Goal: Task Accomplishment & Management: Complete application form

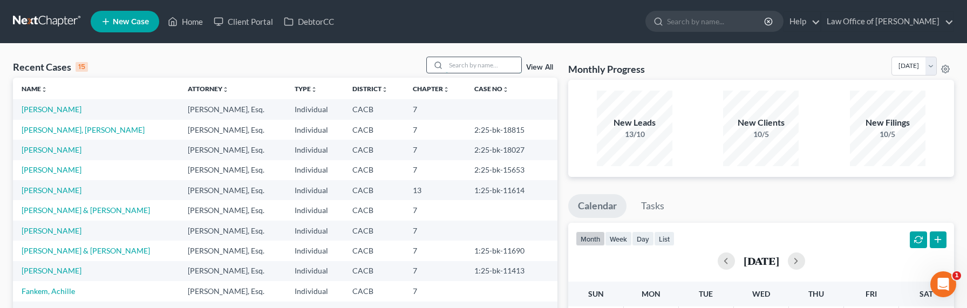
click at [489, 64] on input "search" at bounding box center [484, 65] width 76 height 16
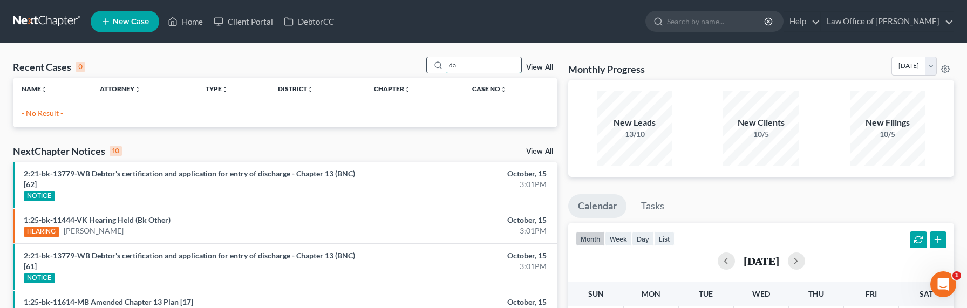
type input "d"
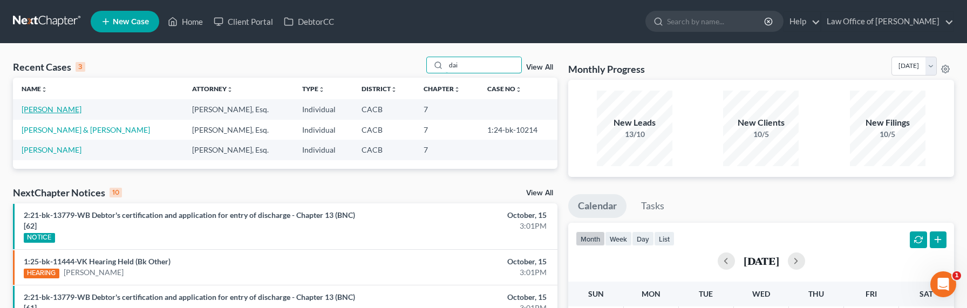
type input "dai"
click at [32, 108] on link "[PERSON_NAME]" at bounding box center [52, 109] width 60 height 9
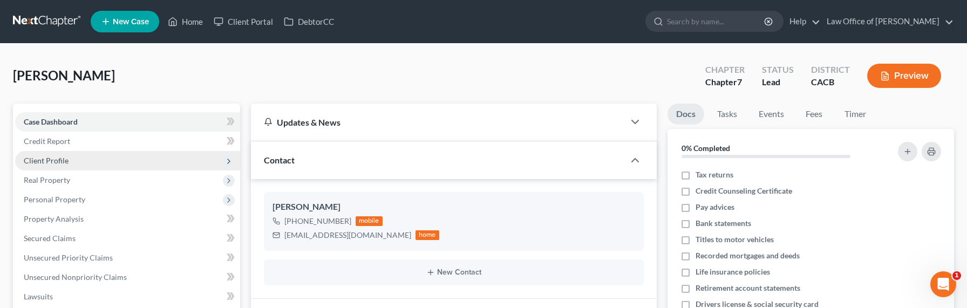
click at [54, 161] on span "Client Profile" at bounding box center [46, 160] width 45 height 9
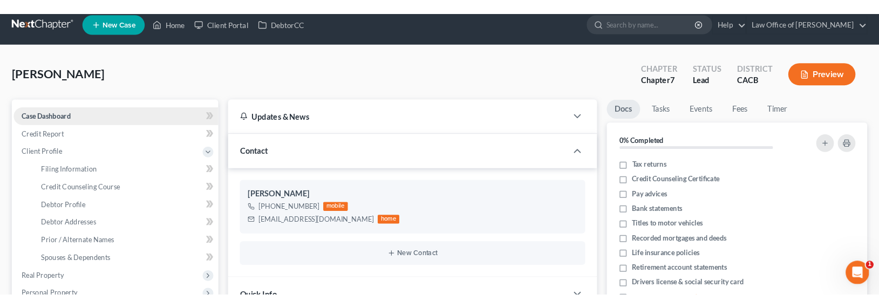
scroll to position [24, 0]
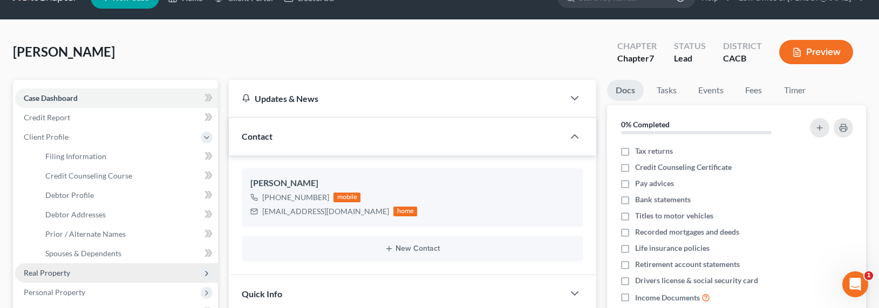
click at [61, 272] on span "Real Property" at bounding box center [47, 272] width 46 height 9
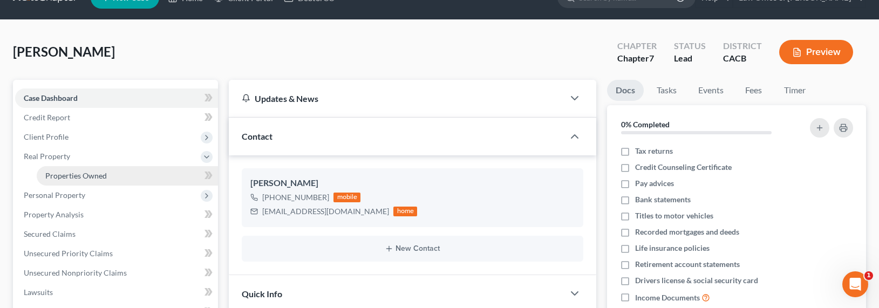
click at [79, 175] on span "Properties Owned" at bounding box center [76, 175] width 62 height 9
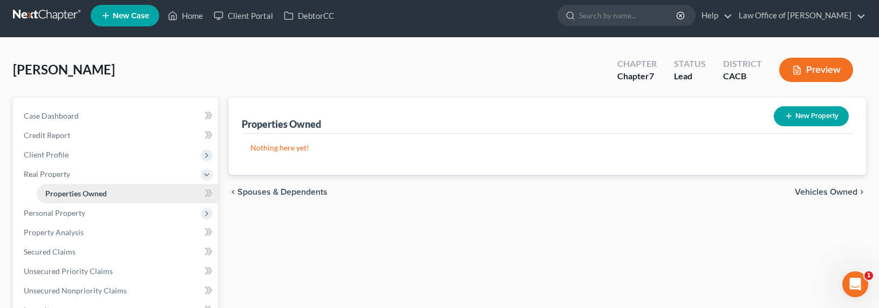
scroll to position [14, 0]
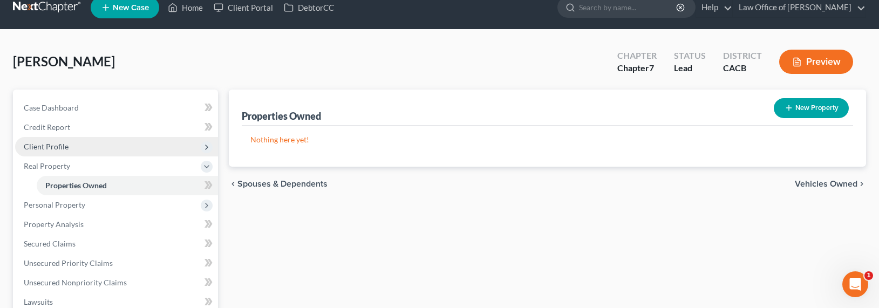
click at [44, 145] on span "Client Profile" at bounding box center [46, 146] width 45 height 9
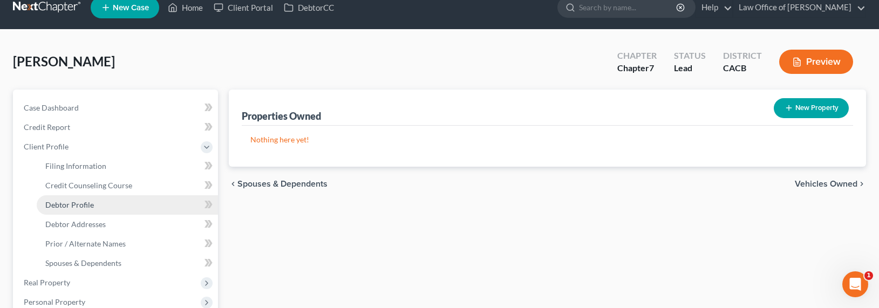
click at [69, 209] on link "Debtor Profile" at bounding box center [127, 204] width 181 height 19
select select "1"
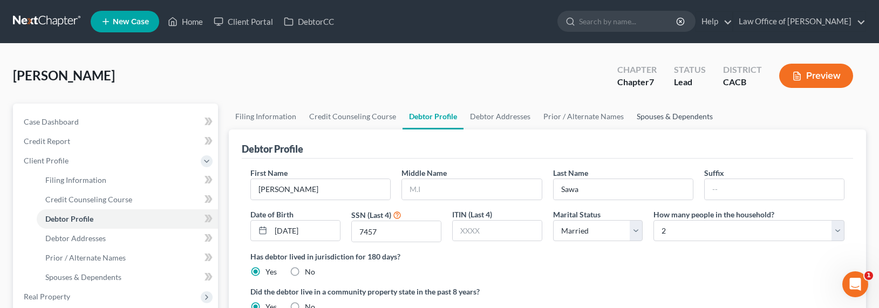
click at [651, 110] on link "Spouses & Dependents" at bounding box center [674, 117] width 89 height 26
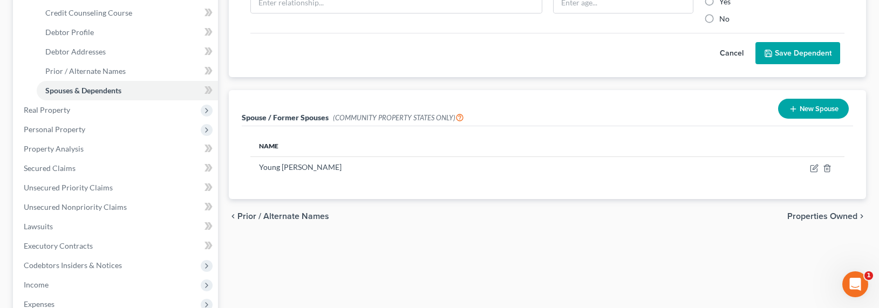
scroll to position [231, 0]
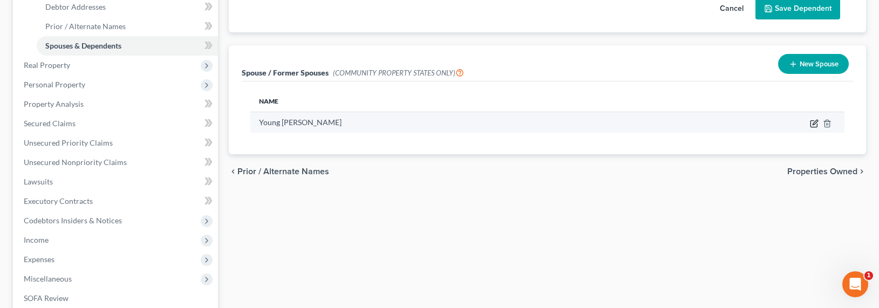
click at [813, 124] on icon "button" at bounding box center [814, 122] width 5 height 5
select select "1"
select select "4"
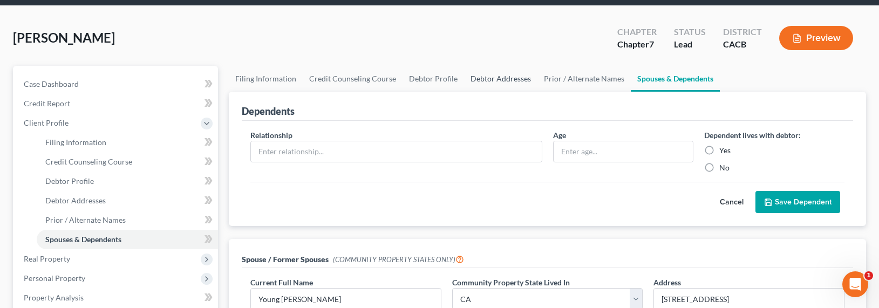
scroll to position [0, 0]
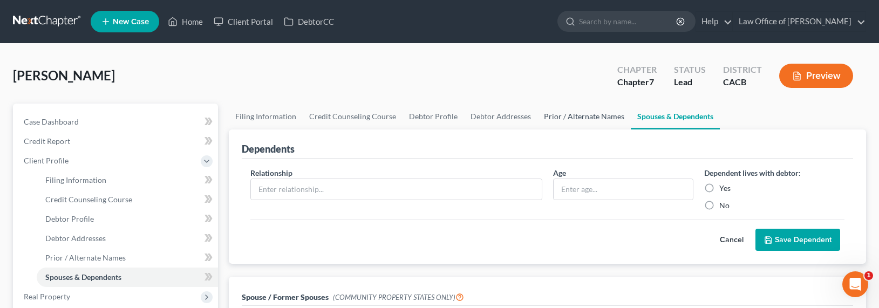
click at [582, 115] on link "Prior / Alternate Names" at bounding box center [583, 117] width 93 height 26
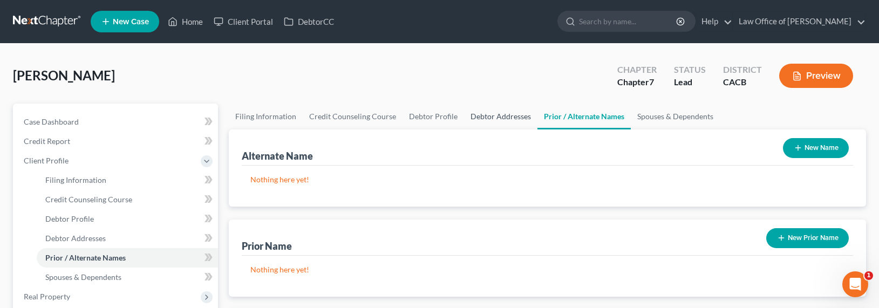
click at [488, 119] on link "Debtor Addresses" at bounding box center [500, 117] width 73 height 26
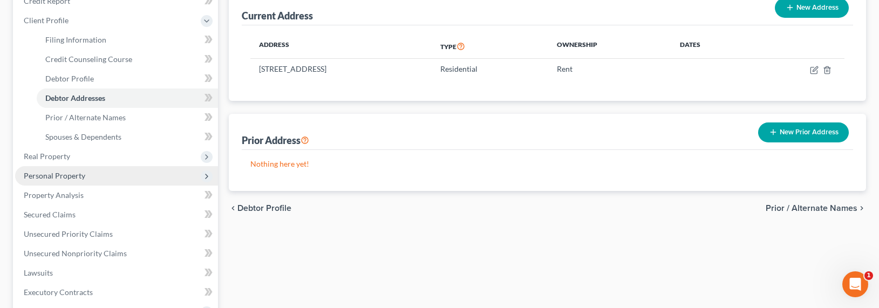
scroll to position [148, 0]
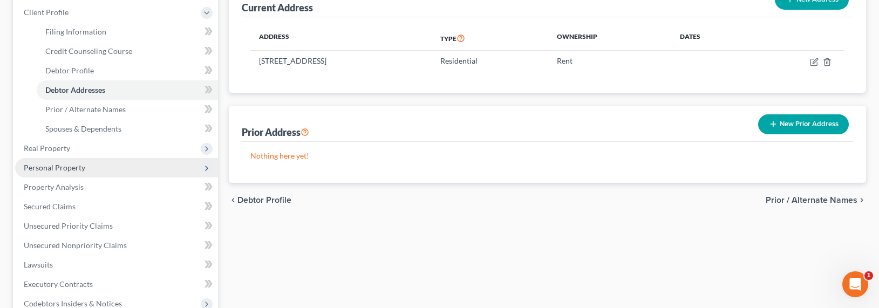
click at [50, 166] on span "Personal Property" at bounding box center [55, 167] width 62 height 9
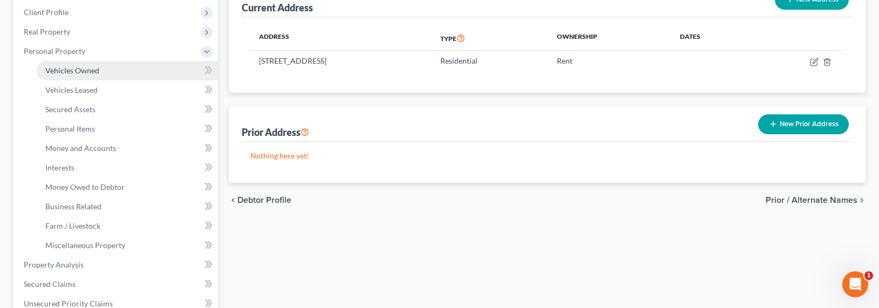
click at [63, 69] on span "Vehicles Owned" at bounding box center [72, 70] width 54 height 9
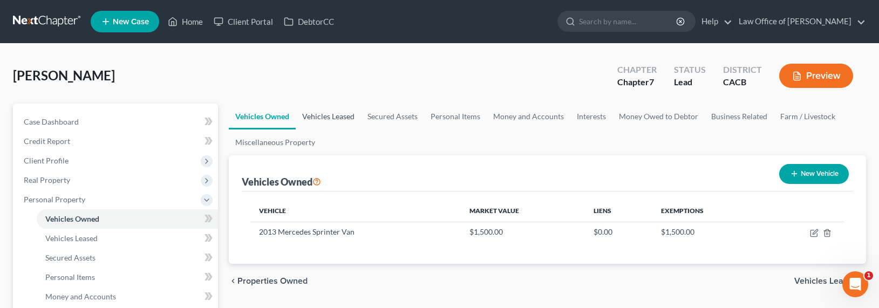
click at [309, 112] on link "Vehicles Leased" at bounding box center [328, 117] width 65 height 26
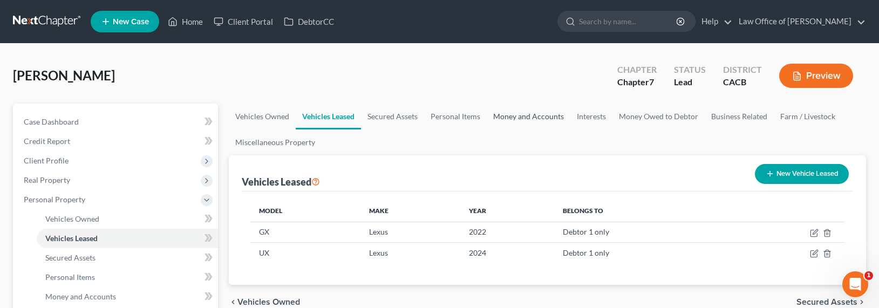
click at [543, 117] on link "Money and Accounts" at bounding box center [529, 117] width 84 height 26
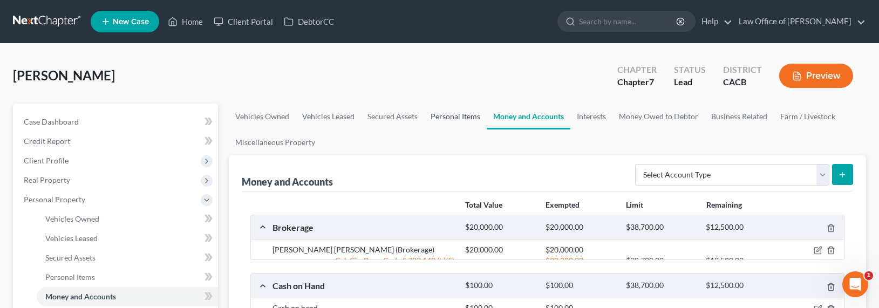
click at [473, 119] on link "Personal Items" at bounding box center [455, 117] width 63 height 26
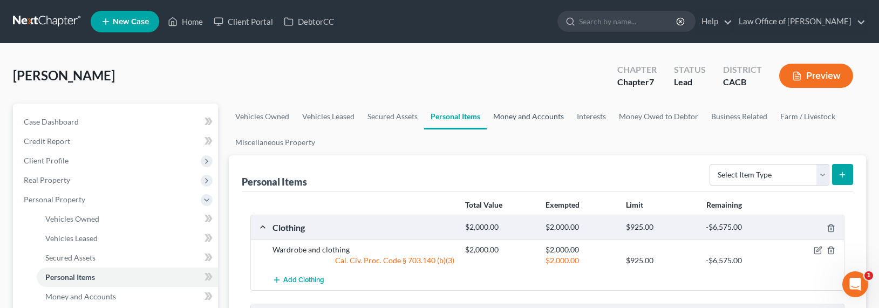
click at [534, 114] on link "Money and Accounts" at bounding box center [529, 117] width 84 height 26
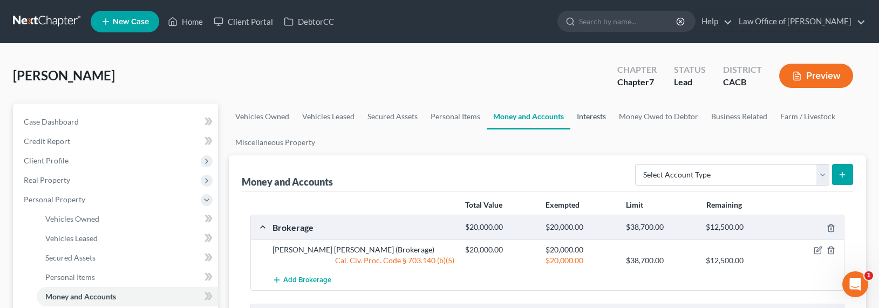
click at [578, 112] on link "Interests" at bounding box center [591, 117] width 42 height 26
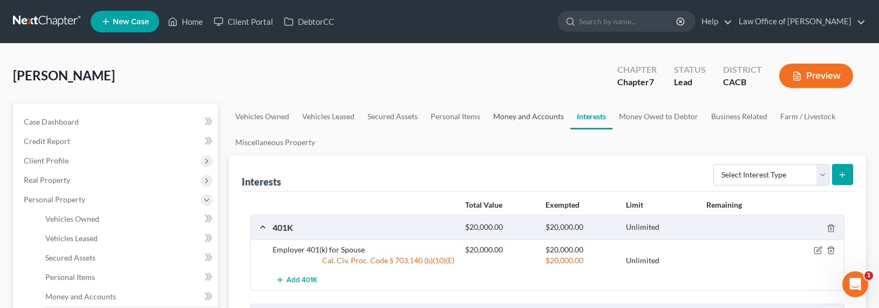
click at [528, 118] on link "Money and Accounts" at bounding box center [529, 117] width 84 height 26
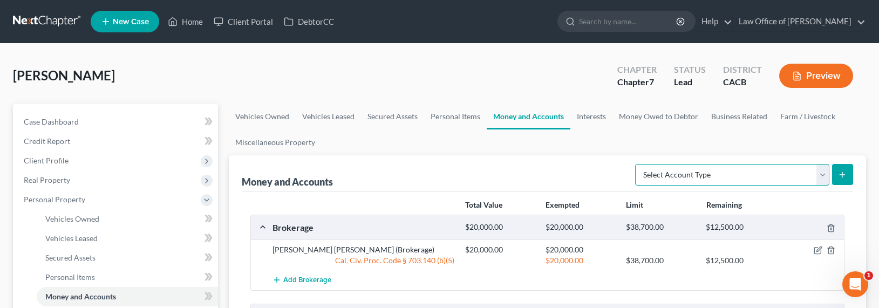
click at [734, 177] on select "Select Account Type Brokerage Cash on Hand Certificates of Deposit Checking Acc…" at bounding box center [732, 175] width 194 height 22
select select "other"
click at [637, 164] on select "Select Account Type Brokerage Cash on Hand Certificates of Deposit Checking Acc…" at bounding box center [732, 175] width 194 height 22
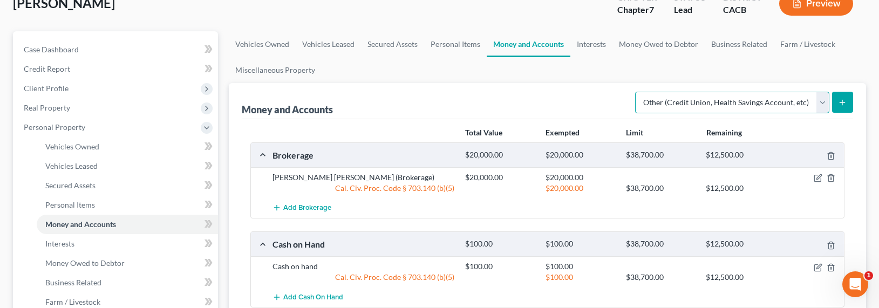
scroll to position [110, 0]
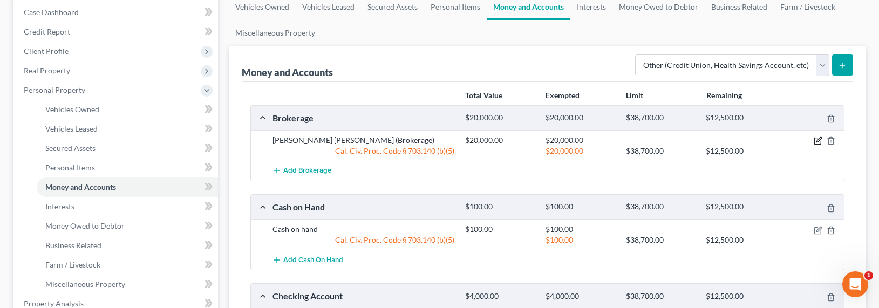
click at [816, 139] on icon "button" at bounding box center [818, 140] width 9 height 9
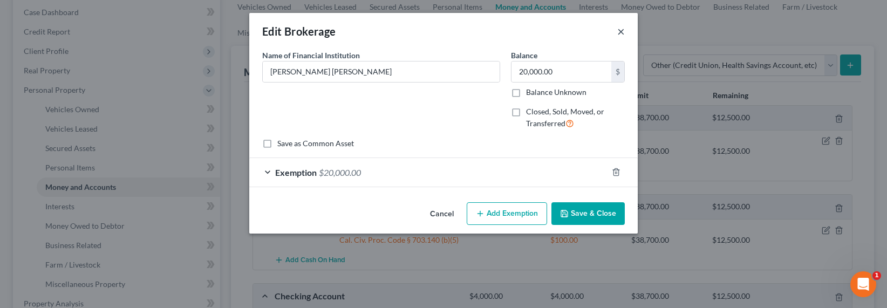
click at [624, 31] on button "×" at bounding box center [621, 31] width 8 height 13
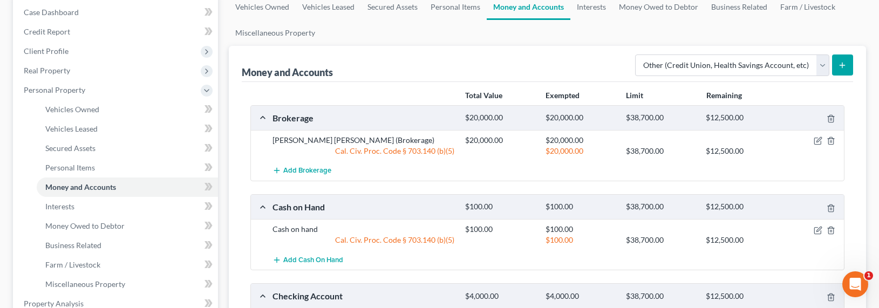
click at [501, 83] on div "Total Value Exempted Limit Remaining Brokerage $20,000.00 $20,000.00 $38,700.00…" at bounding box center [547, 304] width 611 height 445
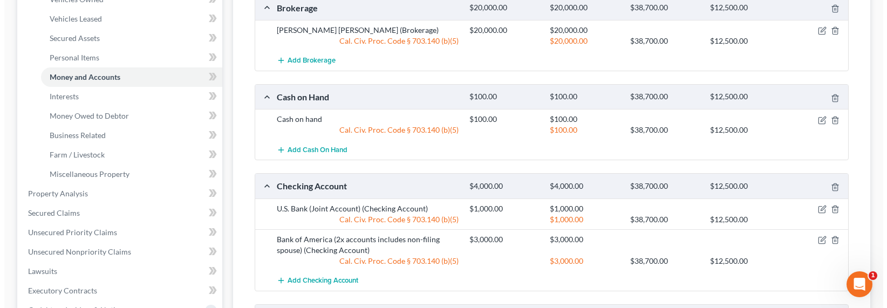
scroll to position [0, 0]
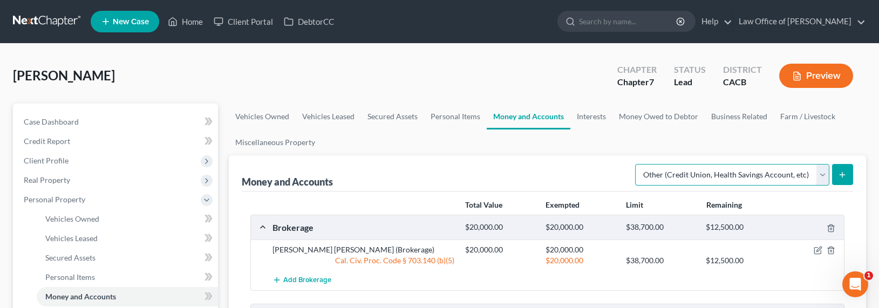
click at [757, 174] on select "Select Account Type Brokerage Cash on Hand Certificates of Deposit Checking Acc…" at bounding box center [732, 175] width 194 height 22
click at [637, 164] on select "Select Account Type Brokerage Cash on Hand Certificates of Deposit Checking Acc…" at bounding box center [732, 175] width 194 height 22
click at [846, 172] on icon "submit" at bounding box center [842, 174] width 9 height 9
click at [603, 114] on link "Interests" at bounding box center [591, 117] width 42 height 26
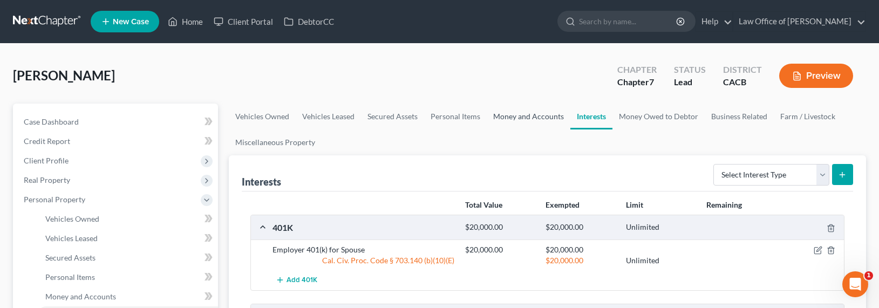
click at [539, 119] on link "Money and Accounts" at bounding box center [529, 117] width 84 height 26
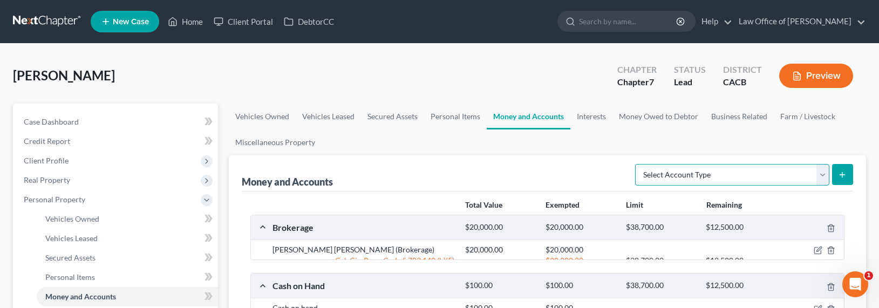
click at [782, 172] on select "Select Account Type Brokerage Cash on Hand Certificates of Deposit Checking Acc…" at bounding box center [732, 175] width 194 height 22
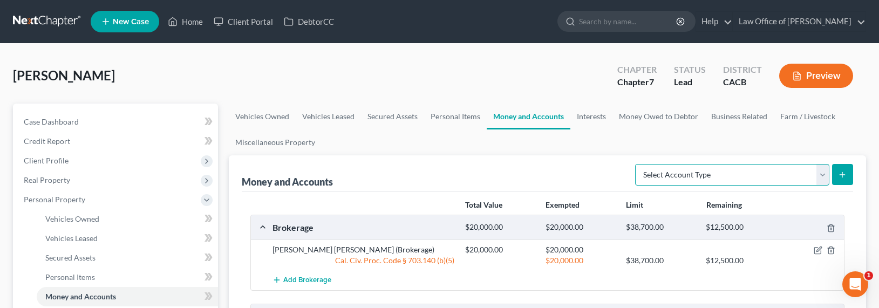
select select "other"
click at [637, 164] on select "Select Account Type Brokerage Cash on Hand Certificates of Deposit Checking Acc…" at bounding box center [732, 175] width 194 height 22
click at [845, 178] on icon "submit" at bounding box center [842, 174] width 9 height 9
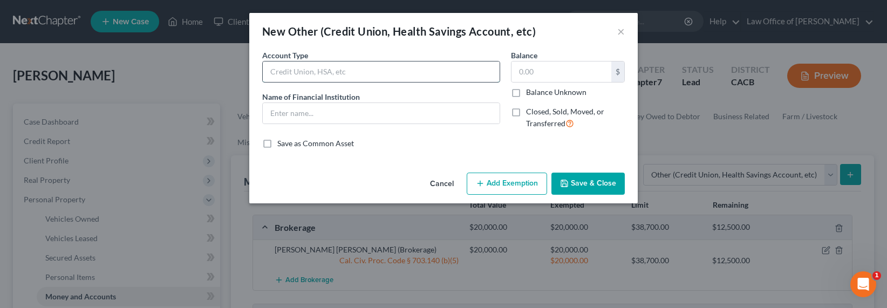
click at [361, 77] on input "text" at bounding box center [381, 72] width 237 height 21
drag, startPoint x: 457, startPoint y: 74, endPoint x: 272, endPoint y: 73, distance: 185.1
click at [272, 73] on input "Crypto Robinhood/Coinbase (Non-Filing Spouse)" at bounding box center [381, 72] width 237 height 21
type input "Crypto Robinhood/Coinbase (Non-Filing Spouse)"
click at [327, 118] on input "text" at bounding box center [381, 113] width 237 height 21
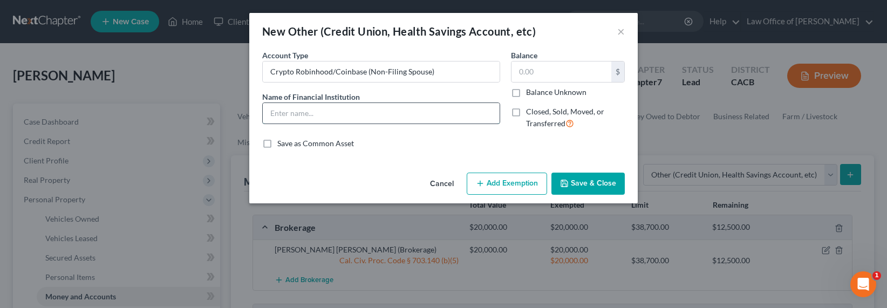
paste input "Crypto Robinhood/Coinbase (Non-Filing Spouse)"
type input "Crypto Robinhood/Coinbase (Non-Filing Spouse)"
click at [552, 76] on input "text" at bounding box center [561, 72] width 100 height 21
type input "10,000"
click at [499, 182] on button "Add Exemption" at bounding box center [507, 184] width 80 height 23
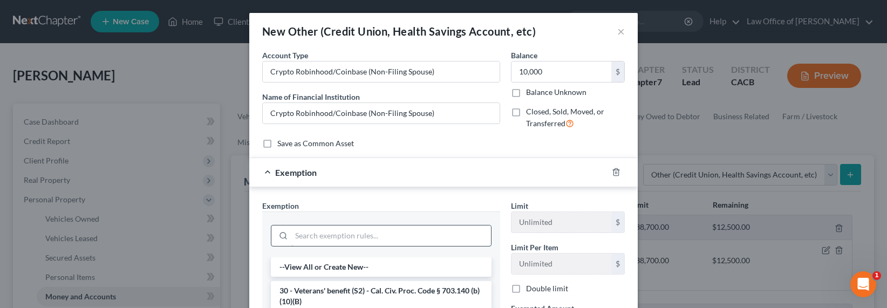
click at [411, 235] on input "search" at bounding box center [391, 236] width 200 height 21
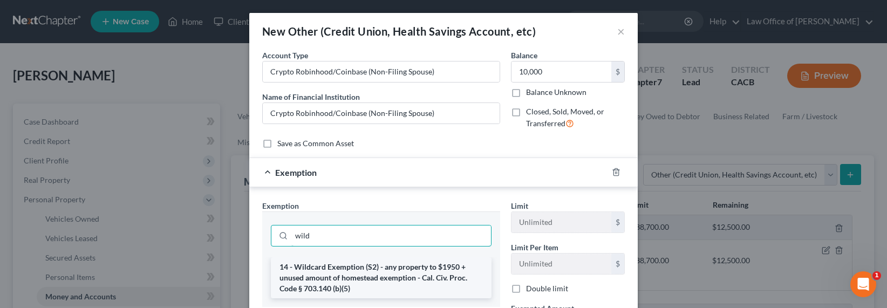
type input "wild"
click at [370, 273] on li "14 - Wildcard Exemption (S2) - any property to $1950 + unused amount of homeste…" at bounding box center [381, 277] width 221 height 41
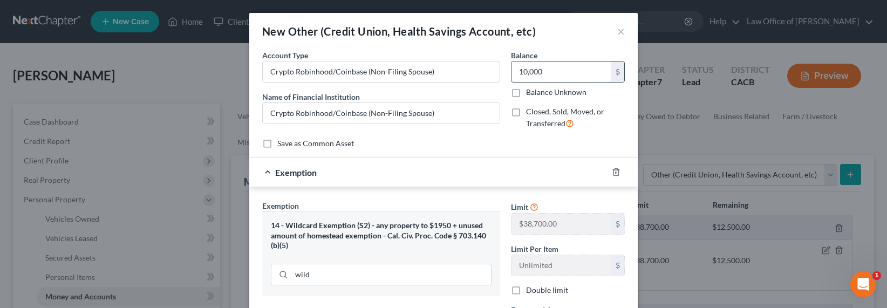
click at [541, 74] on input "10,000" at bounding box center [561, 72] width 100 height 21
click at [559, 70] on input "10,000" at bounding box center [561, 72] width 100 height 21
drag, startPoint x: 563, startPoint y: 71, endPoint x: 503, endPoint y: 71, distance: 60.4
click at [506, 71] on div "Balance 10,000.00 $ Balance Unknown Balance Undetermined 10,000 $ Balance Unkno…" at bounding box center [568, 94] width 125 height 88
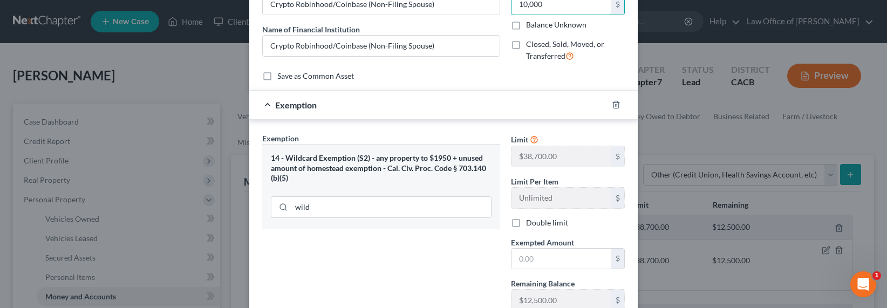
scroll to position [110, 0]
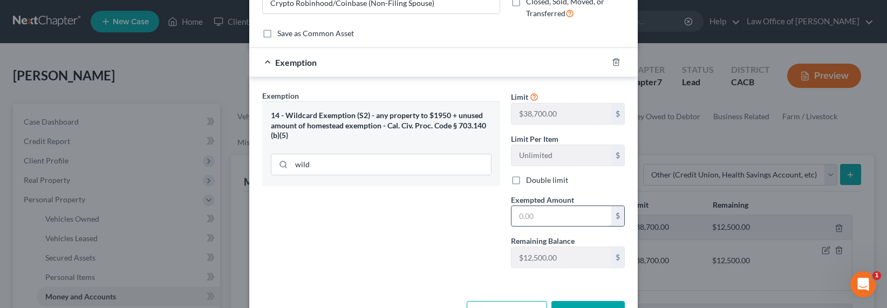
click at [536, 215] on input "text" at bounding box center [561, 216] width 100 height 21
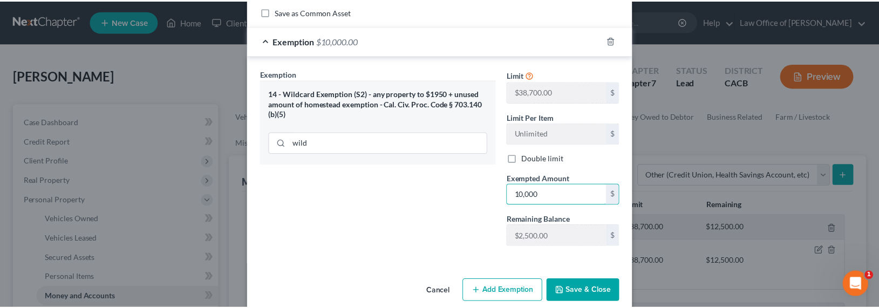
scroll to position [147, 0]
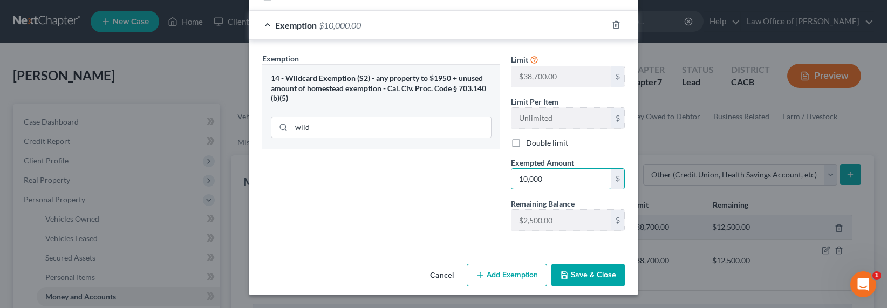
type input "10,000"
click at [604, 276] on button "Save & Close" at bounding box center [587, 275] width 73 height 23
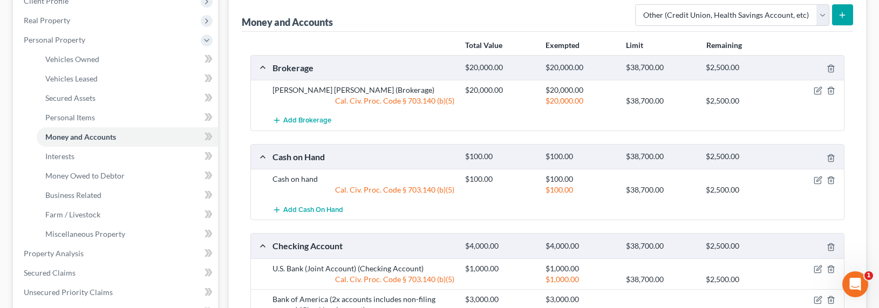
scroll to position [125, 0]
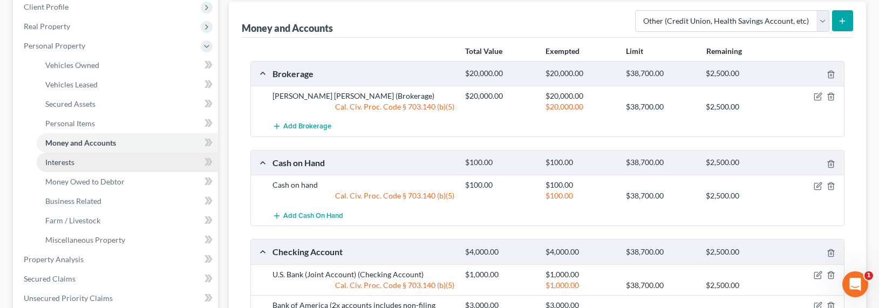
click at [50, 164] on span "Interests" at bounding box center [59, 162] width 29 height 9
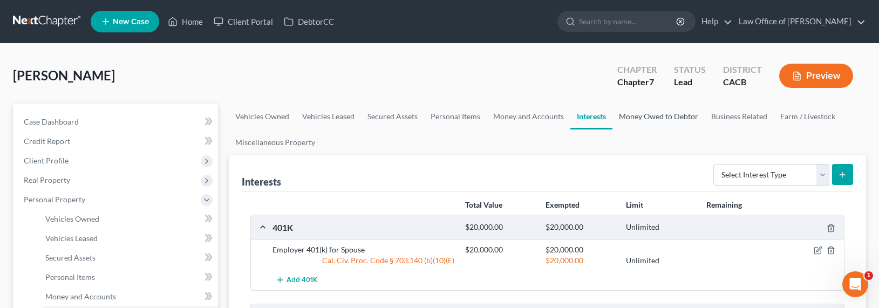
click at [659, 115] on link "Money Owed to Debtor" at bounding box center [658, 117] width 92 height 26
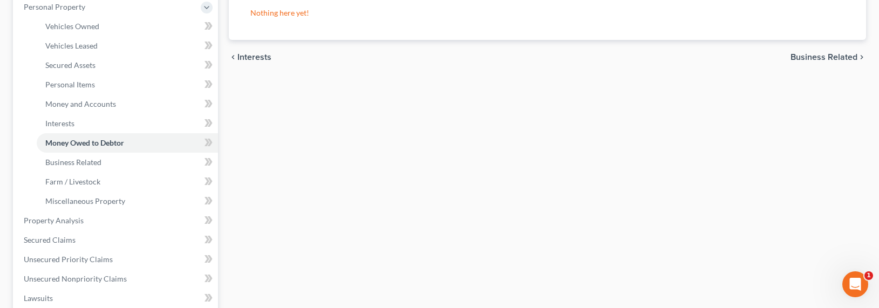
scroll to position [227, 0]
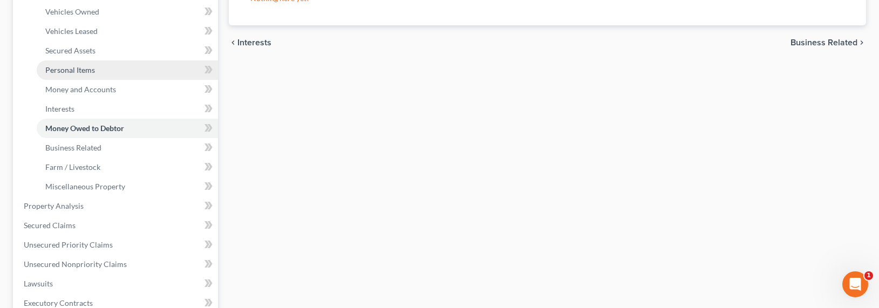
click at [78, 64] on link "Personal Items" at bounding box center [127, 69] width 181 height 19
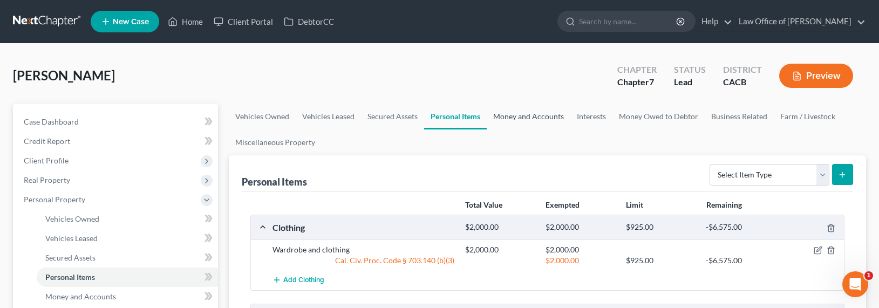
click at [527, 107] on link "Money and Accounts" at bounding box center [529, 117] width 84 height 26
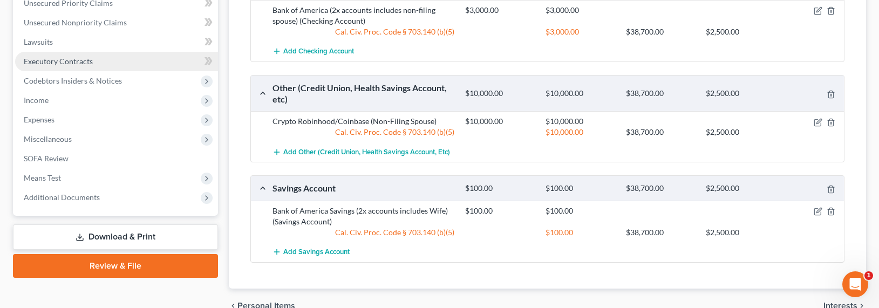
scroll to position [406, 0]
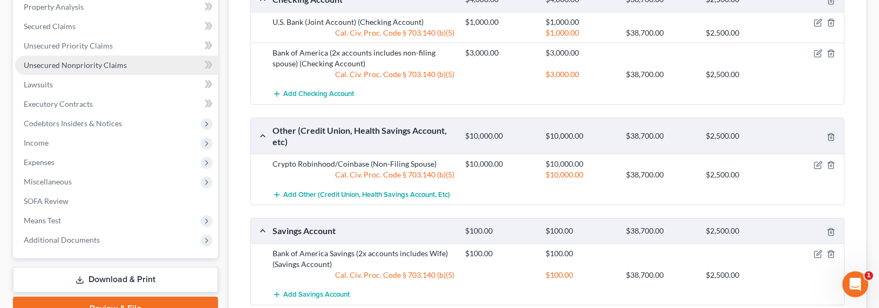
click at [73, 64] on span "Unsecured Nonpriority Claims" at bounding box center [75, 64] width 103 height 9
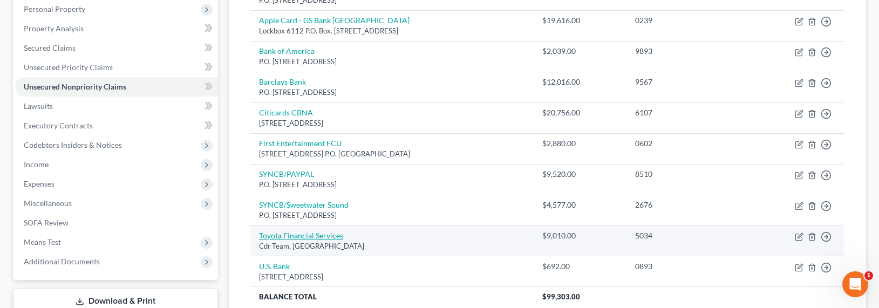
scroll to position [217, 0]
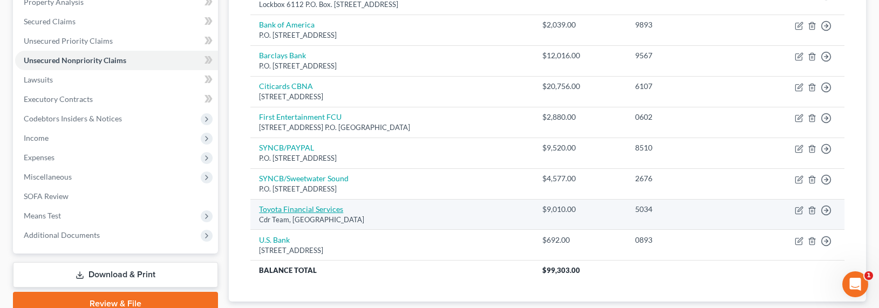
click at [299, 208] on link "Toyota Financial Services" at bounding box center [301, 208] width 84 height 9
select select "16"
select select "4"
select select "0"
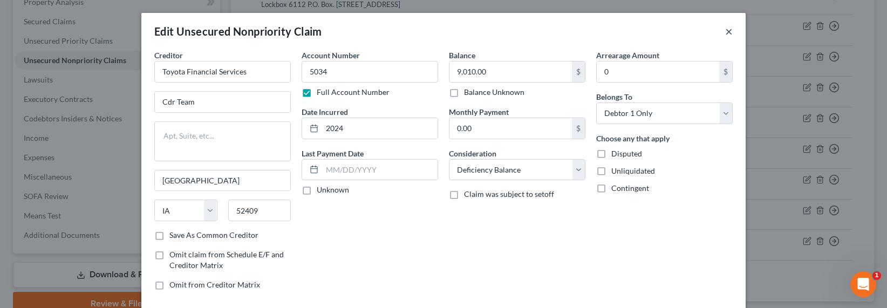
click at [726, 31] on button "×" at bounding box center [729, 31] width 8 height 13
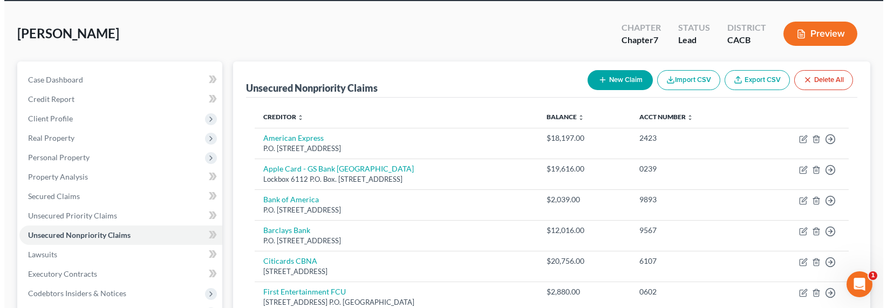
scroll to position [0, 0]
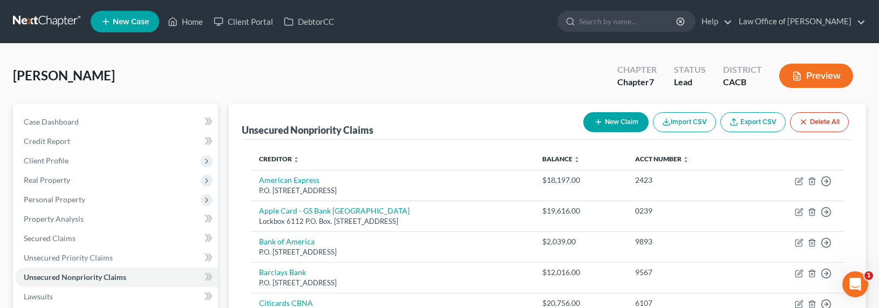
click at [605, 122] on button "New Claim" at bounding box center [615, 122] width 65 height 20
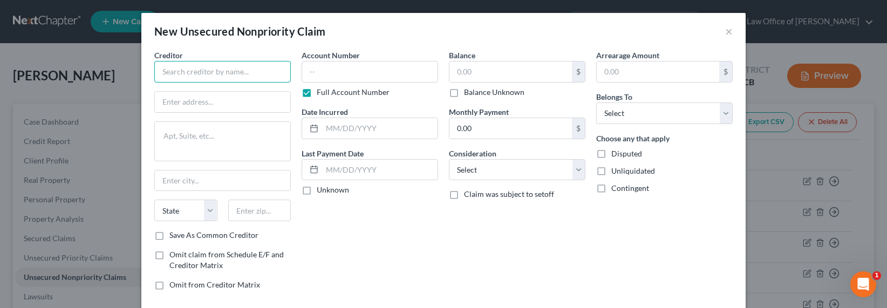
click at [269, 70] on input "text" at bounding box center [222, 72] width 136 height 22
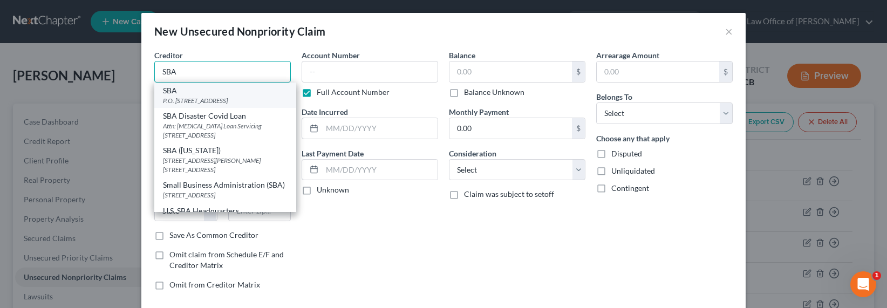
type input "SBA"
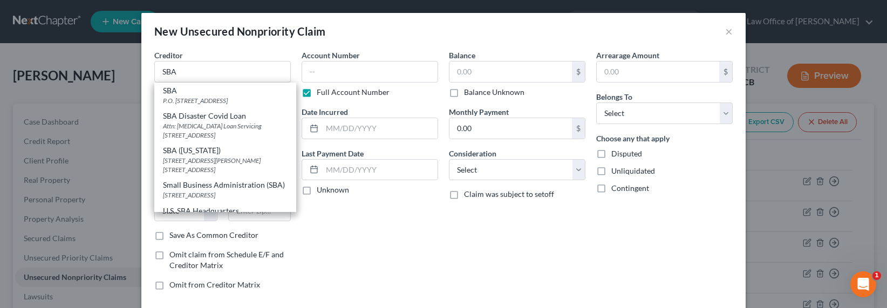
click at [196, 92] on div "SBA" at bounding box center [225, 90] width 125 height 11
type input "P.O. Box 3918"
type input "[GEOGRAPHIC_DATA]"
select select "38"
type input "97208"
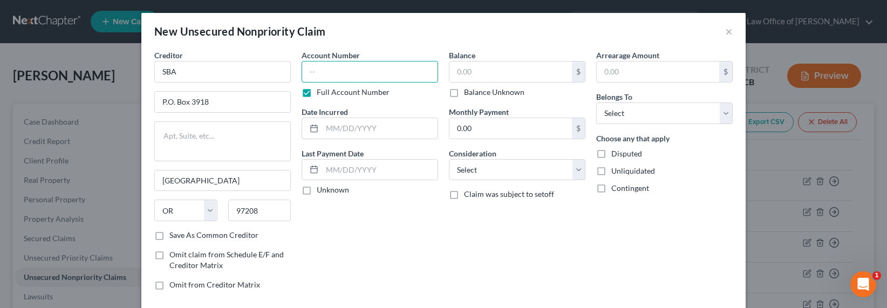
click at [356, 65] on input "text" at bounding box center [370, 72] width 136 height 22
type input "SSN 7457"
type input "2022"
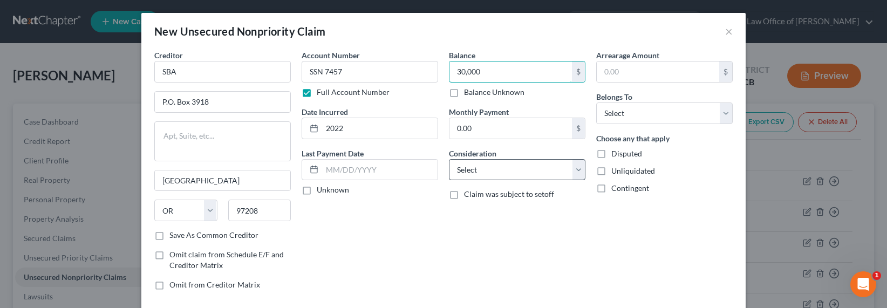
type input "30,000"
click at [495, 173] on select "Select Cable / Satellite Services Collection Agency Credit Card Debt Debt Couns…" at bounding box center [517, 170] width 136 height 22
select select "14"
click at [449, 159] on select "Select Cable / Satellite Services Collection Agency Credit Card Debt Debt Couns…" at bounding box center [517, 170] width 136 height 22
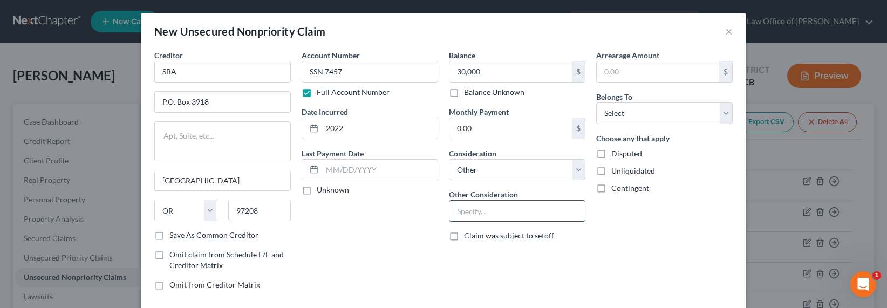
click at [486, 216] on input "text" at bounding box center [516, 211] width 135 height 21
type input "S"
type input "EIDL"
click at [623, 114] on select "Select Debtor 1 Only Debtor 2 Only Debtor 1 And Debtor 2 Only At Least One Of T…" at bounding box center [664, 114] width 136 height 22
select select "0"
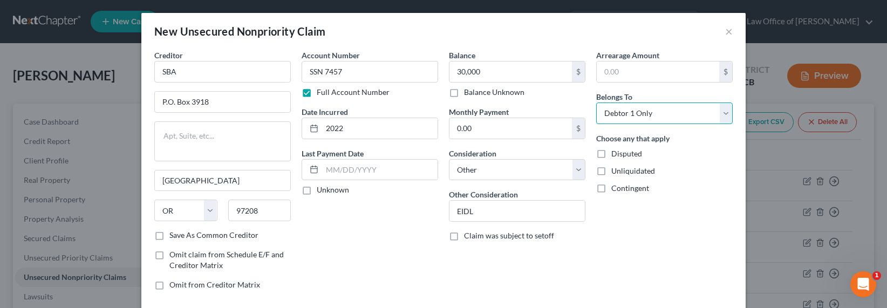
click at [596, 103] on select "Select Debtor 1 Only Debtor 2 Only Debtor 1 And Debtor 2 Only At Least One Of T…" at bounding box center [664, 114] width 136 height 22
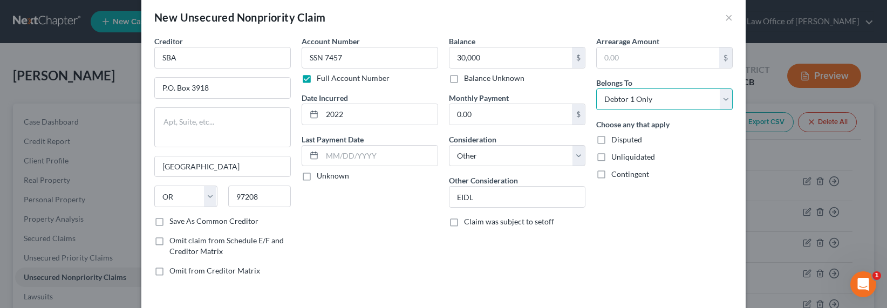
scroll to position [59, 0]
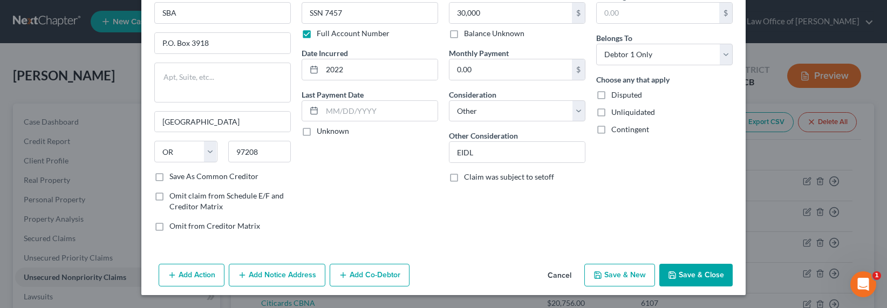
click at [286, 265] on button "Add Notice Address" at bounding box center [277, 275] width 97 height 23
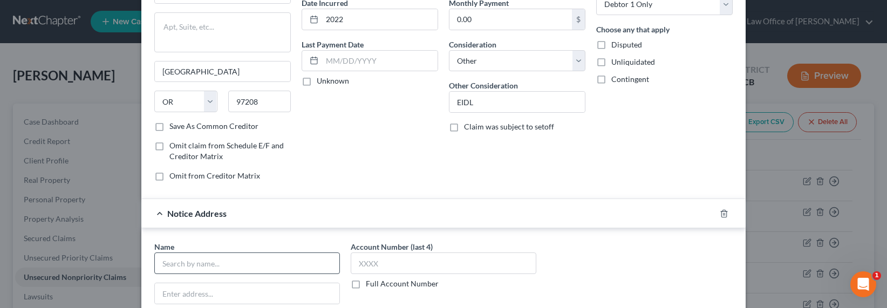
scroll to position [120, 0]
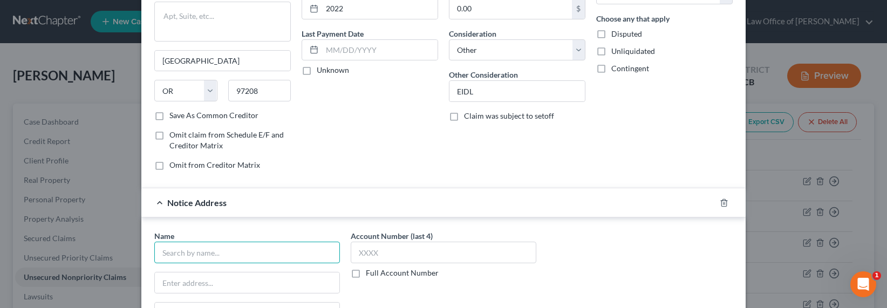
click at [262, 250] on input "text" at bounding box center [247, 253] width 186 height 22
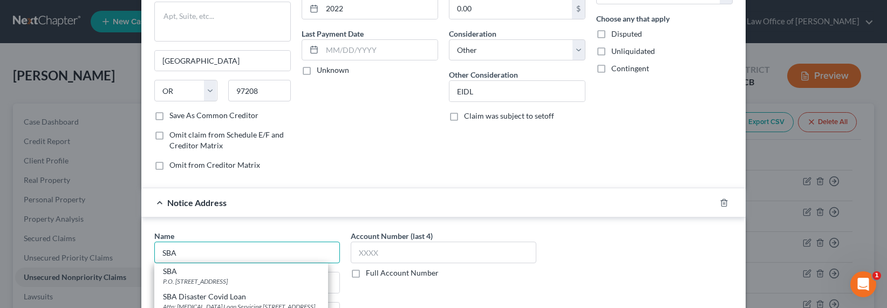
scroll to position [230, 0]
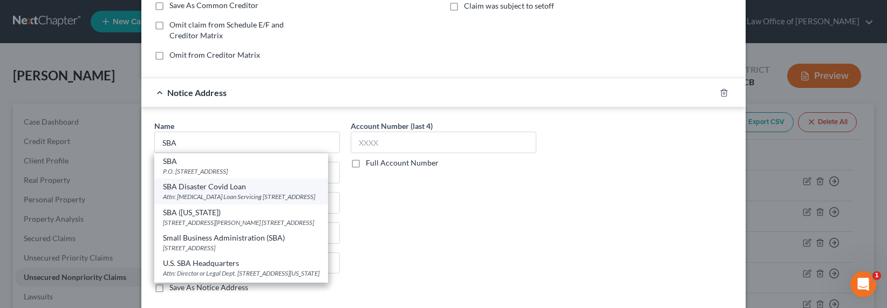
click at [243, 197] on div "Attn: [MEDICAL_DATA] Loan Servicing [STREET_ADDRESS]" at bounding box center [241, 196] width 156 height 9
type input "SBA Disaster Covid Loan"
type input "Attn: [MEDICAL_DATA] Loan Servicing"
type input "[STREET_ADDRESS]"
type input "[GEOGRAPHIC_DATA]"
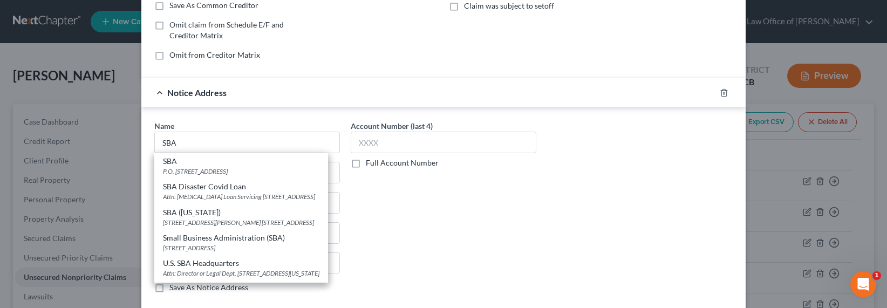
select select "45"
type input "76155"
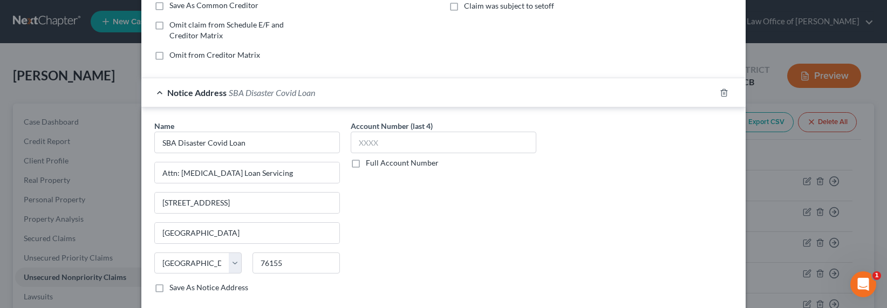
click at [394, 162] on label "Full Account Number" at bounding box center [402, 163] width 73 height 11
click at [377, 162] on input "Full Account Number" at bounding box center [373, 161] width 7 height 7
click at [392, 140] on input "text" at bounding box center [444, 143] width 186 height 22
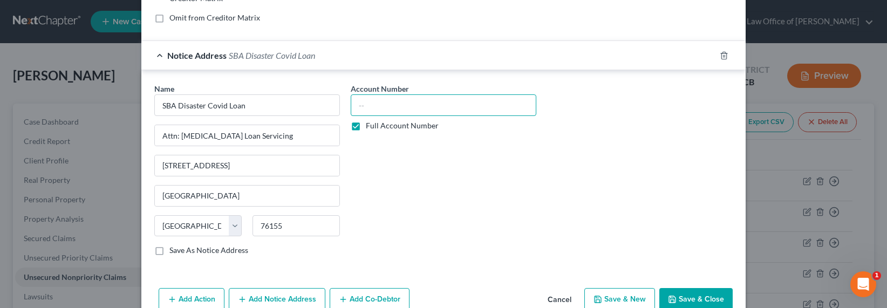
scroll to position [291, 0]
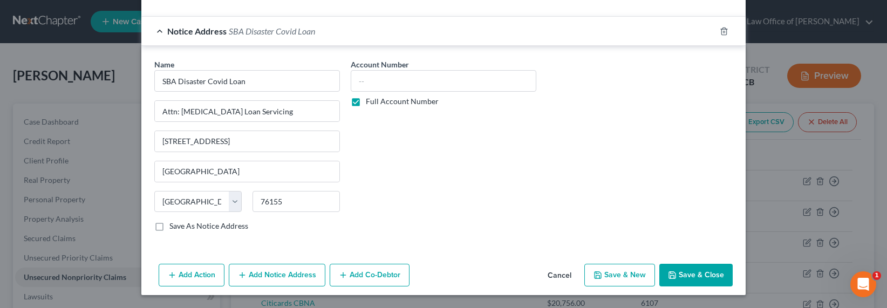
click at [346, 272] on button "Add Co-Debtor" at bounding box center [370, 275] width 80 height 23
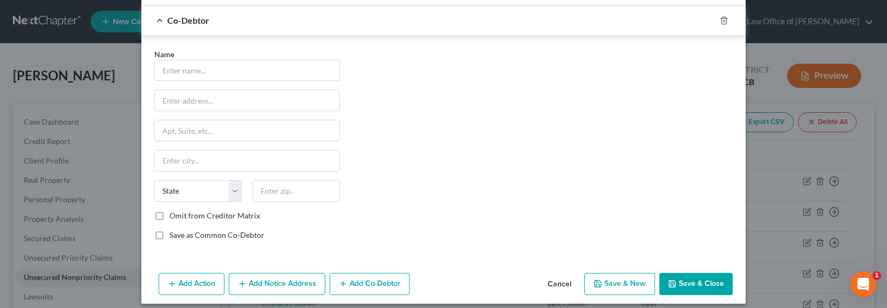
scroll to position [304, 0]
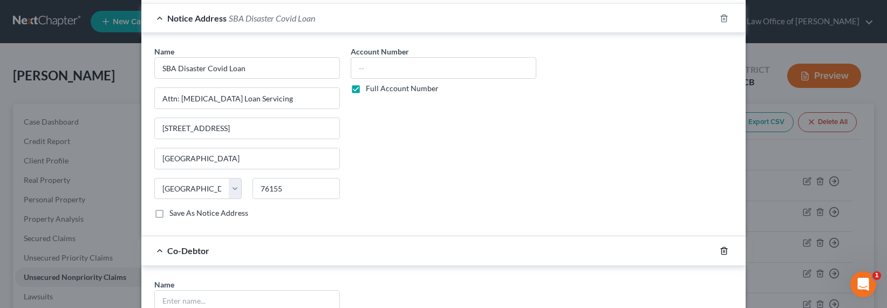
click at [720, 248] on icon "button" at bounding box center [724, 251] width 9 height 9
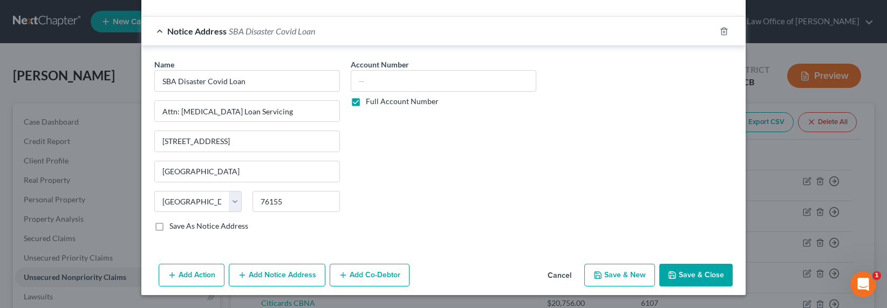
click at [699, 278] on button "Save & Close" at bounding box center [695, 275] width 73 height 23
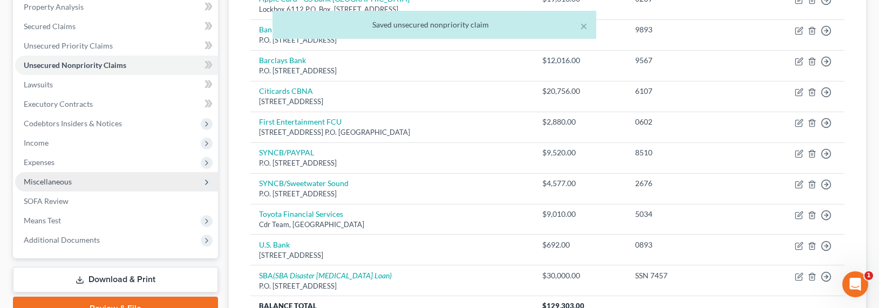
scroll to position [255, 0]
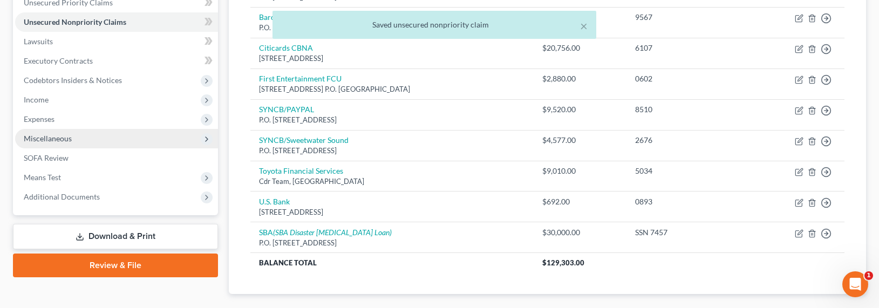
click at [47, 135] on span "Miscellaneous" at bounding box center [48, 138] width 48 height 9
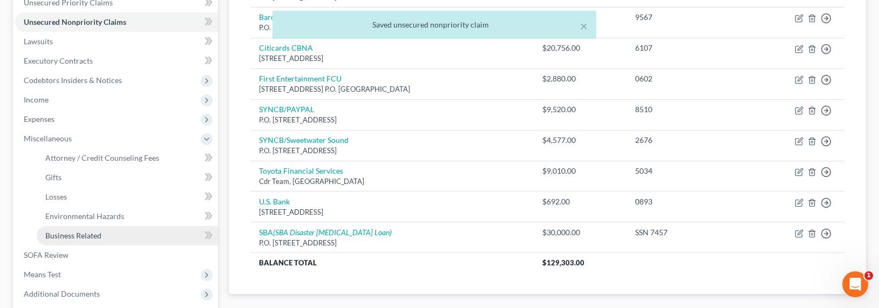
click at [71, 235] on span "Business Related" at bounding box center [73, 235] width 56 height 9
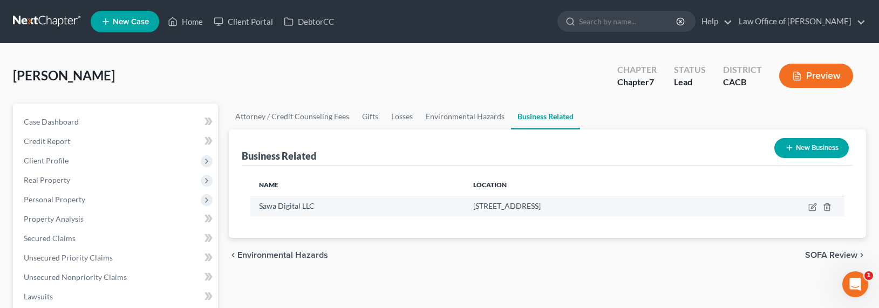
click at [319, 210] on div "Sawa Digital LLC" at bounding box center [357, 206] width 196 height 11
drag, startPoint x: 572, startPoint y: 205, endPoint x: 254, endPoint y: 205, distance: 318.3
click at [254, 205] on tr "Sawa Digital LLC [STREET_ADDRESS]" at bounding box center [547, 206] width 594 height 21
copy tr "Sawa Digital LLC [STREET_ADDRESS]"
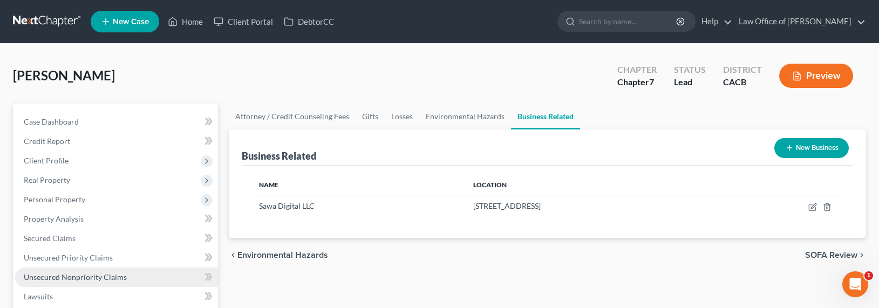
click at [60, 274] on span "Unsecured Nonpriority Claims" at bounding box center [75, 276] width 103 height 9
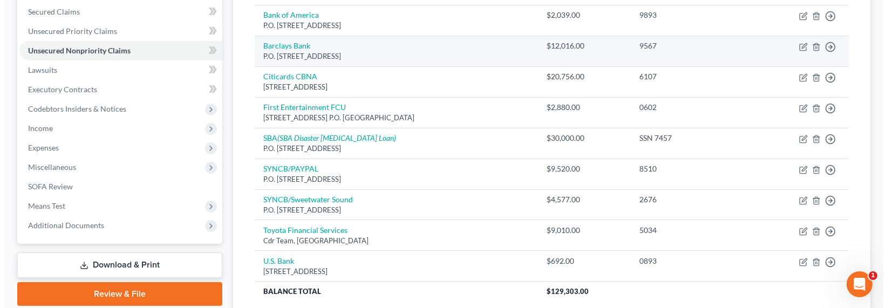
scroll to position [244, 0]
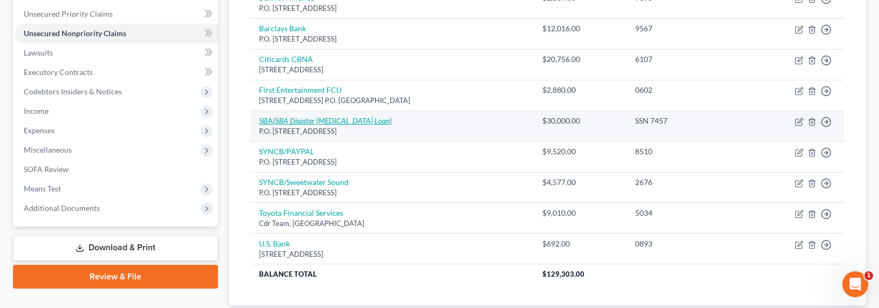
click at [282, 123] on icon "(SBA Disaster [MEDICAL_DATA] Loan)" at bounding box center [332, 120] width 119 height 9
select select "38"
select select "14"
select select "0"
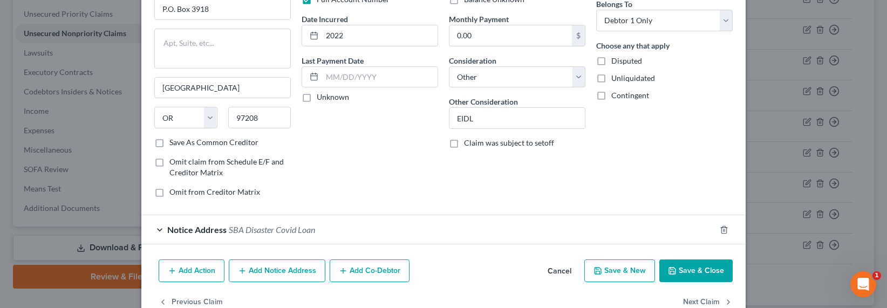
scroll to position [119, 0]
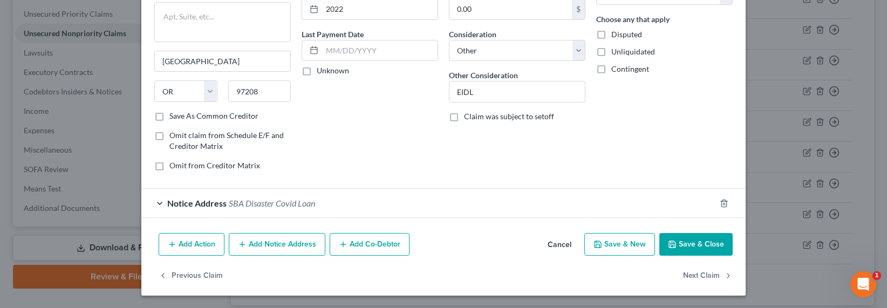
click at [292, 245] on button "Add Notice Address" at bounding box center [277, 244] width 97 height 23
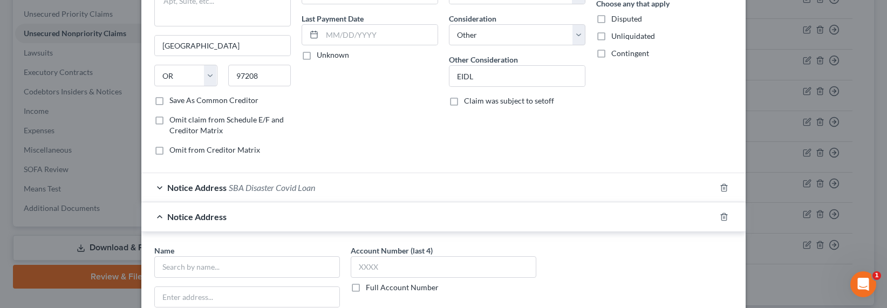
scroll to position [143, 0]
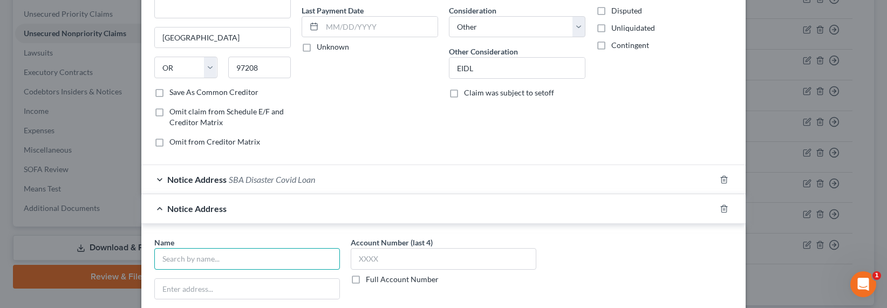
click at [219, 264] on input "text" at bounding box center [247, 259] width 186 height 22
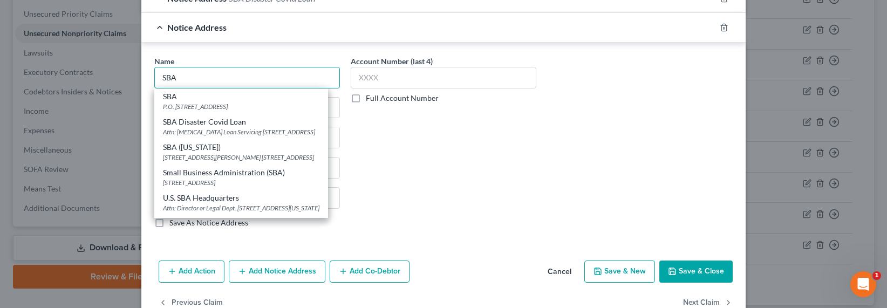
scroll to position [352, 0]
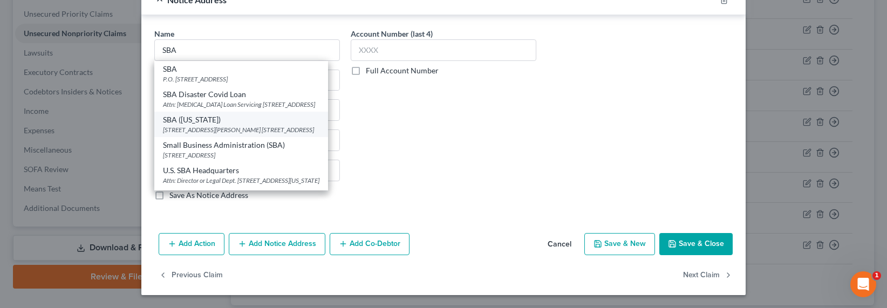
click at [233, 134] on div "[STREET_ADDRESS][PERSON_NAME] [STREET_ADDRESS]" at bounding box center [241, 129] width 156 height 9
type input "SBA ([US_STATE])"
type input "[STREET_ADDRESS][PERSON_NAME] Suite 202"
type input "[GEOGRAPHIC_DATA]"
select select "45"
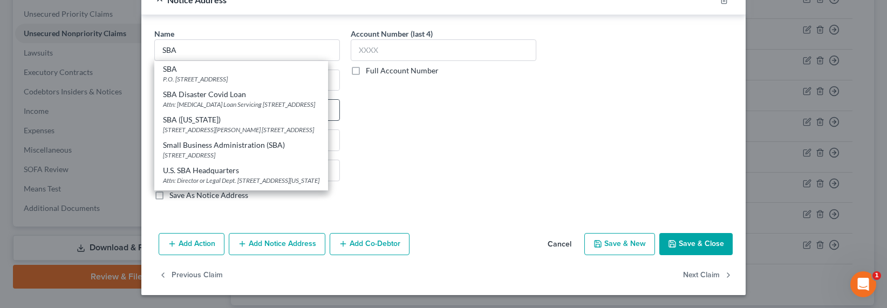
type input "79925"
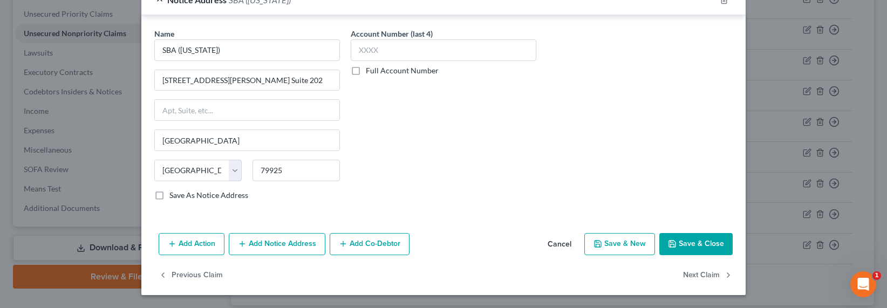
click at [391, 70] on label "Full Account Number" at bounding box center [402, 70] width 73 height 11
click at [377, 70] on input "Full Account Number" at bounding box center [373, 68] width 7 height 7
click at [379, 48] on input "text" at bounding box center [444, 50] width 186 height 22
paste input "Sawa Digital LLC [STREET_ADDRESS]"
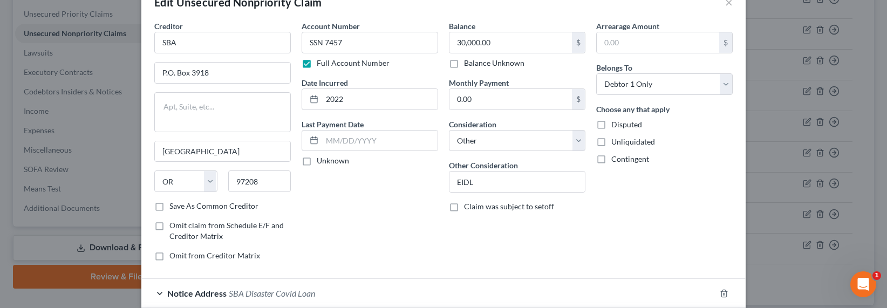
scroll to position [0, 0]
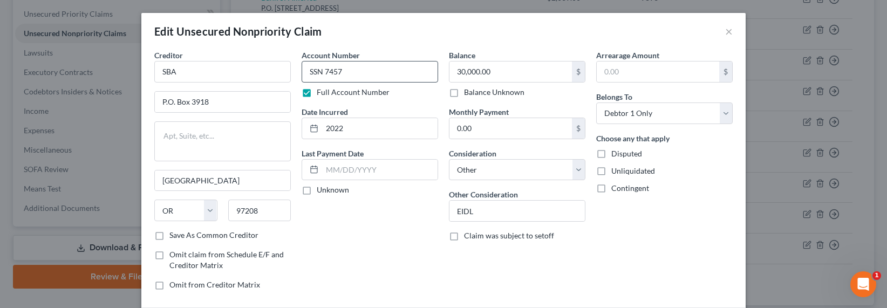
type input "Sawa Digital LLC [STREET_ADDRESS]"
drag, startPoint x: 335, startPoint y: 71, endPoint x: 296, endPoint y: 67, distance: 39.6
click at [296, 67] on div "Account Number SSN 7457 Full Account Number Date Incurred 2022 Last Payment Dat…" at bounding box center [369, 174] width 147 height 249
drag, startPoint x: 374, startPoint y: 72, endPoint x: 271, endPoint y: 72, distance: 103.0
click at [271, 72] on div "Creditor * SBA P.O. [GEOGRAPHIC_DATA] [US_STATE] AK AR AZ CA CO CT DE DC [GEOGR…" at bounding box center [443, 174] width 589 height 249
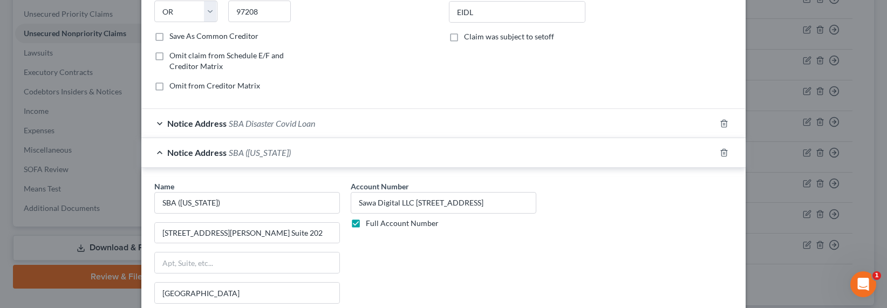
scroll to position [223, 0]
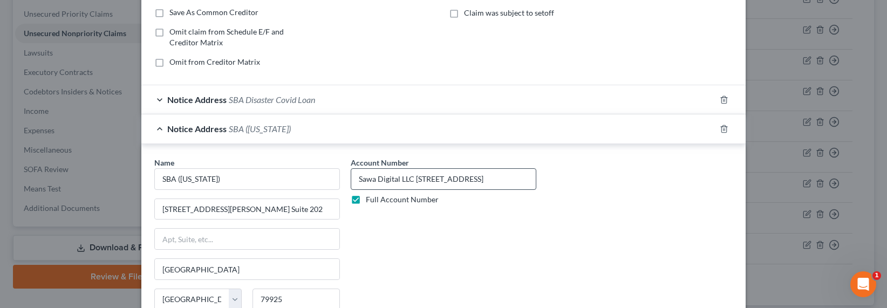
type input "930777400"
click at [405, 181] on input "Sawa Digital LLC [STREET_ADDRESS]" at bounding box center [444, 179] width 186 height 22
paste input "930777400"
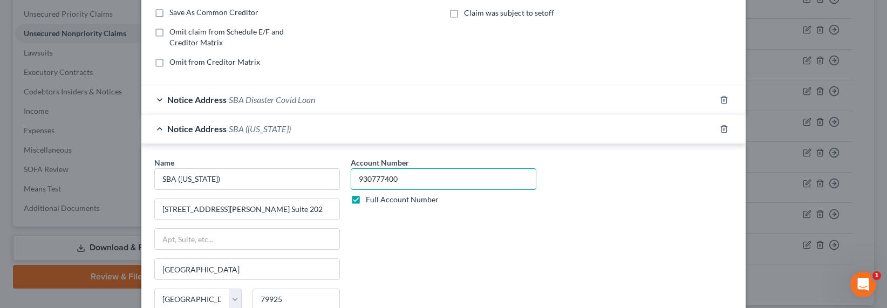
type input "930777400"
click at [303, 92] on div "Notice Address SBA Disaster [MEDICAL_DATA] Loan" at bounding box center [428, 99] width 574 height 29
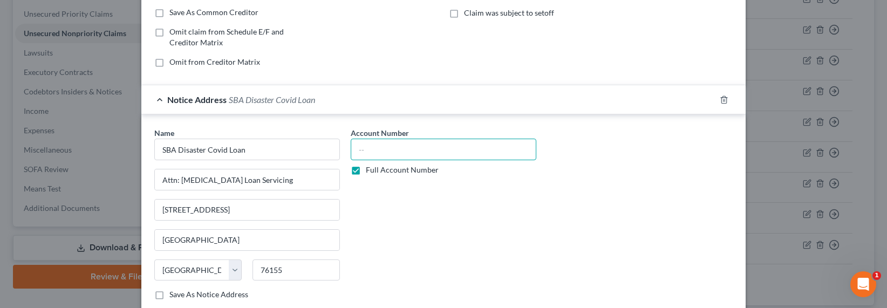
click at [393, 149] on input "text" at bounding box center [444, 150] width 186 height 22
paste input "930777400"
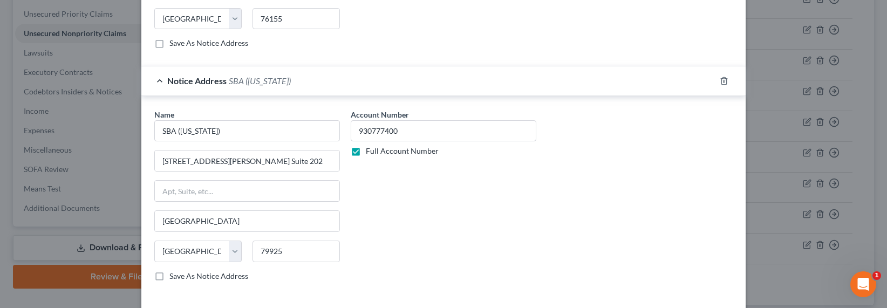
scroll to position [555, 0]
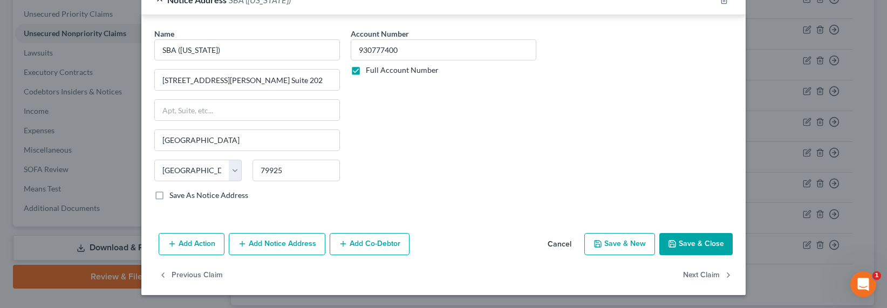
type input "930777400"
click at [252, 247] on button "Add Notice Address" at bounding box center [277, 244] width 97 height 23
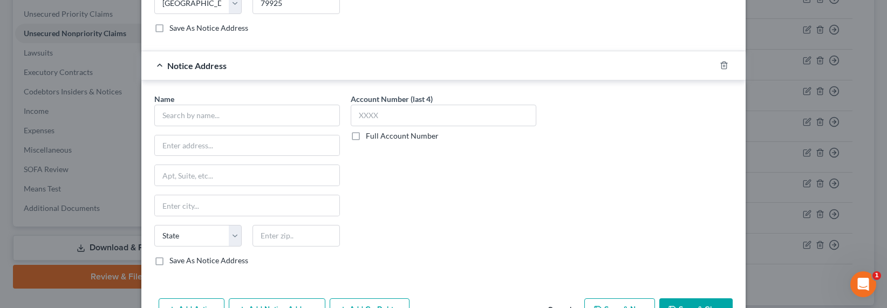
scroll to position [787, 0]
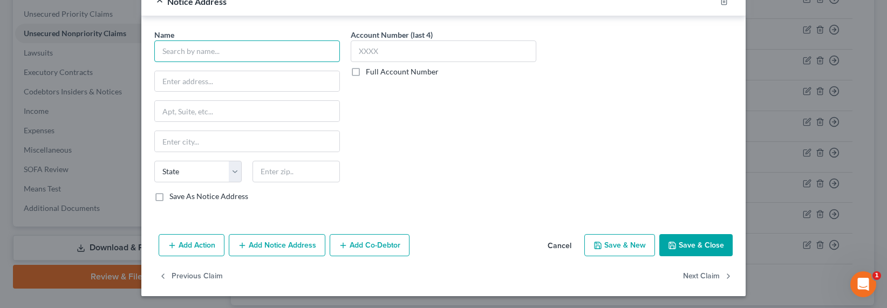
click at [226, 53] on input "text" at bounding box center [247, 51] width 186 height 22
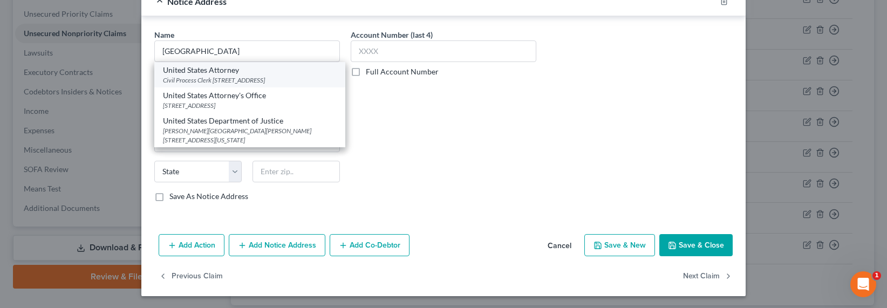
click at [221, 76] on div "Civil Process Clerk [STREET_ADDRESS]" at bounding box center [250, 80] width 174 height 9
type input "United States Attorney"
type input "Civil Process Clerk"
type input "[STREET_ADDRESS]"
type input "[GEOGRAPHIC_DATA]"
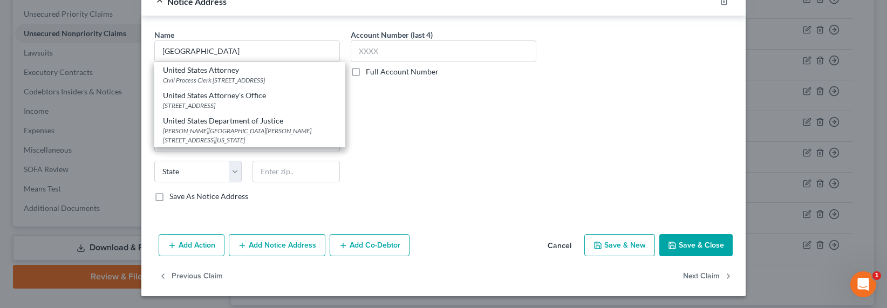
select select "4"
type input "90012"
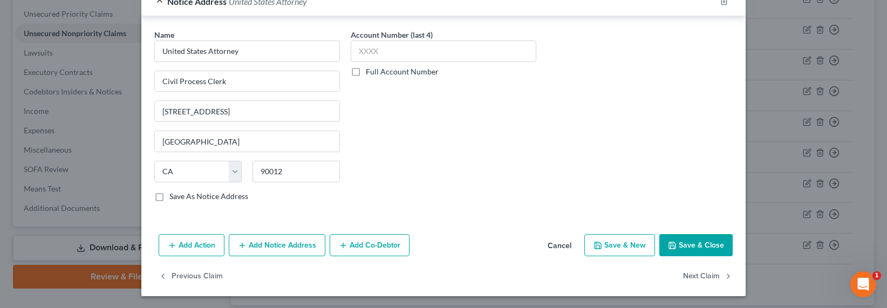
click at [370, 66] on label "Full Account Number" at bounding box center [402, 71] width 73 height 11
click at [370, 66] on input "Full Account Number" at bounding box center [373, 69] width 7 height 7
click at [384, 45] on input "text" at bounding box center [444, 51] width 186 height 22
paste input "930777400"
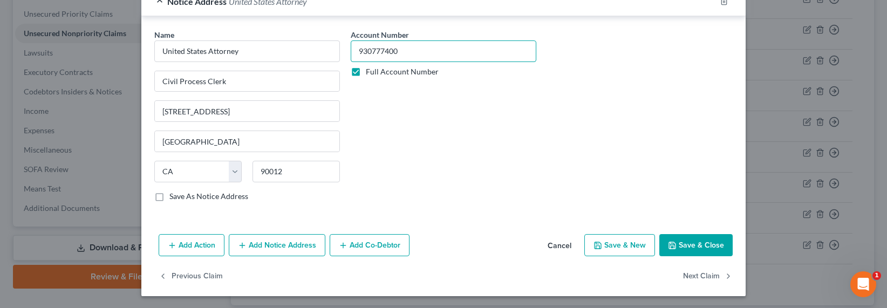
type input "930777400"
click at [280, 244] on button "Add Notice Address" at bounding box center [277, 245] width 97 height 23
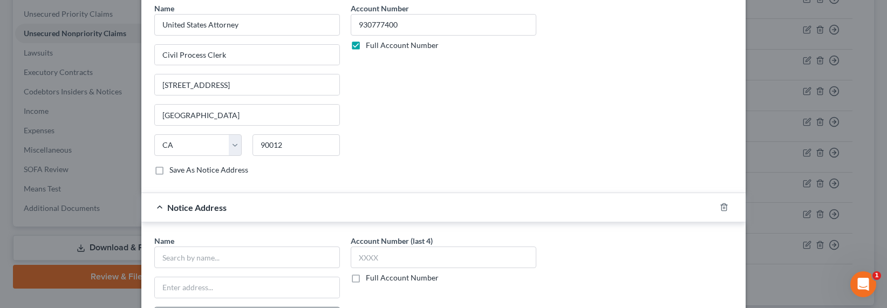
scroll to position [899, 0]
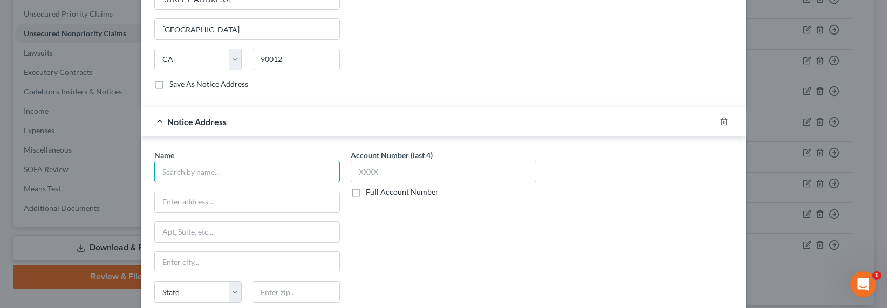
click at [234, 172] on input "text" at bounding box center [247, 172] width 186 height 22
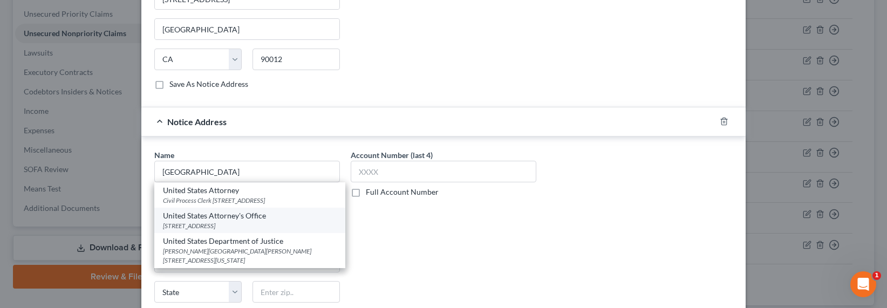
click at [236, 230] on div "[STREET_ADDRESS]" at bounding box center [250, 225] width 174 height 9
type input "United States Attorney's Office"
type input "[STREET_ADDRESS]"
type input "[GEOGRAPHIC_DATA]"
select select "4"
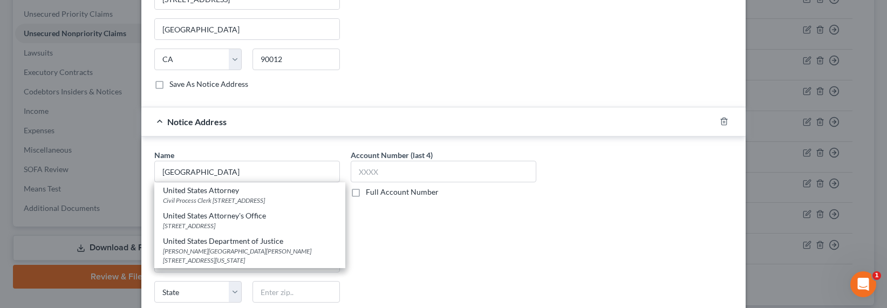
type input "90012"
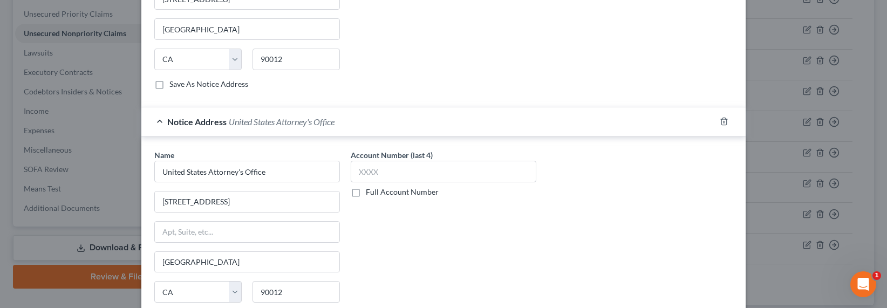
click at [400, 191] on label "Full Account Number" at bounding box center [402, 192] width 73 height 11
click at [377, 191] on input "Full Account Number" at bounding box center [373, 190] width 7 height 7
click at [400, 165] on input "text" at bounding box center [444, 172] width 186 height 22
paste input "930777400"
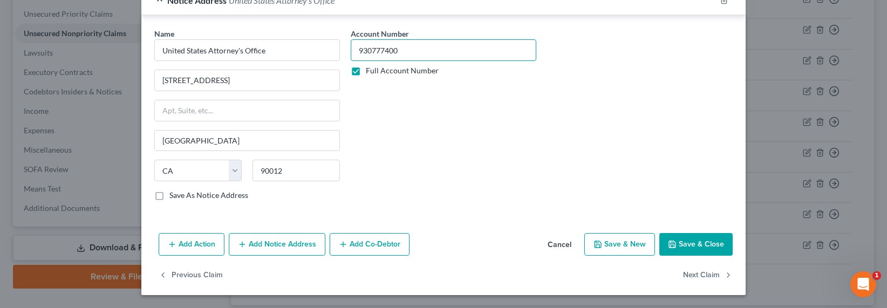
type input "930777400"
click at [288, 252] on button "Add Notice Address" at bounding box center [277, 244] width 97 height 23
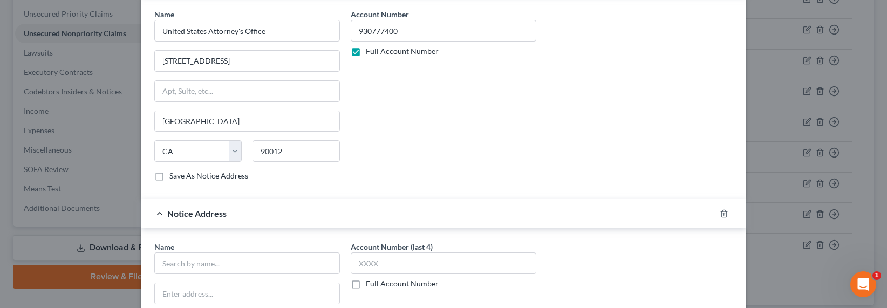
scroll to position [1040, 0]
click at [231, 261] on input "text" at bounding box center [247, 263] width 186 height 22
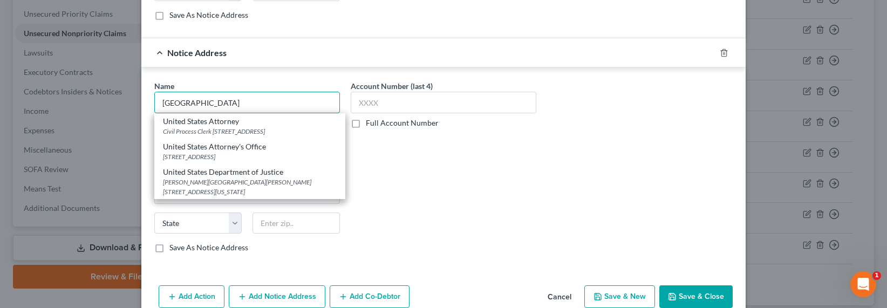
scroll to position [1253, 0]
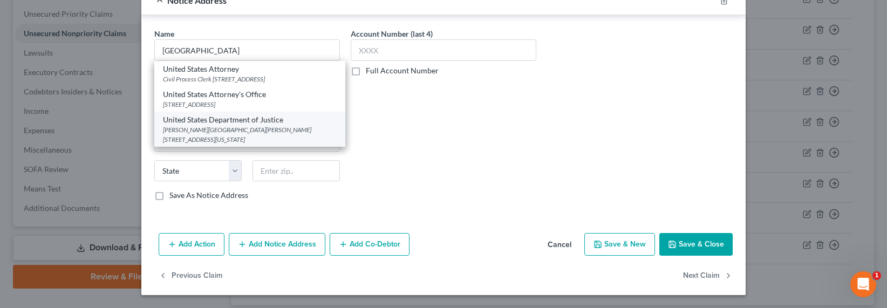
click at [253, 135] on div "[PERSON_NAME][GEOGRAPHIC_DATA][PERSON_NAME][STREET_ADDRESS][US_STATE]" at bounding box center [250, 134] width 174 height 18
type input "United States Department of Justice"
type input "[PERSON_NAME][GEOGRAPHIC_DATA][PERSON_NAME]"
type input "PO Box 683"
type input "[US_STATE]"
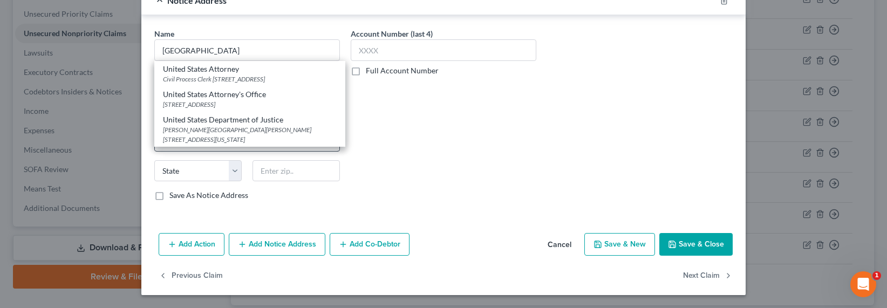
select select "8"
type input "20044"
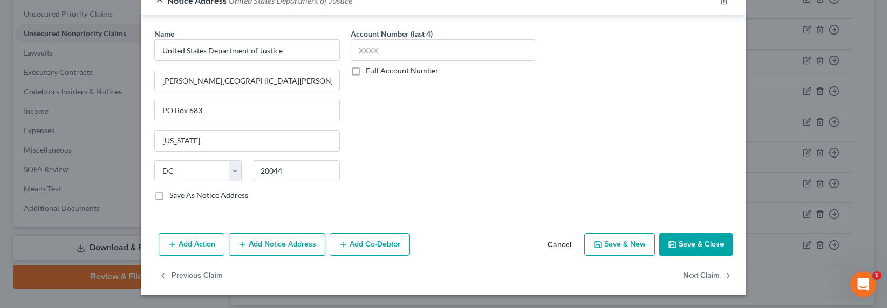
click at [366, 65] on label "Full Account Number" at bounding box center [402, 70] width 73 height 11
click at [370, 65] on input "Full Account Number" at bounding box center [373, 68] width 7 height 7
click at [383, 51] on input "text" at bounding box center [444, 50] width 186 height 22
paste input "930777400"
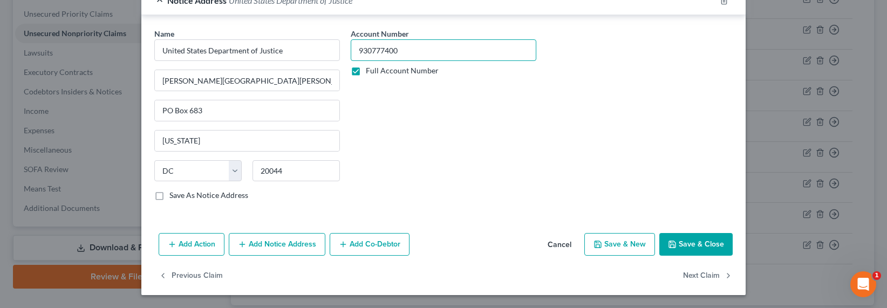
type input "930777400"
click at [286, 242] on button "Add Notice Address" at bounding box center [277, 244] width 97 height 23
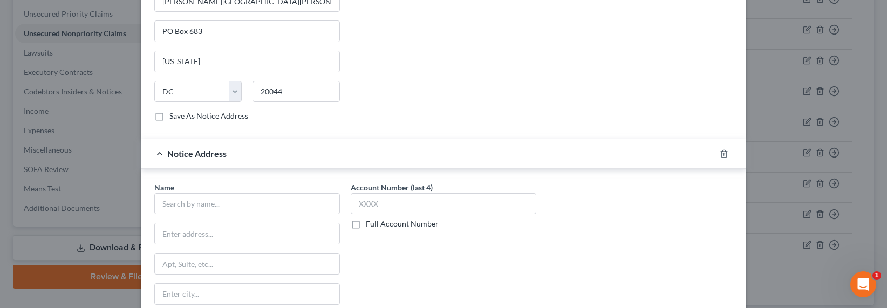
scroll to position [1354, 0]
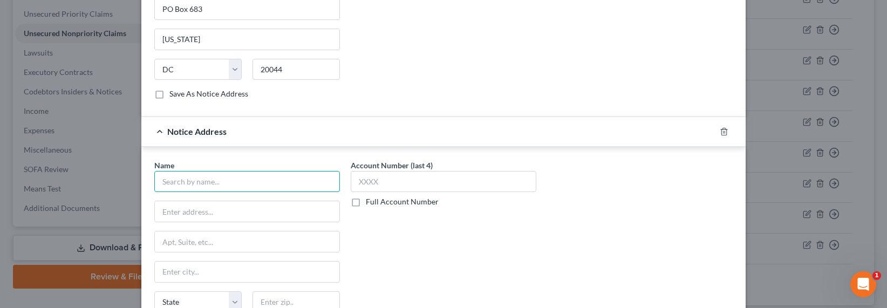
click at [259, 179] on input "text" at bounding box center [247, 182] width 186 height 22
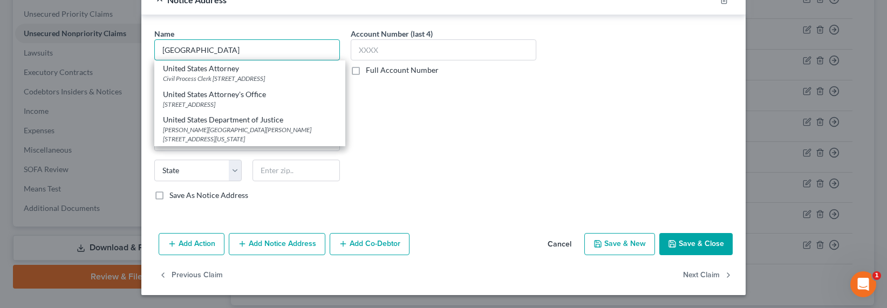
scroll to position [1486, 0]
drag, startPoint x: 210, startPoint y: 50, endPoint x: 134, endPoint y: 49, distance: 76.1
click at [134, 49] on div "Edit Unsecured Nonpriority Claim × Creditor * SBA P.O. [GEOGRAPHIC_DATA] [US_ST…" at bounding box center [443, 154] width 887 height 308
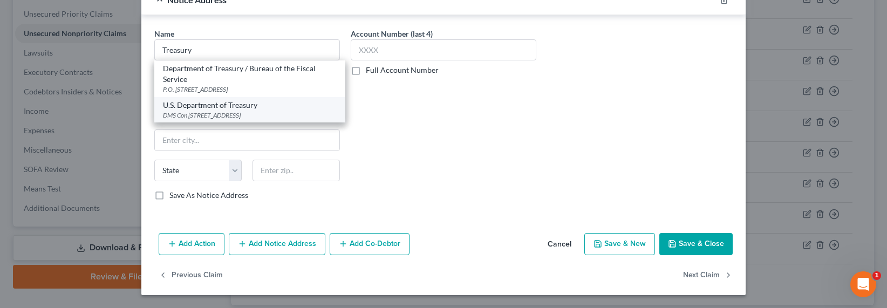
click at [248, 112] on div "DMS Con [STREET_ADDRESS]" at bounding box center [250, 115] width 174 height 9
type input "U.S. Department of Treasury"
type input "DMS Con"
type input "PO Box 979111"
type input "Saint Louis"
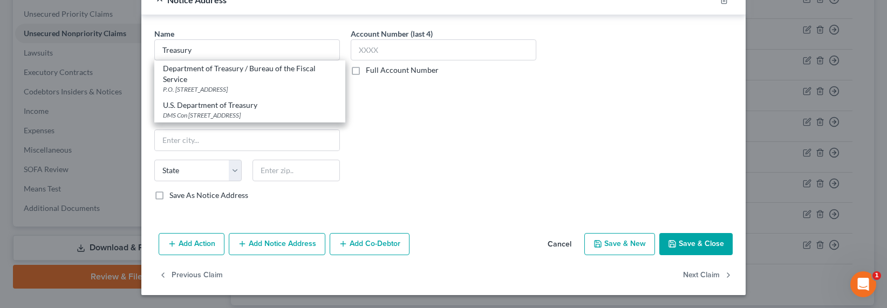
select select "26"
type input "63197"
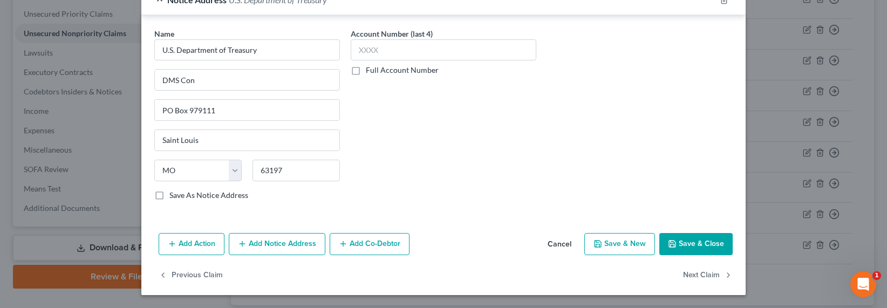
click at [400, 69] on label "Full Account Number" at bounding box center [402, 70] width 73 height 11
click at [377, 69] on input "Full Account Number" at bounding box center [373, 68] width 7 height 7
click at [408, 50] on input "text" at bounding box center [444, 50] width 186 height 22
paste input "930777400"
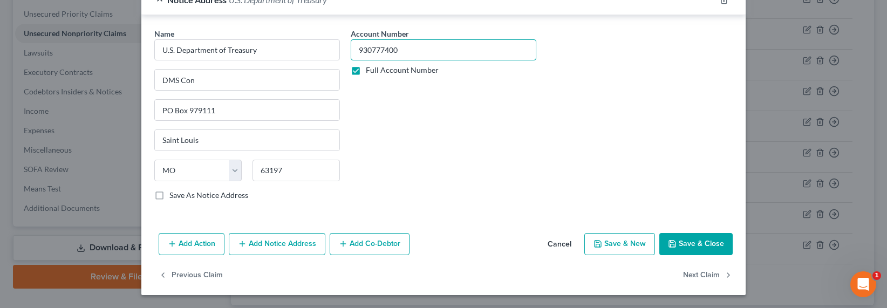
type input "930777400"
click at [276, 245] on button "Add Notice Address" at bounding box center [277, 244] width 97 height 23
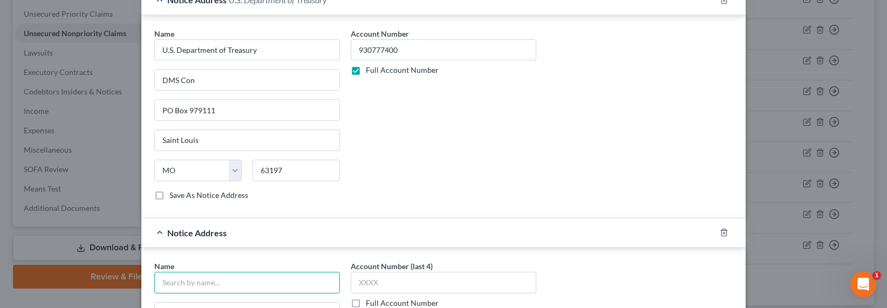
click at [229, 282] on input "text" at bounding box center [247, 283] width 186 height 22
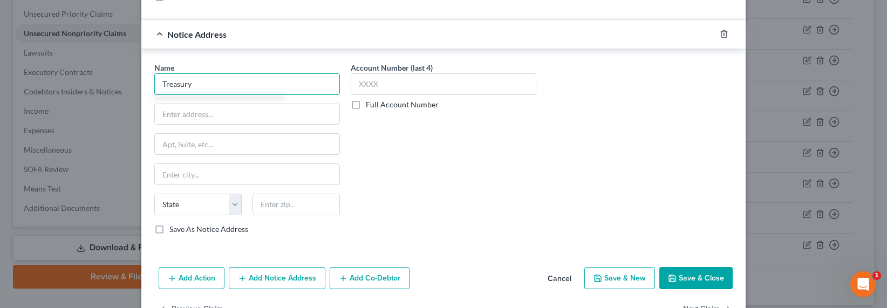
scroll to position [1718, 0]
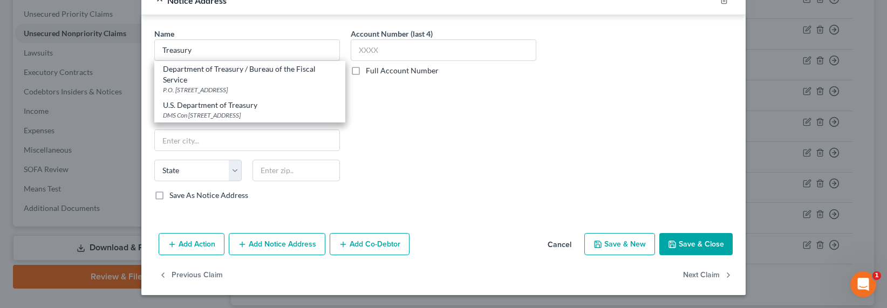
click at [201, 78] on div "Department of Treasury / Bureau of the Fiscal Service" at bounding box center [250, 75] width 174 height 22
type input "Department of Treasury / Bureau of the Fiscal Service"
type input "P.O. Box 830794"
type input "[GEOGRAPHIC_DATA]"
select select "0"
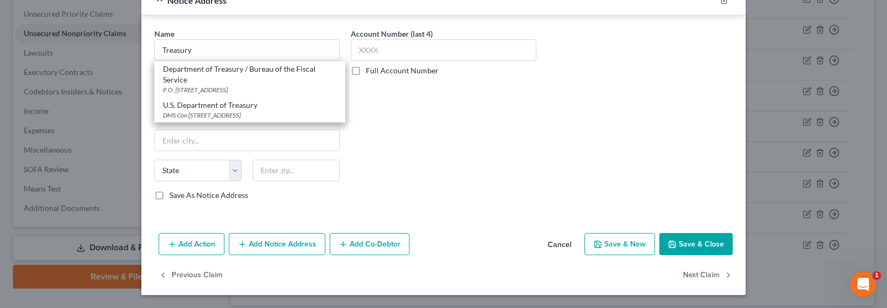
type input "35283"
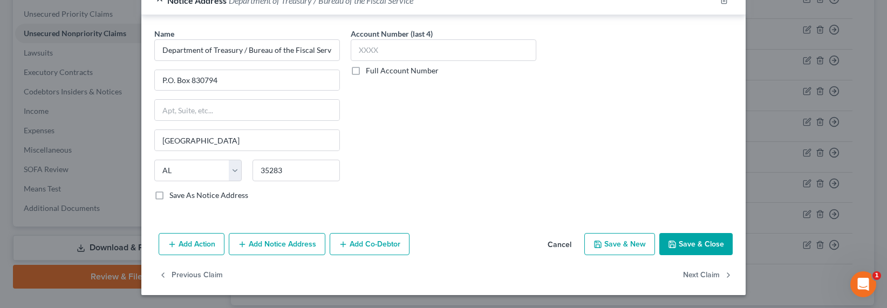
drag, startPoint x: 436, startPoint y: 74, endPoint x: 426, endPoint y: 65, distance: 13.8
click at [433, 72] on div "Full Account Number" at bounding box center [444, 70] width 186 height 11
drag, startPoint x: 404, startPoint y: 76, endPoint x: 402, endPoint y: 69, distance: 7.1
click at [404, 76] on div "Account Number (last 4) Full Account Number" at bounding box center [443, 118] width 196 height 181
click at [406, 52] on input "text" at bounding box center [444, 50] width 186 height 22
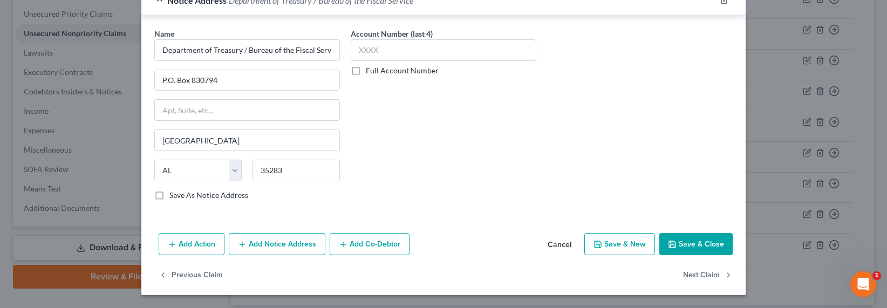
click at [386, 72] on label "Full Account Number" at bounding box center [402, 70] width 73 height 11
click at [377, 72] on input "Full Account Number" at bounding box center [373, 68] width 7 height 7
click at [391, 53] on input "text" at bounding box center [444, 50] width 186 height 22
paste input "930777400"
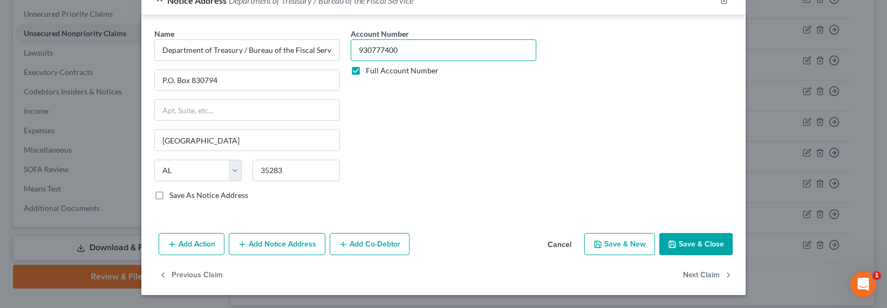
type input "930777400"
click at [288, 241] on button "Add Notice Address" at bounding box center [277, 244] width 97 height 23
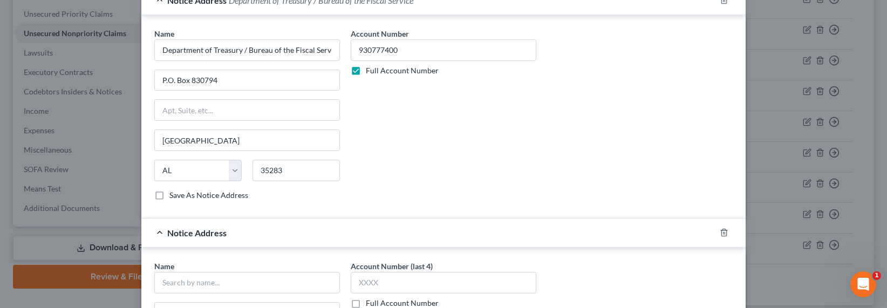
click at [218, 271] on div "Name *" at bounding box center [247, 277] width 186 height 33
click at [221, 277] on input "text" at bounding box center [247, 283] width 186 height 22
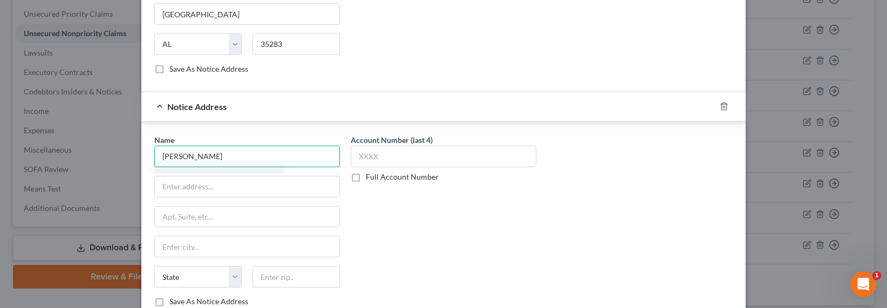
scroll to position [1937, 0]
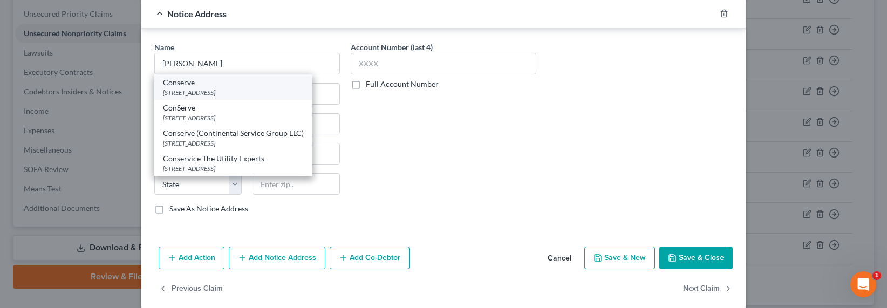
click at [215, 96] on div "[STREET_ADDRESS]" at bounding box center [233, 92] width 141 height 9
type input "Conserve"
type input "PO Box 1528"
type input "Fairport"
select select "35"
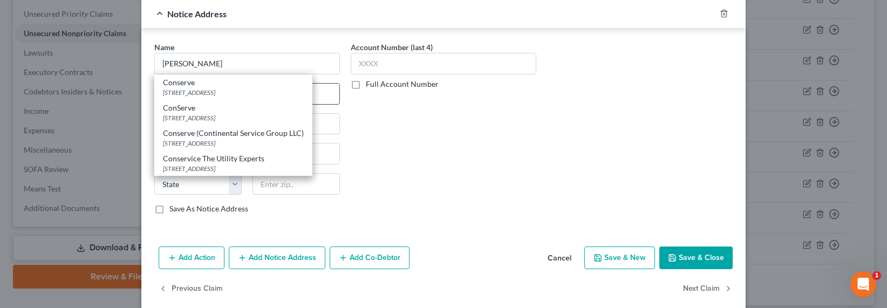
type input "14450"
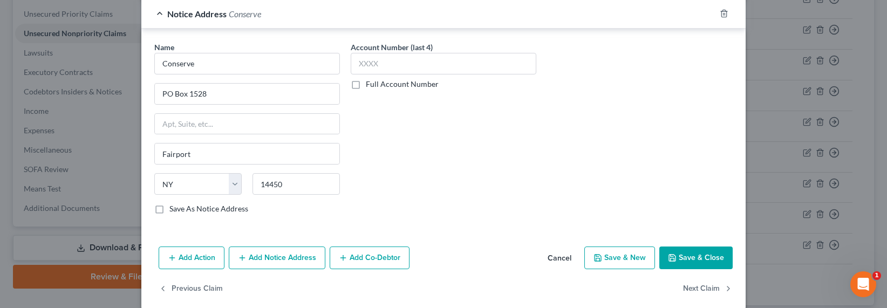
click at [375, 87] on label "Full Account Number" at bounding box center [402, 84] width 73 height 11
click at [375, 86] on input "Full Account Number" at bounding box center [373, 82] width 7 height 7
click at [380, 66] on input "text" at bounding box center [444, 64] width 186 height 22
paste input "930777400"
type input "930777400"
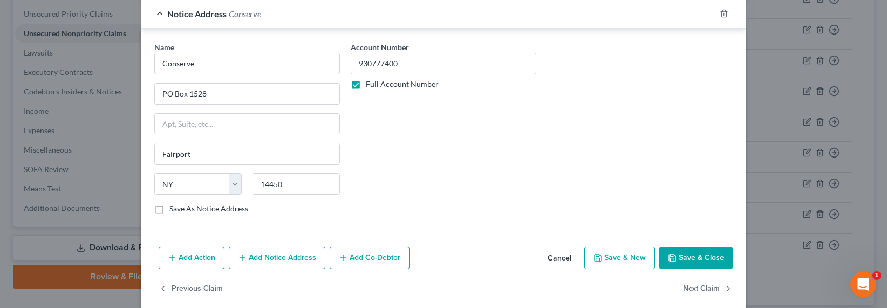
click at [270, 263] on button "Add Notice Address" at bounding box center [277, 258] width 97 height 23
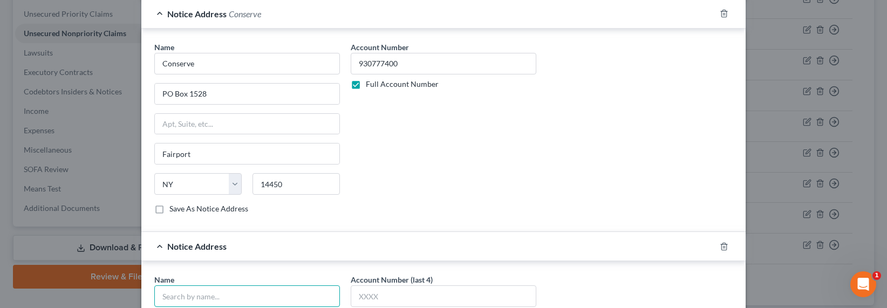
click at [233, 291] on input "text" at bounding box center [247, 296] width 186 height 22
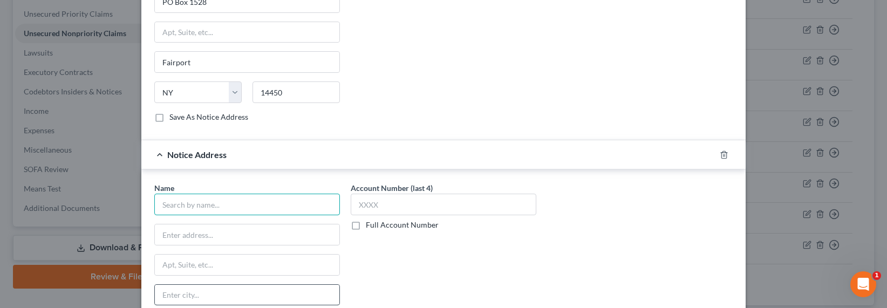
scroll to position [2047, 0]
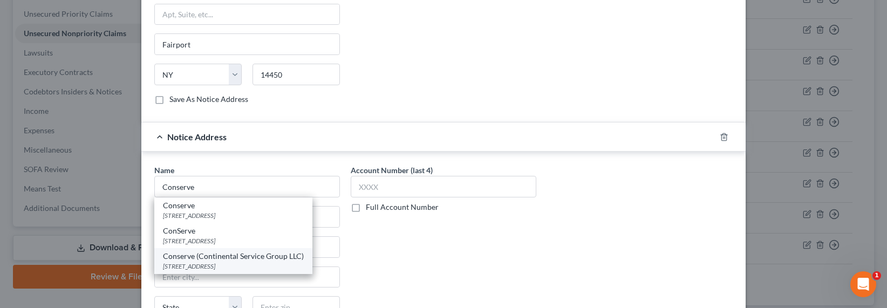
click at [235, 258] on div "Conserve (Continental Service Group LLC)" at bounding box center [233, 256] width 141 height 11
type input "Conserve (Continental Service Group LLC)"
type input "200 [GEOGRAPHIC_DATA]"
type input "Fairport"
select select "35"
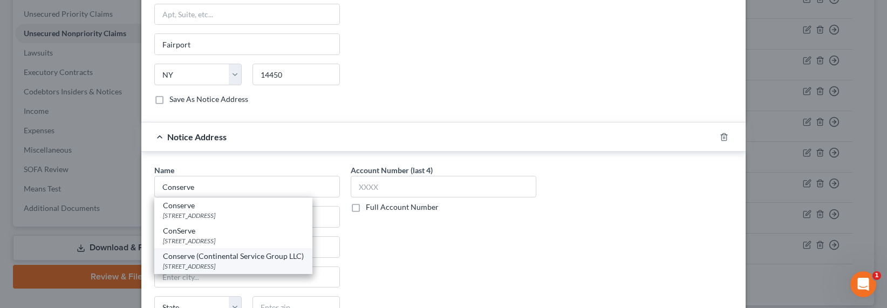
type input "14450"
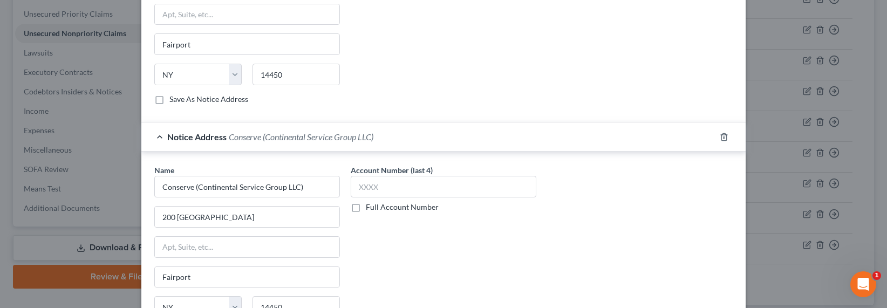
click at [382, 204] on label "Full Account Number" at bounding box center [402, 207] width 73 height 11
click at [377, 204] on input "Full Account Number" at bounding box center [373, 205] width 7 height 7
click at [384, 186] on input "text" at bounding box center [444, 187] width 186 height 22
paste input "930777400"
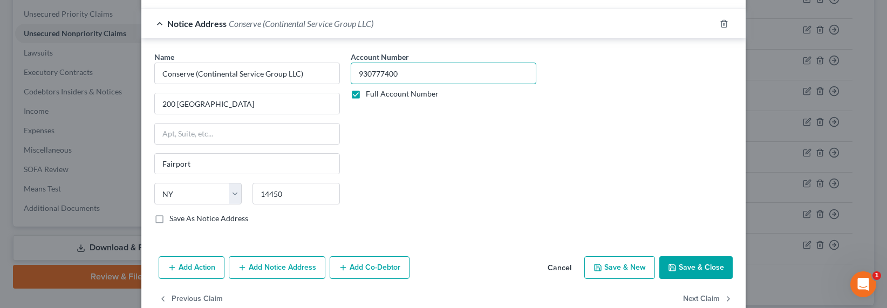
scroll to position [2184, 0]
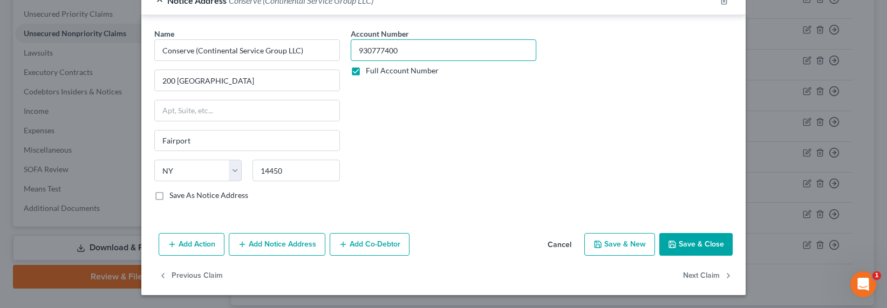
type input "930777400"
click at [267, 238] on button "Add Notice Address" at bounding box center [277, 244] width 97 height 23
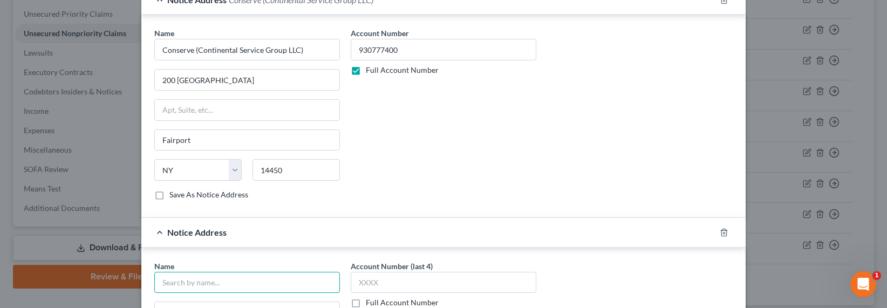
click at [217, 276] on input "text" at bounding box center [247, 283] width 186 height 22
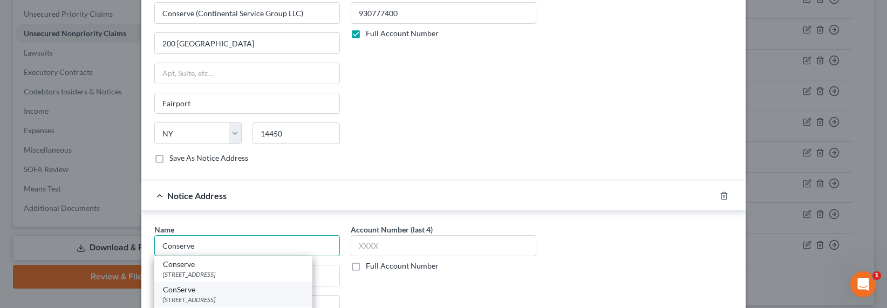
scroll to position [2221, 0]
click at [214, 287] on div "ConServe" at bounding box center [233, 289] width 141 height 11
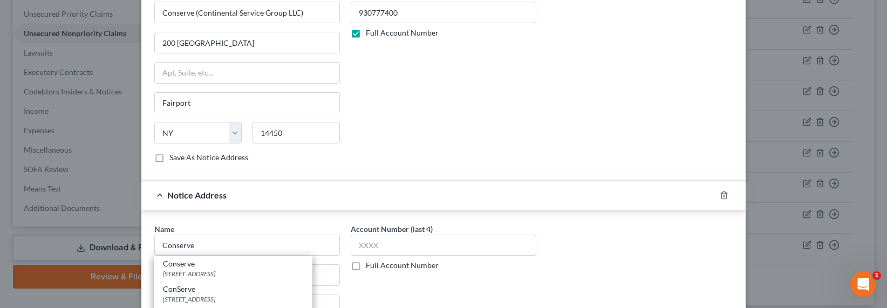
type input "ConServe"
type input "PO Box 3023"
type input "[GEOGRAPHIC_DATA]"
select select "35"
type input "14304"
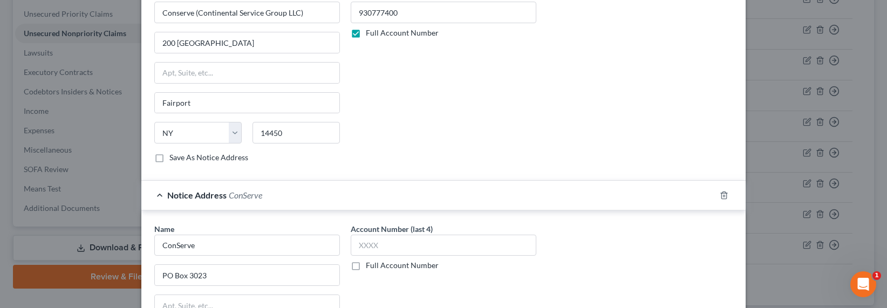
click at [379, 263] on label "Full Account Number" at bounding box center [402, 265] width 73 height 11
click at [377, 263] on input "Full Account Number" at bounding box center [373, 263] width 7 height 7
click at [387, 249] on input "text" at bounding box center [444, 246] width 186 height 22
paste input "930777400"
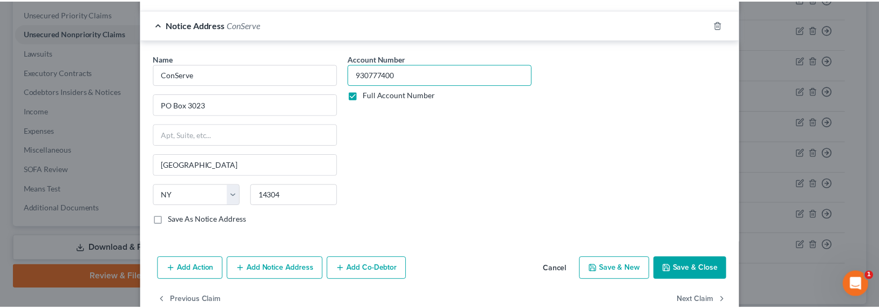
scroll to position [2416, 0]
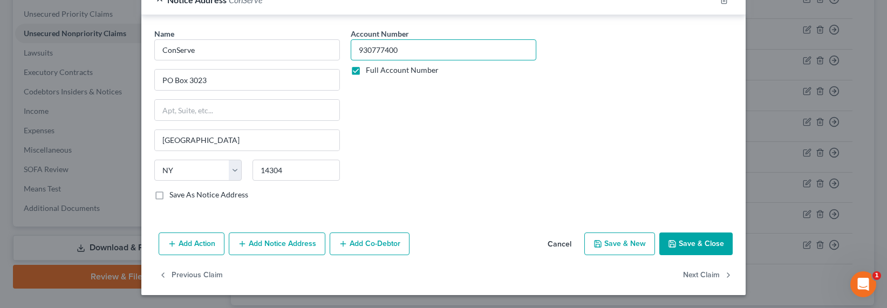
type input "930777400"
click at [692, 252] on button "Save & Close" at bounding box center [695, 244] width 73 height 23
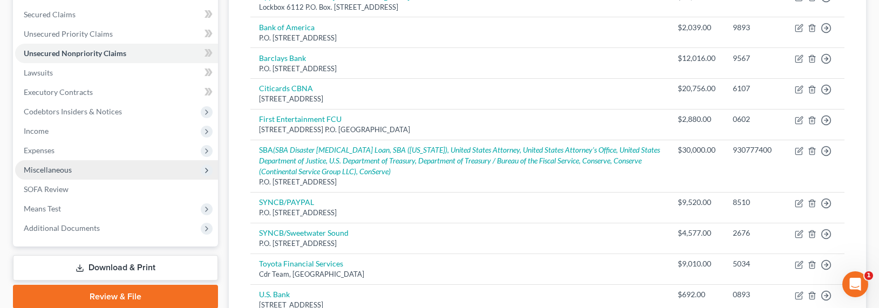
scroll to position [209, 0]
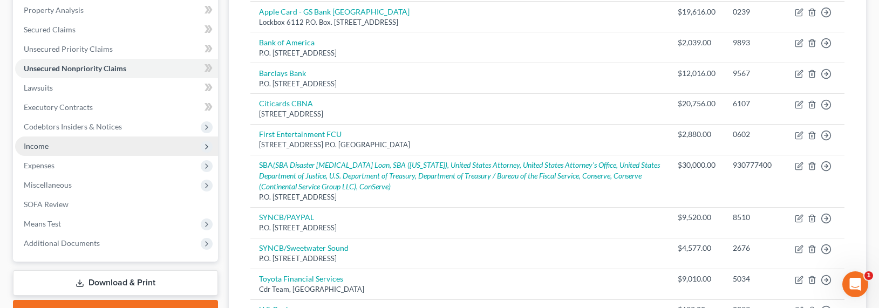
click at [29, 147] on span "Income" at bounding box center [36, 145] width 25 height 9
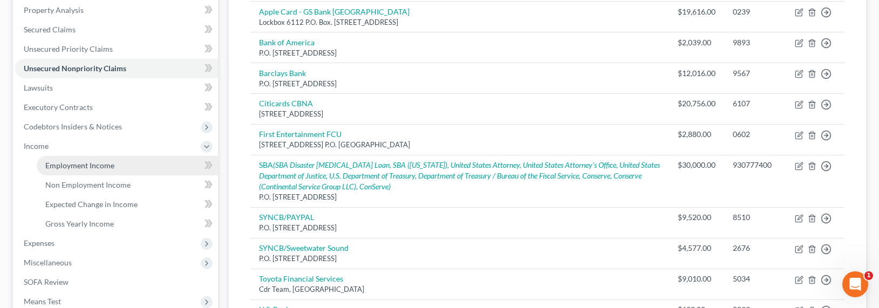
click at [55, 161] on span "Employment Income" at bounding box center [79, 165] width 69 height 9
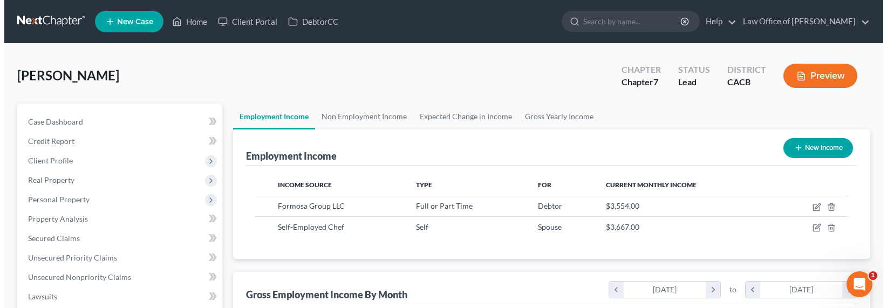
scroll to position [193, 359]
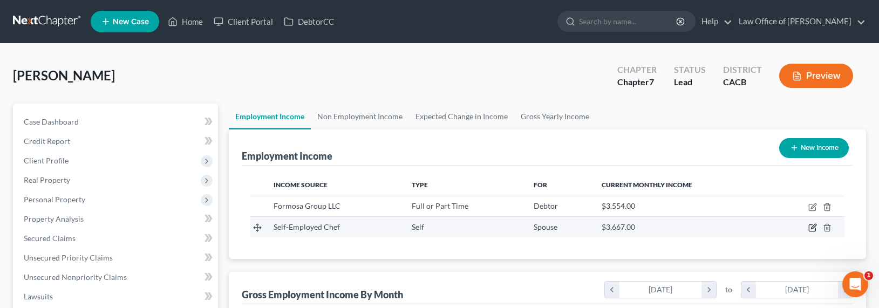
click at [812, 226] on icon "button" at bounding box center [813, 226] width 5 height 5
select select "1"
select select "4"
select select "0"
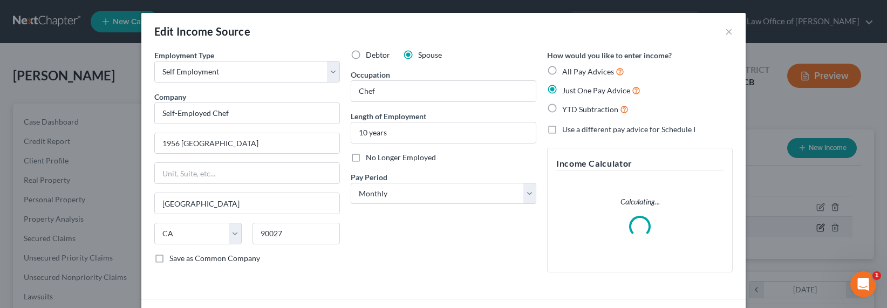
scroll to position [193, 363]
click at [252, 95] on div "Company * Self-Employed Chef" at bounding box center [247, 107] width 186 height 33
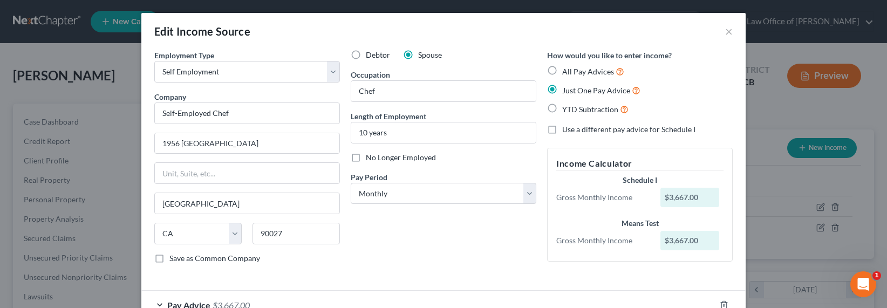
scroll to position [71, 0]
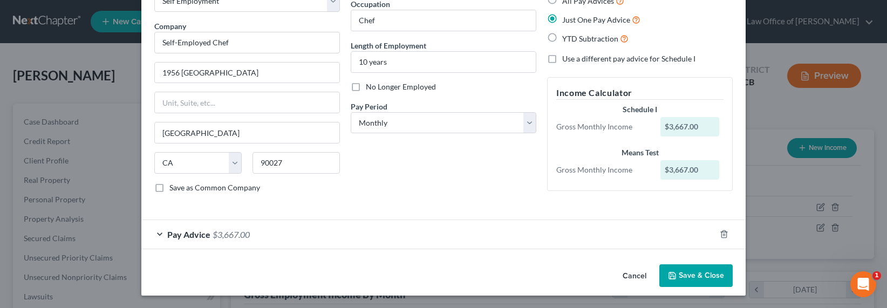
click at [224, 235] on span "$3,667.00" at bounding box center [231, 234] width 37 height 10
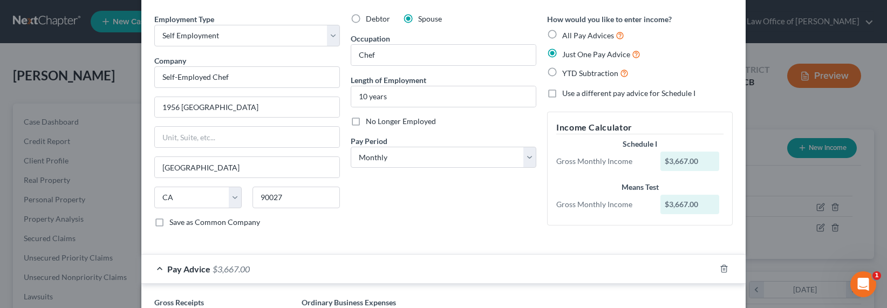
scroll to position [0, 0]
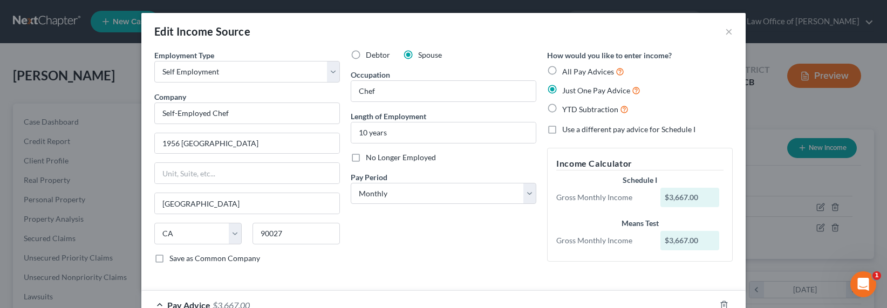
click at [588, 128] on span "Use a different pay advice for Schedule I" at bounding box center [628, 129] width 133 height 9
click at [573, 128] on input "Use a different pay advice for Schedule I" at bounding box center [569, 127] width 7 height 7
checkbox input "true"
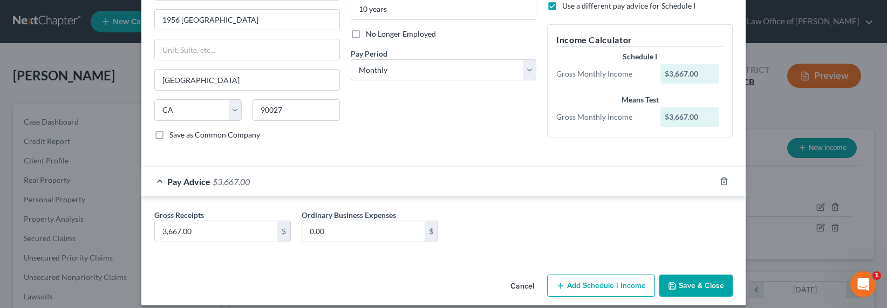
scroll to position [134, 0]
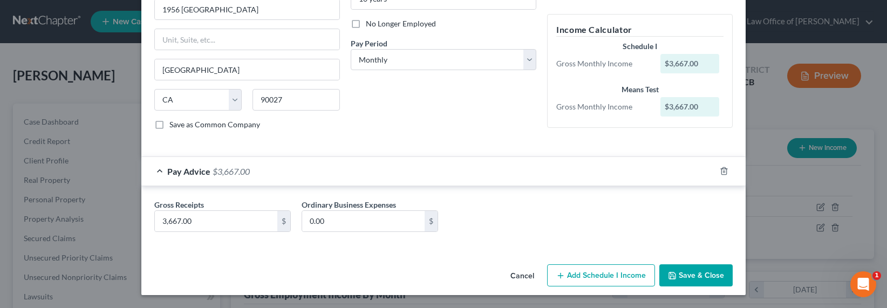
click at [584, 275] on button "Add Schedule I Income" at bounding box center [601, 275] width 108 height 23
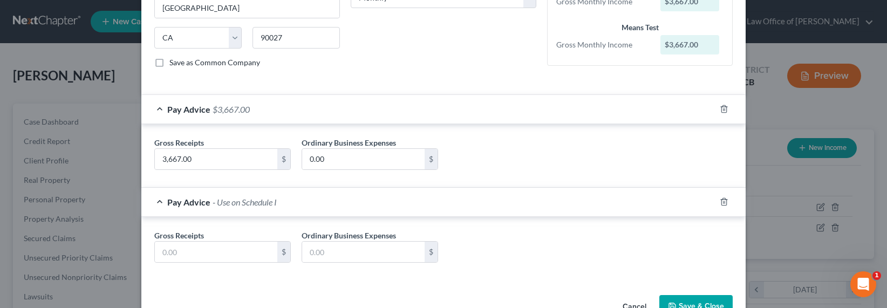
scroll to position [227, 0]
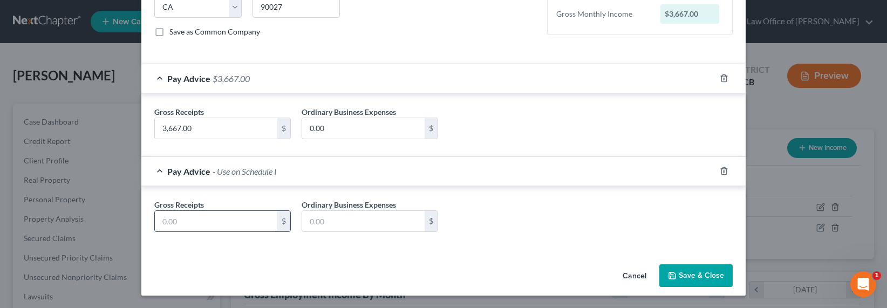
click at [253, 222] on input "text" at bounding box center [216, 221] width 122 height 21
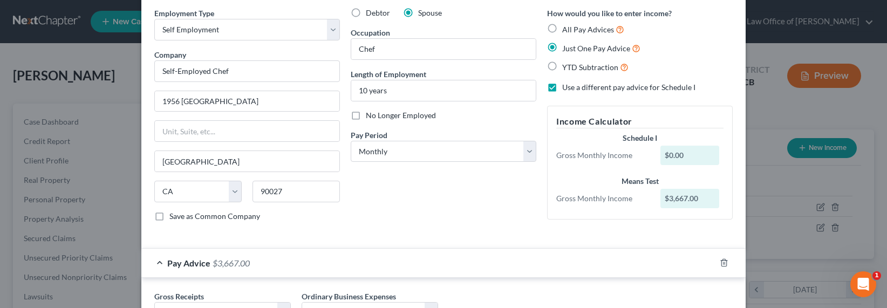
scroll to position [0, 0]
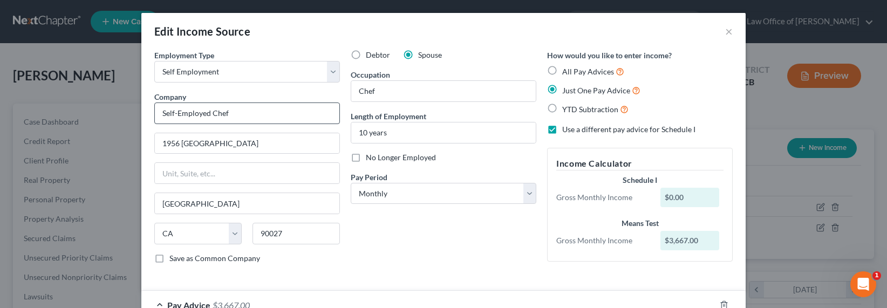
type input "0.00"
drag, startPoint x: 269, startPoint y: 115, endPoint x: 133, endPoint y: 115, distance: 136.0
click at [133, 115] on div "Edit Income Source × Employment Type * Select Full or [DEMOGRAPHIC_DATA] Employ…" at bounding box center [443, 154] width 887 height 308
click at [217, 70] on select "Select Full or [DEMOGRAPHIC_DATA] Employment Self Employment" at bounding box center [247, 72] width 186 height 22
select select "0"
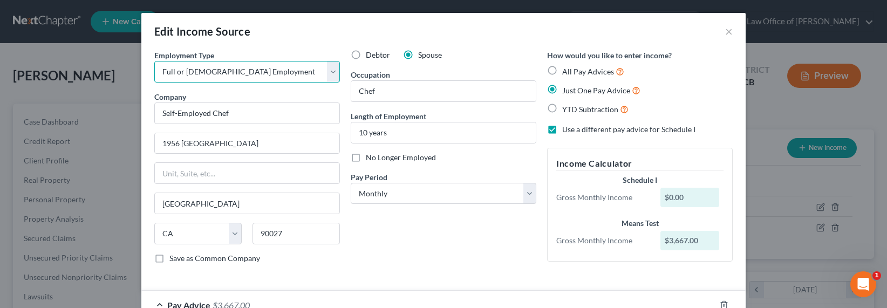
click at [154, 61] on select "Select Full or [DEMOGRAPHIC_DATA] Employment Self Employment" at bounding box center [247, 72] width 186 height 22
click at [196, 110] on input "Self-Employed Chef" at bounding box center [247, 114] width 186 height 22
drag, startPoint x: 262, startPoint y: 111, endPoint x: 127, endPoint y: 110, distance: 135.4
click at [127, 110] on div "Edit Income Source × Employment Type * Select Full or [DEMOGRAPHIC_DATA] Employ…" at bounding box center [443, 154] width 887 height 308
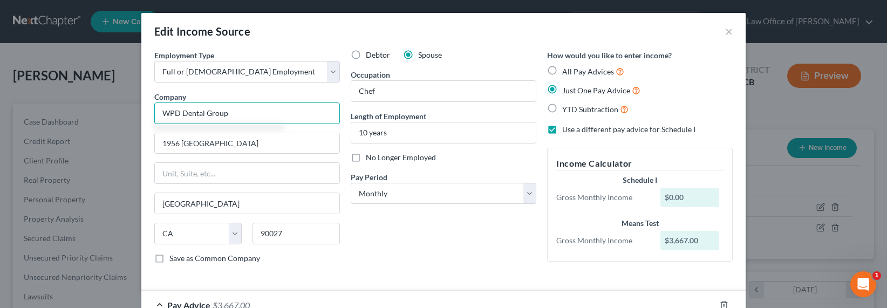
type input "WPD Dental Group"
drag, startPoint x: 253, startPoint y: 112, endPoint x: 141, endPoint y: 110, distance: 111.7
click at [195, 141] on input "1956 [GEOGRAPHIC_DATA]" at bounding box center [247, 143] width 185 height 21
drag, startPoint x: 274, startPoint y: 147, endPoint x: 139, endPoint y: 140, distance: 135.1
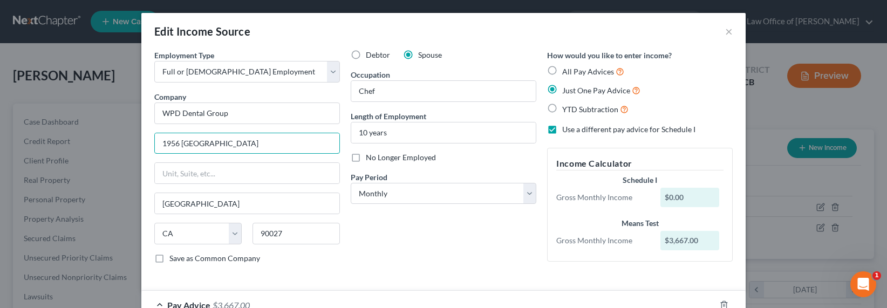
paste input "[STREET_ADDRESS]"
type input "[STREET_ADDRESS]"
click at [305, 231] on input "90027" at bounding box center [295, 234] width 87 height 22
type input "90010"
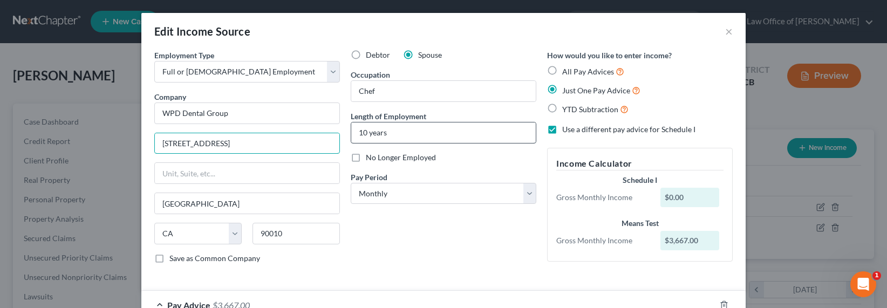
drag, startPoint x: 247, startPoint y: 145, endPoint x: 379, endPoint y: 139, distance: 132.3
click at [373, 140] on div "Employment Type * Select Full or [DEMOGRAPHIC_DATA] Employment Self Employment …" at bounding box center [443, 166] width 589 height 232
type input "[STREET_ADDRESS]"
drag, startPoint x: 379, startPoint y: 90, endPoint x: 349, endPoint y: 86, distance: 29.9
click at [351, 86] on input "Chef" at bounding box center [443, 91] width 185 height 21
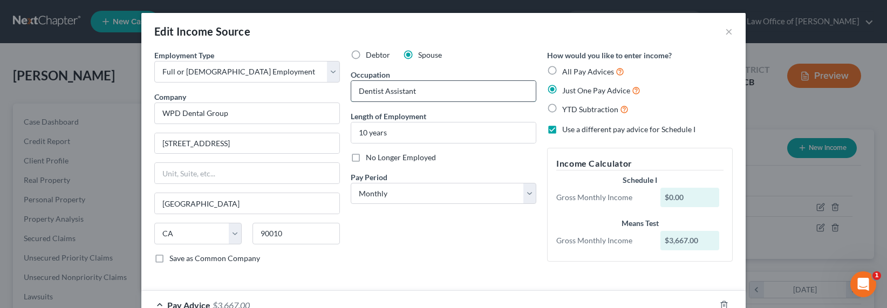
type input "Dentist Assistant"
type input "3"
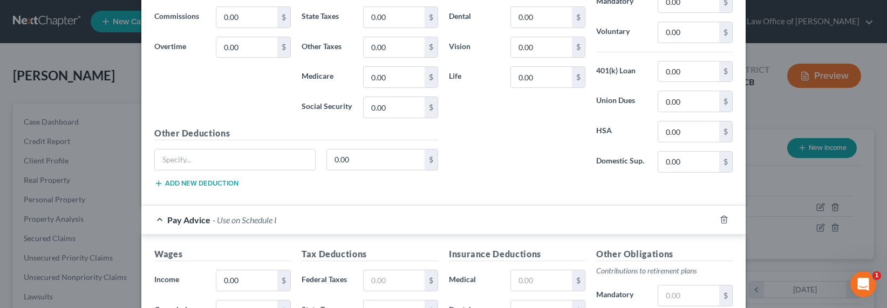
scroll to position [397, 0]
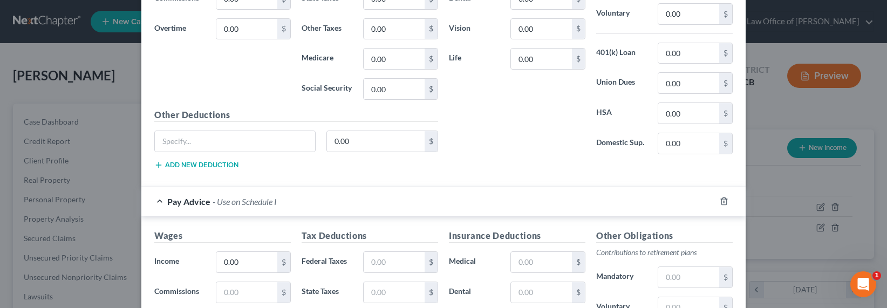
type input "3.5 years"
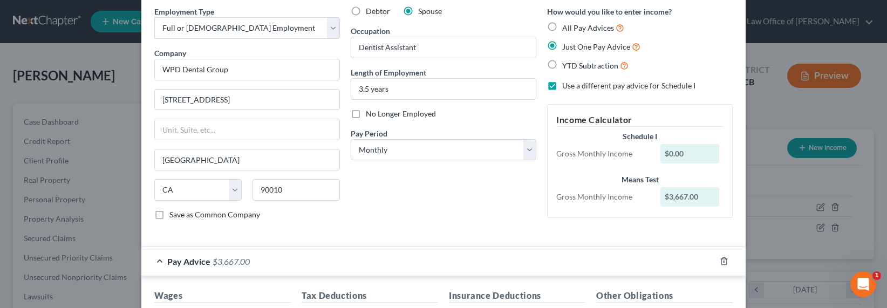
scroll to position [168, 0]
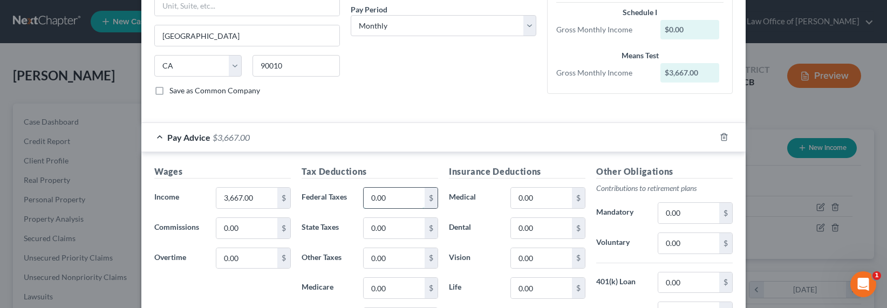
drag, startPoint x: 389, startPoint y: 197, endPoint x: 399, endPoint y: 195, distance: 10.5
click at [399, 195] on input "0.00" at bounding box center [394, 198] width 61 height 21
type input "227.34"
type input "53.17"
type input "270.13"
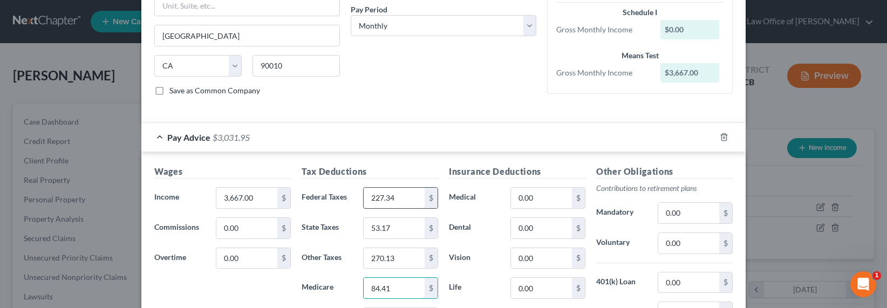
type input "84.41"
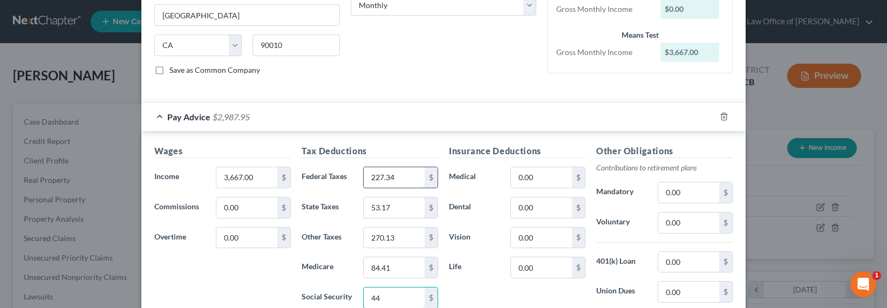
type input "44"
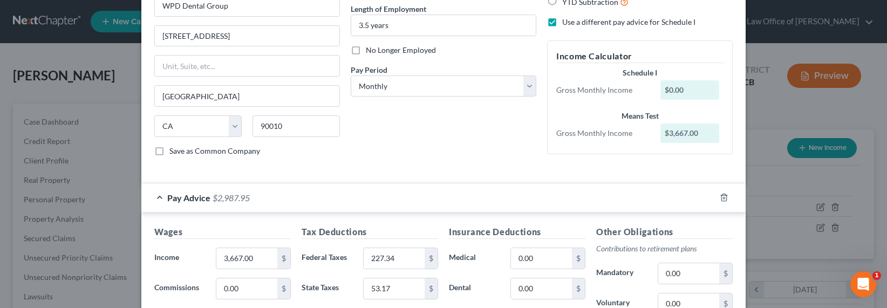
scroll to position [144, 0]
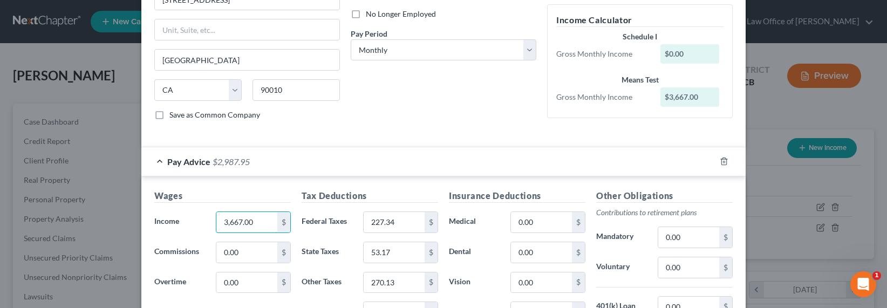
drag, startPoint x: 263, startPoint y: 222, endPoint x: 290, endPoint y: 226, distance: 27.3
click at [290, 226] on div "3,667.00 $" at bounding box center [253, 222] width 86 height 22
type input "1,833.5"
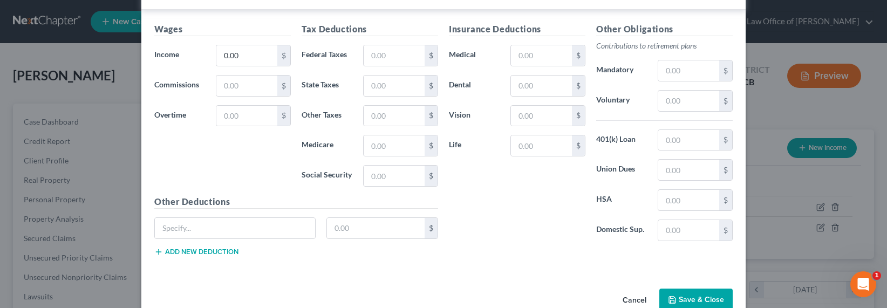
scroll to position [628, 0]
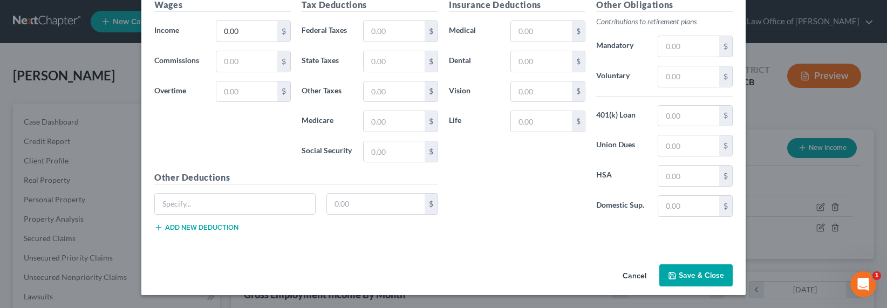
click at [709, 276] on button "Save & Close" at bounding box center [695, 275] width 73 height 23
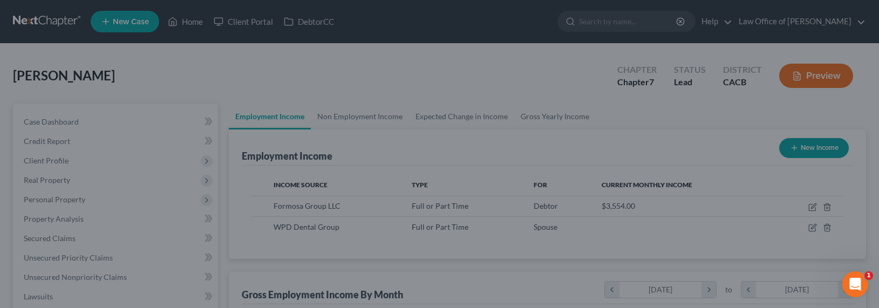
scroll to position [539303, 539138]
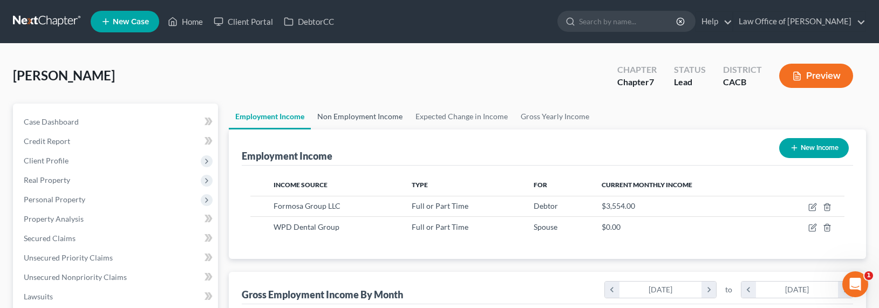
click at [380, 119] on link "Non Employment Income" at bounding box center [360, 117] width 98 height 26
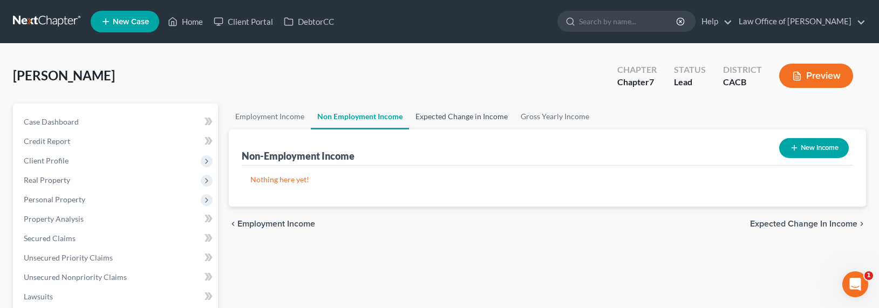
click at [438, 119] on link "Expected Change in Income" at bounding box center [461, 117] width 105 height 26
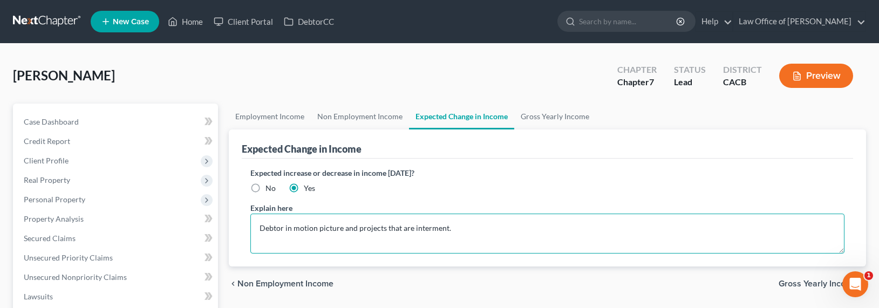
click at [322, 237] on textarea "Debtor in motion picture and projects that are interment." at bounding box center [547, 234] width 594 height 40
drag, startPoint x: 499, startPoint y: 223, endPoint x: 472, endPoint y: 224, distance: 27.5
click at [472, 224] on textarea "Debtor in motion picture and projects that are interment." at bounding box center [547, 234] width 594 height 40
type textarea "Debtor in motion picture and projects that are interment. [PERSON_NAME]'s spous…"
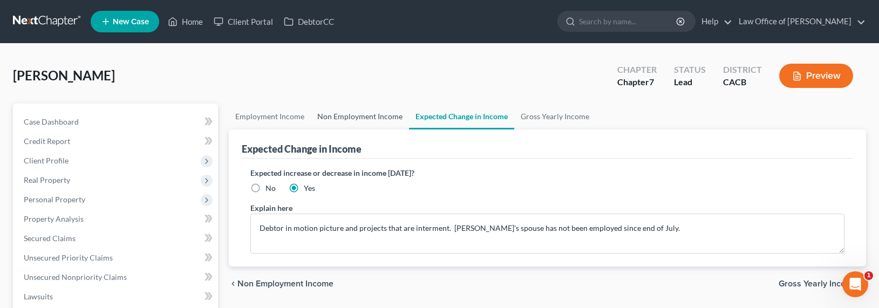
click at [357, 113] on link "Non Employment Income" at bounding box center [360, 117] width 98 height 26
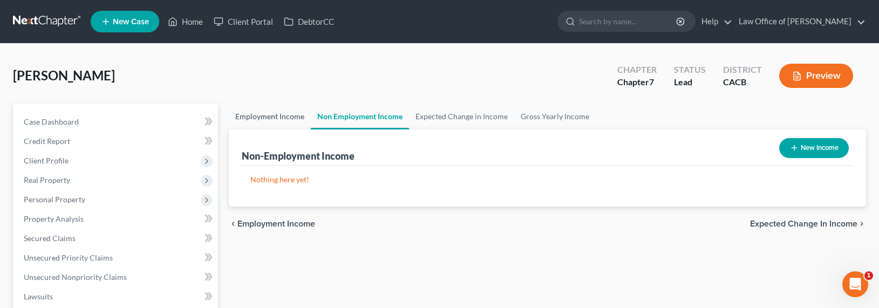
click at [277, 114] on link "Employment Income" at bounding box center [270, 117] width 82 height 26
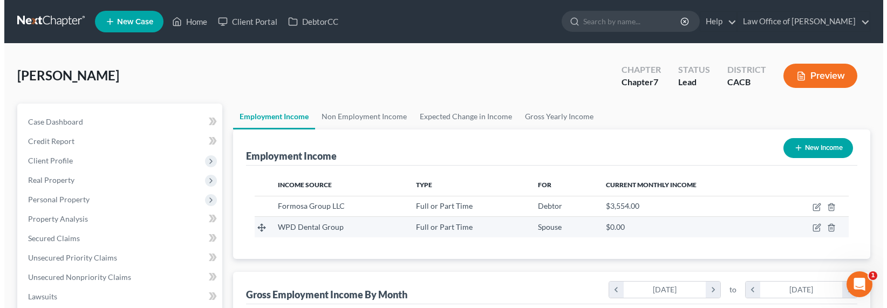
scroll to position [193, 359]
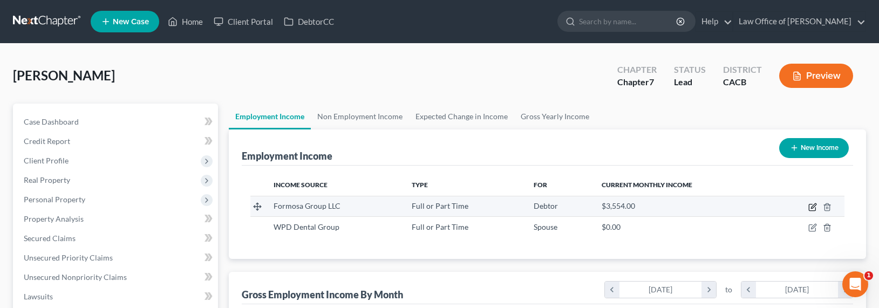
click at [811, 207] on icon "button" at bounding box center [812, 207] width 9 height 9
select select "0"
select select "4"
select select "0"
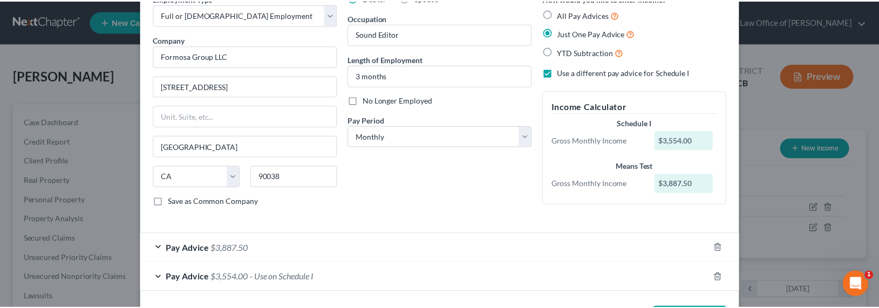
scroll to position [100, 0]
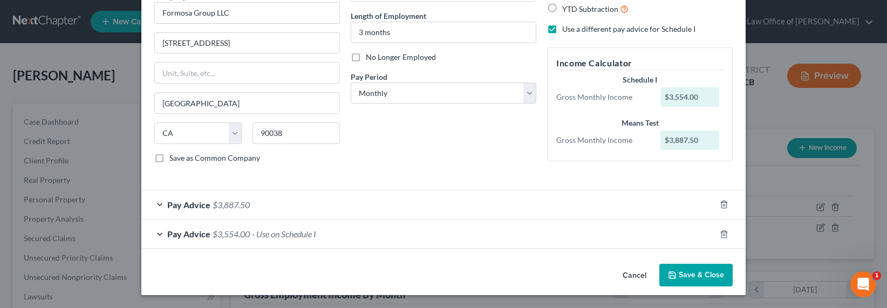
drag, startPoint x: 709, startPoint y: 278, endPoint x: 703, endPoint y: 271, distance: 9.2
click at [709, 277] on button "Save & Close" at bounding box center [695, 275] width 73 height 23
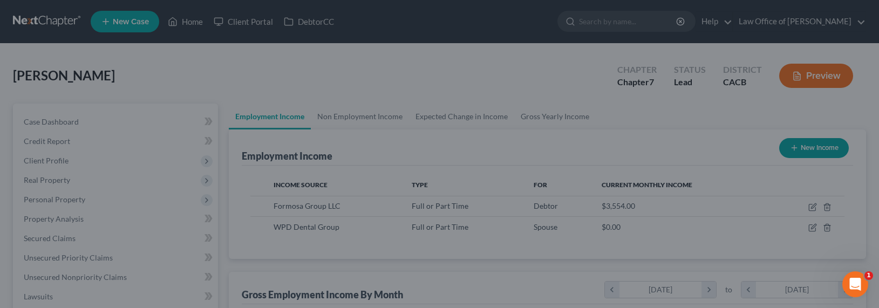
scroll to position [539303, 539138]
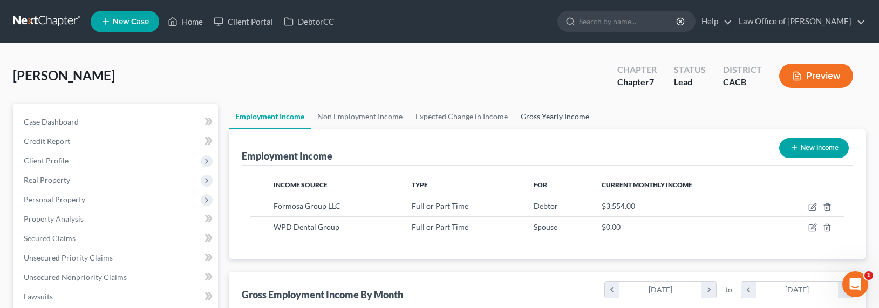
click at [561, 112] on link "Gross Yearly Income" at bounding box center [554, 117] width 81 height 26
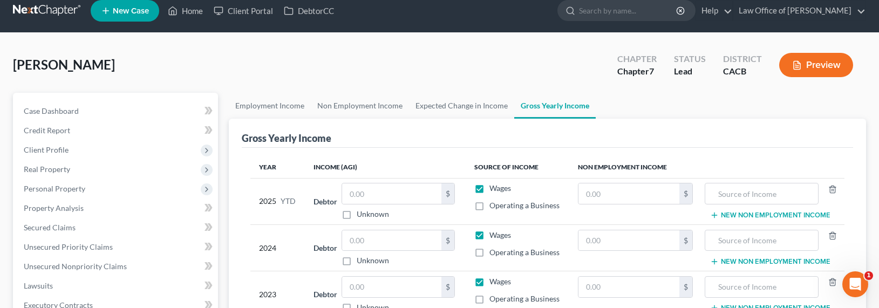
scroll to position [24, 0]
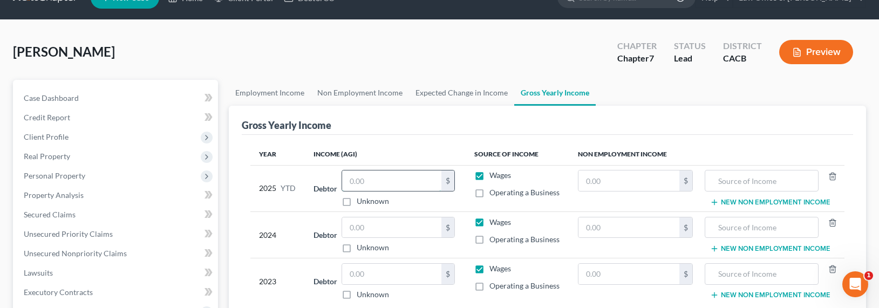
click at [386, 186] on input "text" at bounding box center [391, 180] width 99 height 21
type input "86,351"
click at [742, 180] on input "text" at bounding box center [762, 180] width 102 height 21
click at [748, 182] on input "Unemployemnt" at bounding box center [762, 180] width 102 height 21
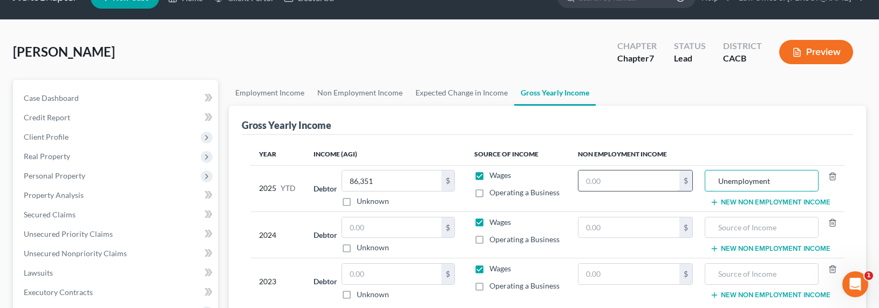
type input "Unemployment"
click at [652, 183] on input "text" at bounding box center [628, 180] width 101 height 21
click at [612, 182] on input "text" at bounding box center [628, 180] width 101 height 21
type input "10,800"
click at [354, 220] on input "text" at bounding box center [391, 227] width 99 height 21
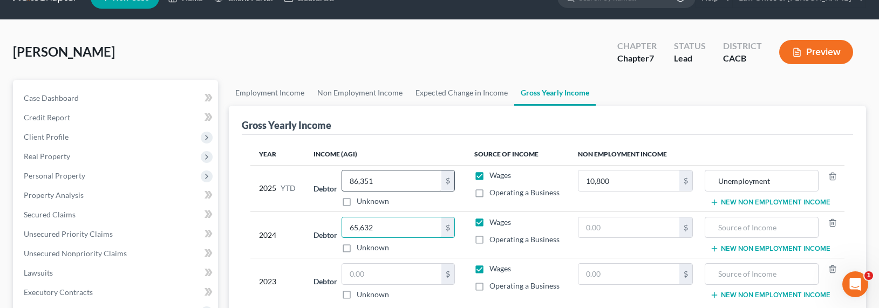
type input "65,632"
drag, startPoint x: 370, startPoint y: 180, endPoint x: 363, endPoint y: 182, distance: 7.2
click at [370, 180] on input "86,351" at bounding box center [391, 180] width 99 height 21
click at [362, 182] on input "86,351" at bounding box center [391, 180] width 99 height 21
drag, startPoint x: 358, startPoint y: 181, endPoint x: 352, endPoint y: 181, distance: 5.4
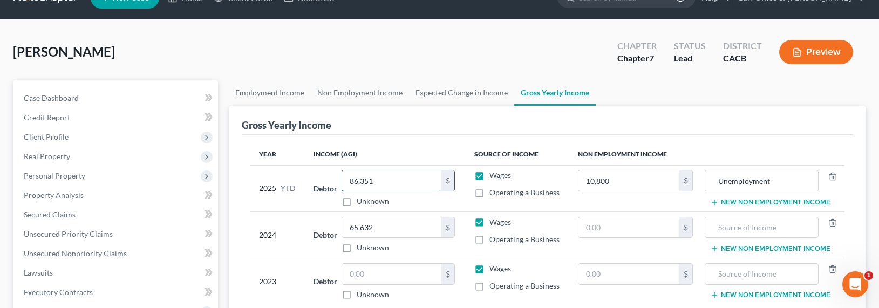
click at [352, 181] on input "86,351" at bounding box center [391, 180] width 99 height 21
type input "76,351"
click at [394, 269] on input "text" at bounding box center [391, 274] width 99 height 21
type input "79,114"
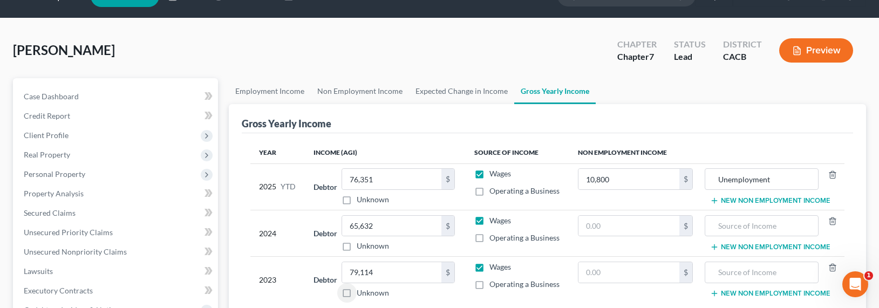
scroll to position [26, 0]
click at [368, 89] on link "Non Employment Income" at bounding box center [360, 91] width 98 height 26
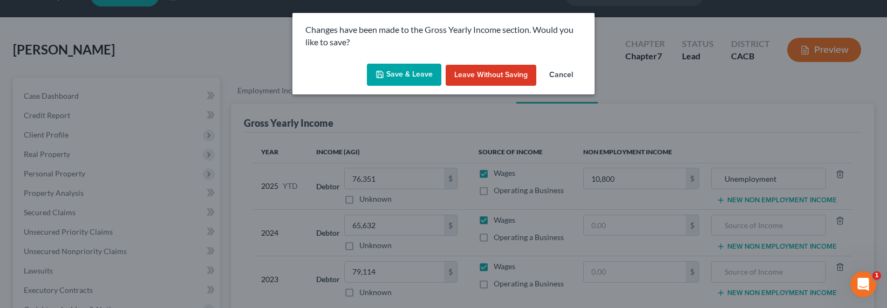
click at [407, 79] on button "Save & Leave" at bounding box center [404, 75] width 74 height 23
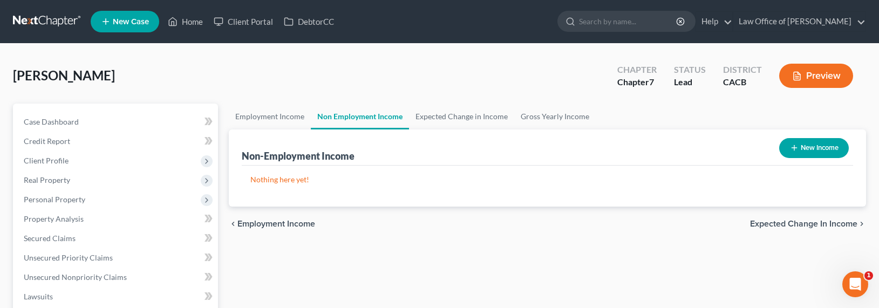
click at [806, 148] on button "New Income" at bounding box center [814, 148] width 70 height 20
select select "0"
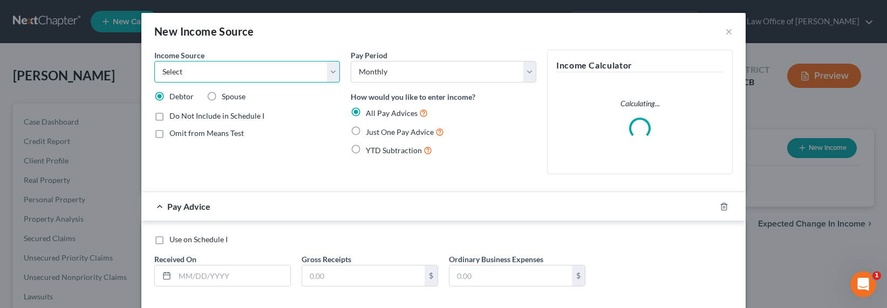
click at [256, 75] on select "Select Unemployment Disability (from employer) Pension Retirement Social Securi…" at bounding box center [247, 72] width 186 height 22
select select "0"
click at [154, 61] on select "Select Unemployment Disability (from employer) Pension Retirement Social Securi…" at bounding box center [247, 72] width 186 height 22
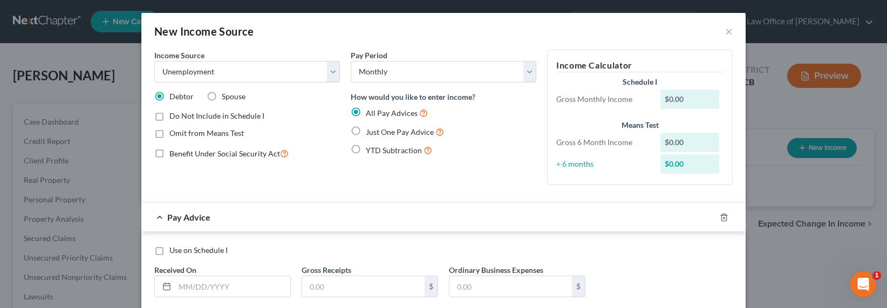
click at [384, 135] on span "Just One Pay Advice" at bounding box center [400, 131] width 68 height 9
click at [377, 133] on input "Just One Pay Advice" at bounding box center [373, 129] width 7 height 7
radio input "true"
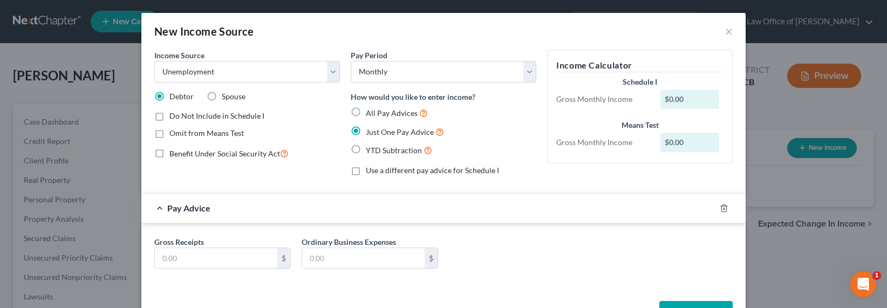
click at [198, 153] on span "Benefit Under Social Security Act" at bounding box center [224, 153] width 111 height 9
click at [181, 153] on input "Benefit Under Social Security Act" at bounding box center [177, 150] width 7 height 7
click at [202, 152] on span "Benefit Under Social Security Act" at bounding box center [224, 153] width 111 height 9
click at [181, 152] on input "Benefit Under Social Security Act" at bounding box center [177, 150] width 7 height 7
checkbox input "false"
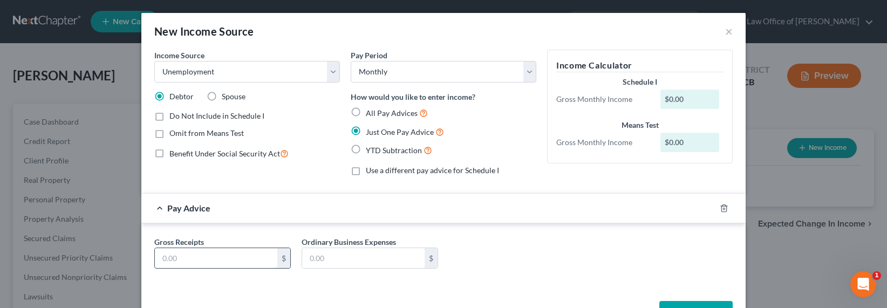
click at [211, 260] on input "text" at bounding box center [216, 258] width 122 height 21
click at [433, 168] on span "Use a different pay advice for Schedule I" at bounding box center [432, 170] width 133 height 9
click at [377, 168] on input "Use a different pay advice for Schedule I" at bounding box center [373, 168] width 7 height 7
checkbox input "true"
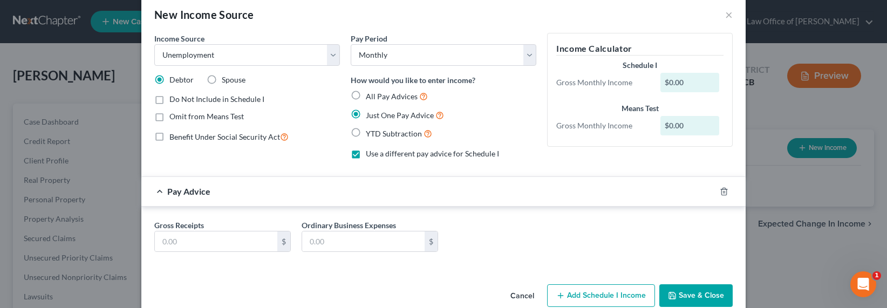
scroll to position [37, 0]
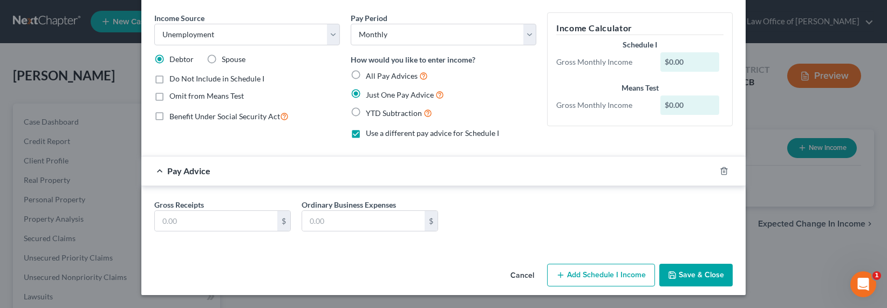
click at [579, 277] on button "Add Schedule I Income" at bounding box center [601, 275] width 108 height 23
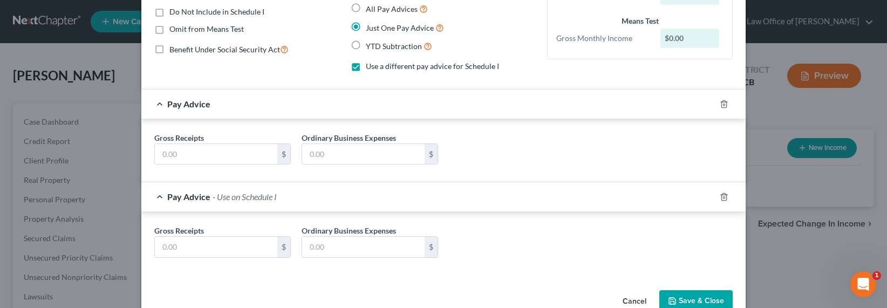
scroll to position [130, 0]
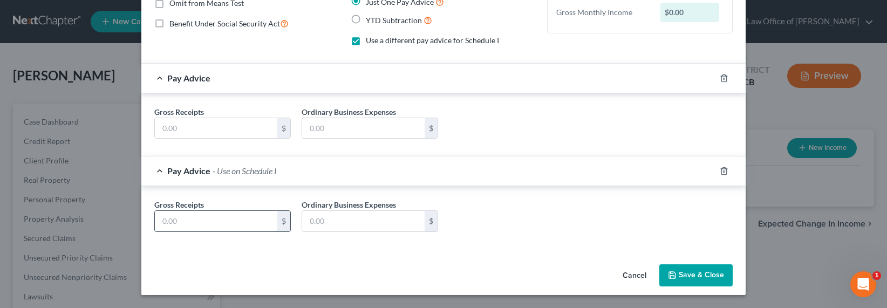
click at [208, 219] on input "text" at bounding box center [216, 221] width 122 height 21
type input "0"
click at [214, 137] on input "text" at bounding box center [216, 128] width 122 height 21
type input "1,450"
click at [686, 279] on button "Save & Close" at bounding box center [695, 275] width 73 height 23
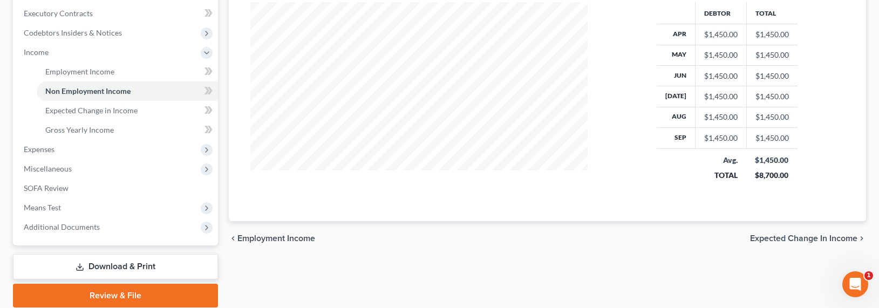
scroll to position [342, 0]
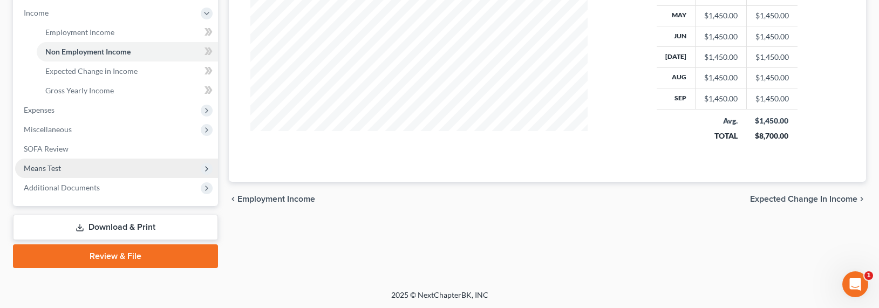
click at [49, 169] on span "Means Test" at bounding box center [42, 167] width 37 height 9
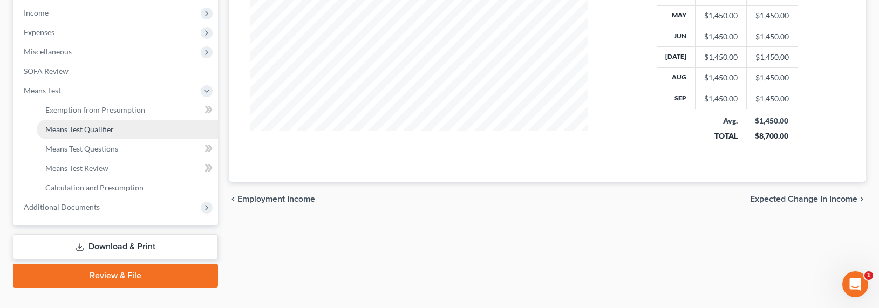
click at [73, 131] on span "Means Test Qualifier" at bounding box center [79, 129] width 69 height 9
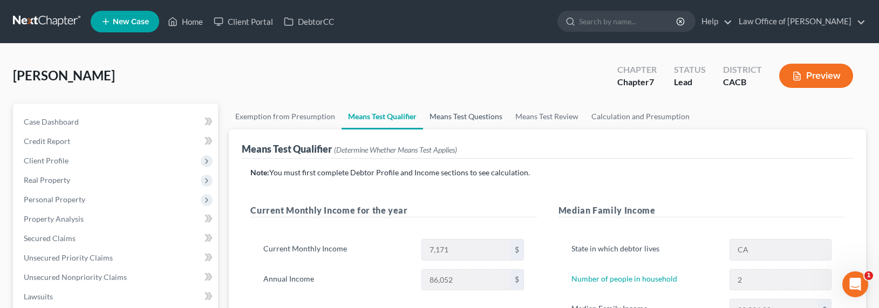
click at [448, 116] on link "Means Test Questions" at bounding box center [466, 117] width 86 height 26
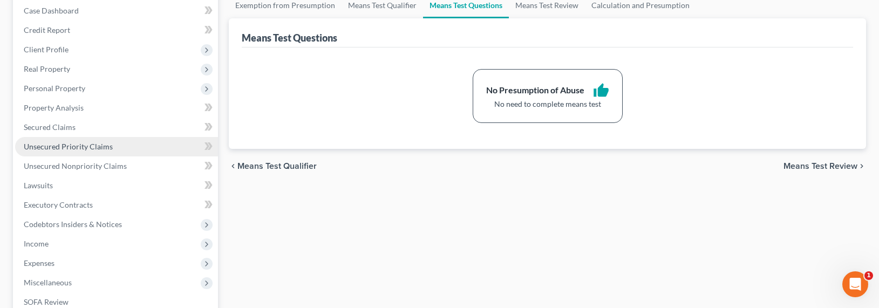
scroll to position [112, 0]
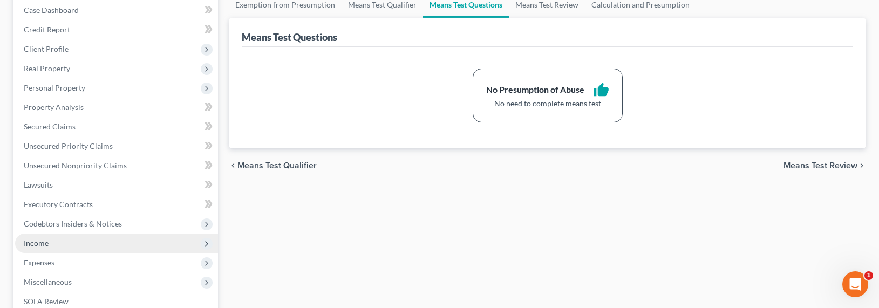
click at [40, 243] on span "Income" at bounding box center [36, 242] width 25 height 9
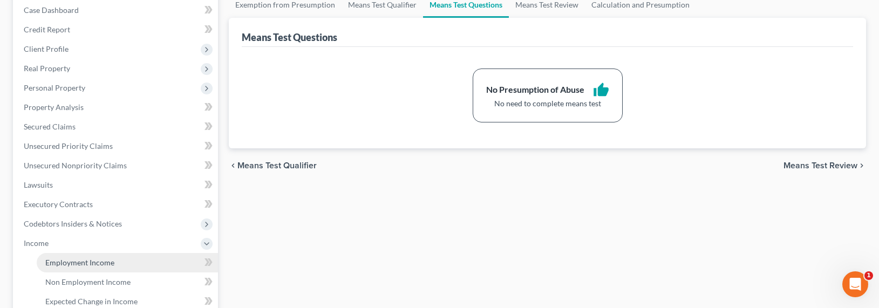
click at [52, 261] on span "Employment Income" at bounding box center [79, 262] width 69 height 9
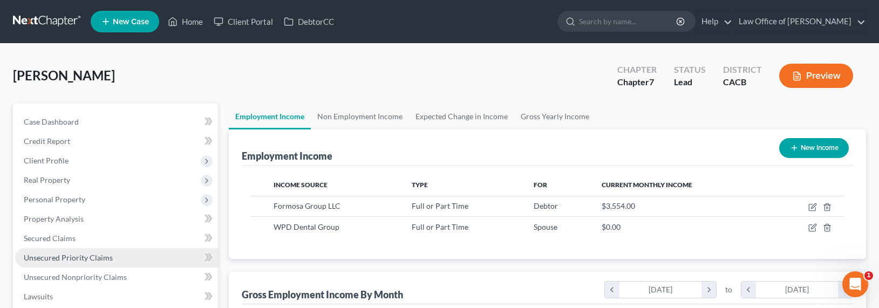
scroll to position [193, 359]
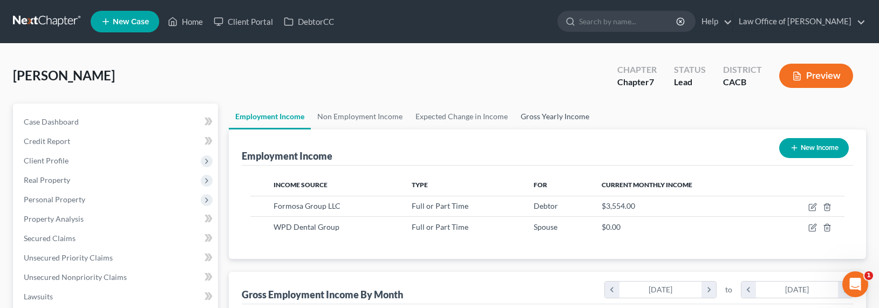
click at [562, 117] on link "Gross Yearly Income" at bounding box center [554, 117] width 81 height 26
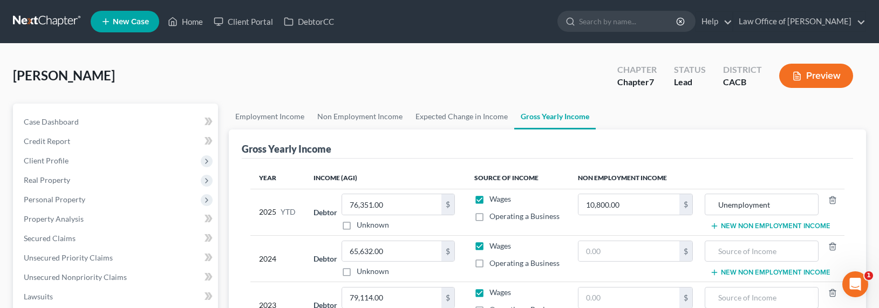
click at [740, 226] on button "New Non Employment Income" at bounding box center [770, 226] width 120 height 9
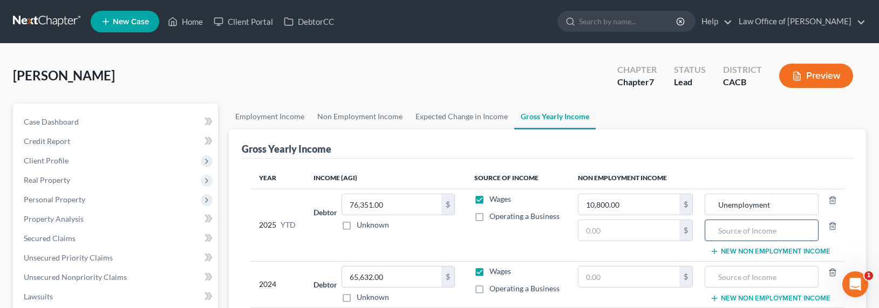
click at [742, 230] on input "text" at bounding box center [762, 230] width 102 height 21
type input "j"
type input "Retirement"
click at [649, 233] on input "text" at bounding box center [628, 230] width 101 height 21
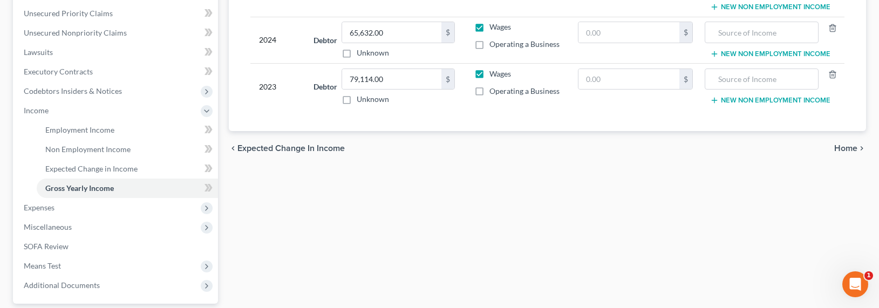
scroll to position [342, 0]
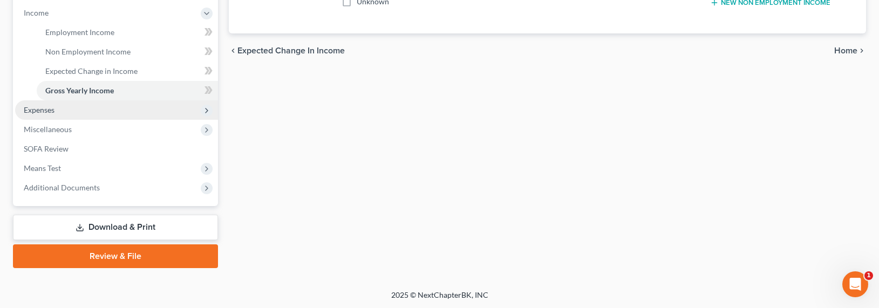
type input "12,000"
click at [36, 105] on span "Expenses" at bounding box center [39, 109] width 31 height 9
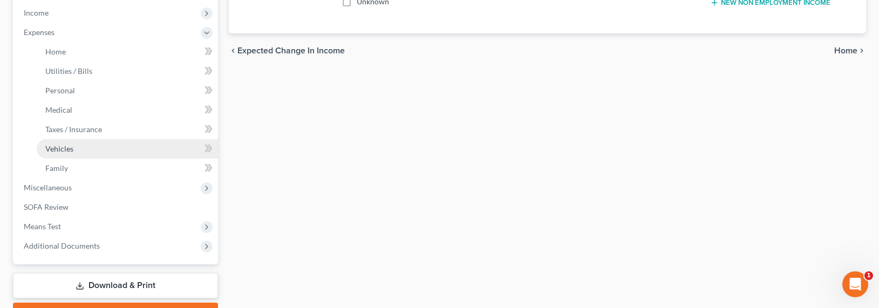
click at [54, 139] on link "Vehicles" at bounding box center [127, 148] width 181 height 19
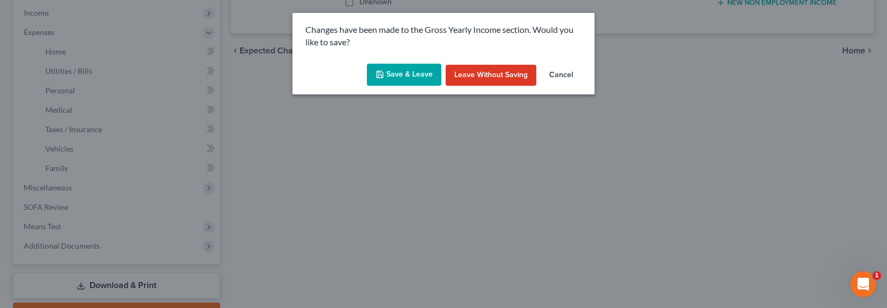
click at [386, 74] on button "Save & Leave" at bounding box center [404, 75] width 74 height 23
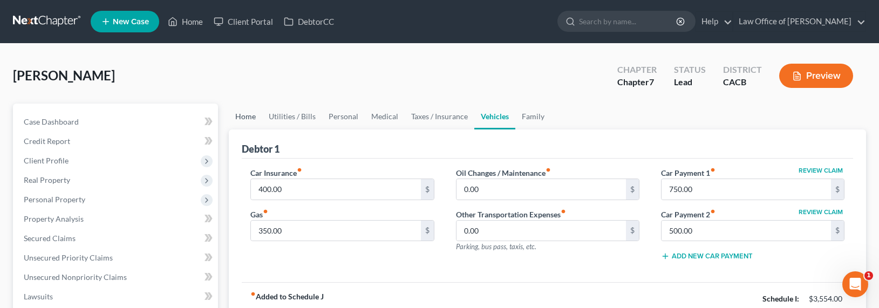
click at [250, 119] on link "Home" at bounding box center [245, 117] width 33 height 26
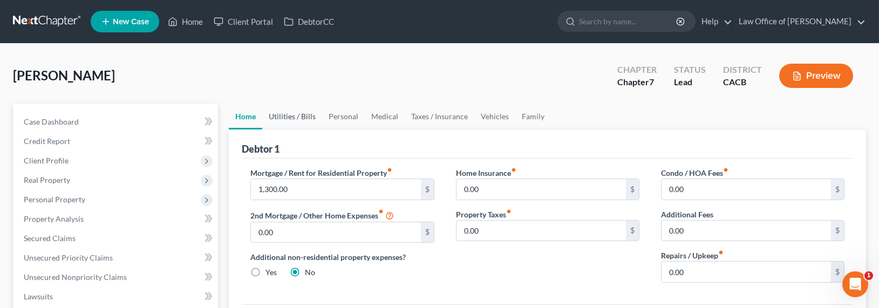
click at [280, 120] on link "Utilities / Bills" at bounding box center [292, 117] width 60 height 26
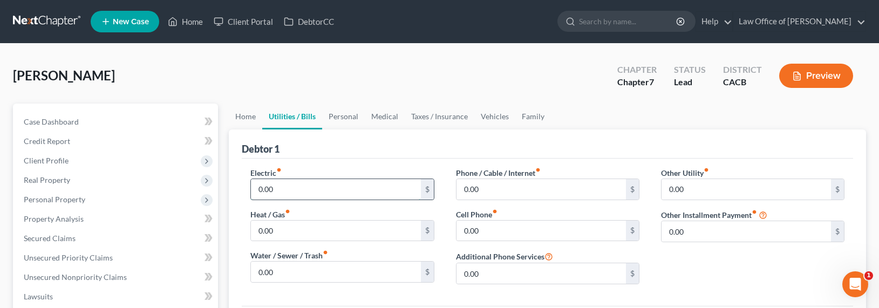
click at [309, 189] on input "0.00" at bounding box center [335, 189] width 169 height 21
type input "60"
type input "50"
type input "80"
type input "120"
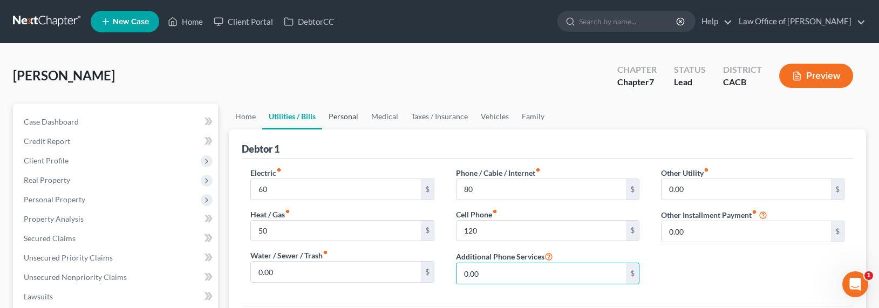
click at [345, 117] on link "Personal" at bounding box center [343, 117] width 43 height 26
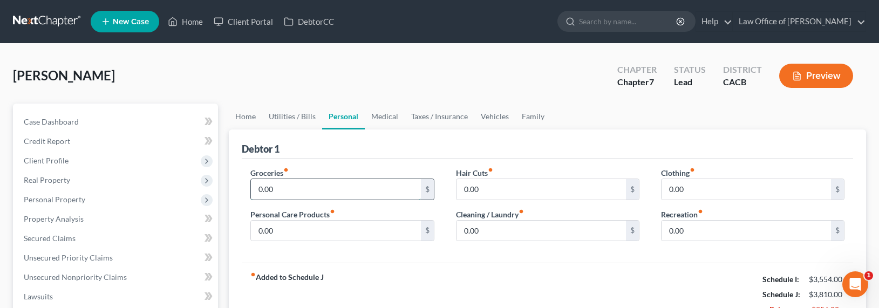
click at [278, 194] on input "0.00" at bounding box center [335, 189] width 169 height 21
type input "650"
type input "50"
type input "30"
type input "15"
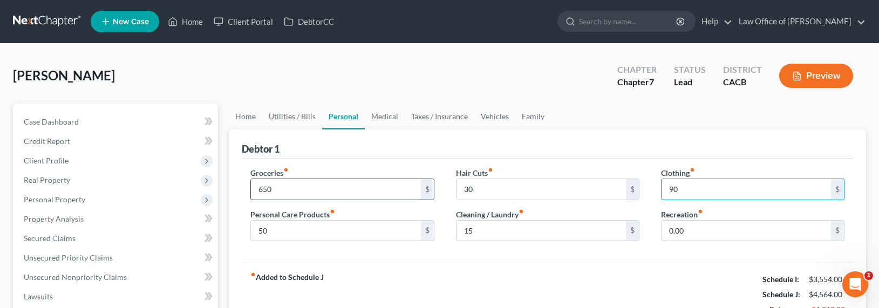
type input "90"
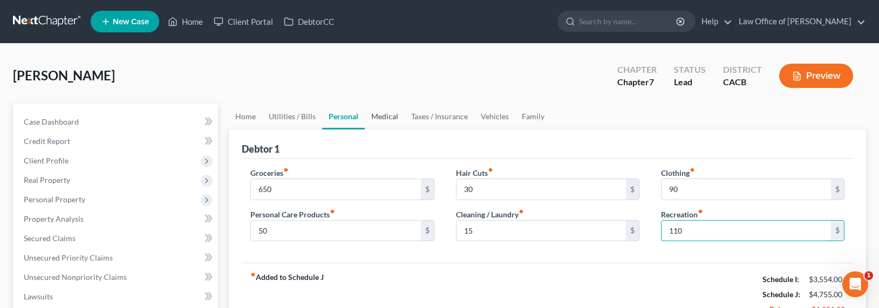
type input "110"
click at [373, 110] on link "Medical" at bounding box center [385, 117] width 40 height 26
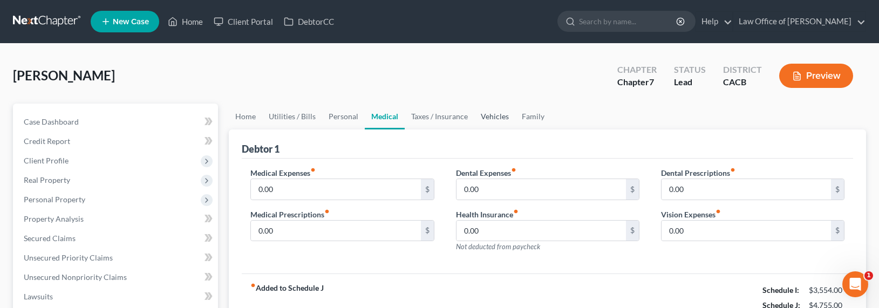
click at [478, 114] on link "Vehicles" at bounding box center [494, 117] width 41 height 26
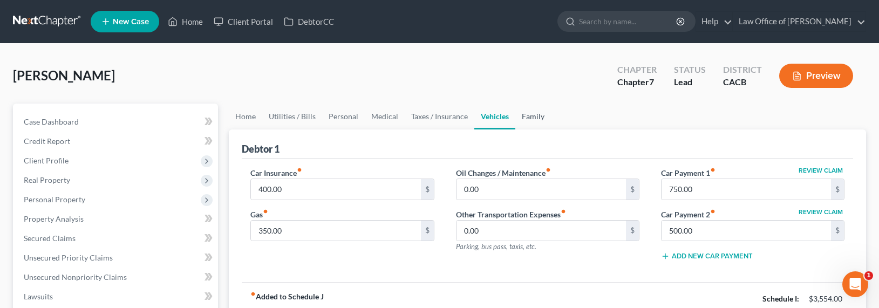
click at [527, 113] on link "Family" at bounding box center [533, 117] width 36 height 26
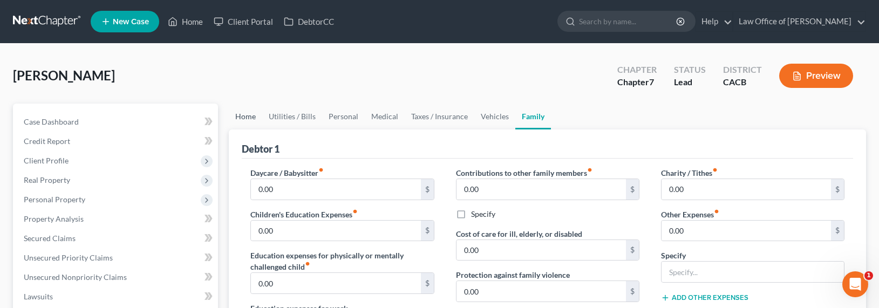
click at [256, 117] on link "Home" at bounding box center [245, 117] width 33 height 26
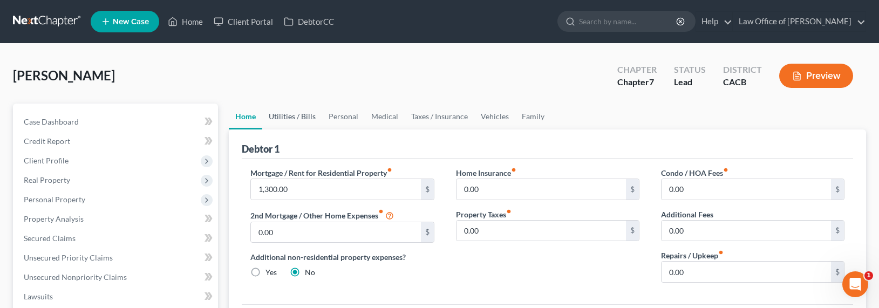
click at [302, 107] on link "Utilities / Bills" at bounding box center [292, 117] width 60 height 26
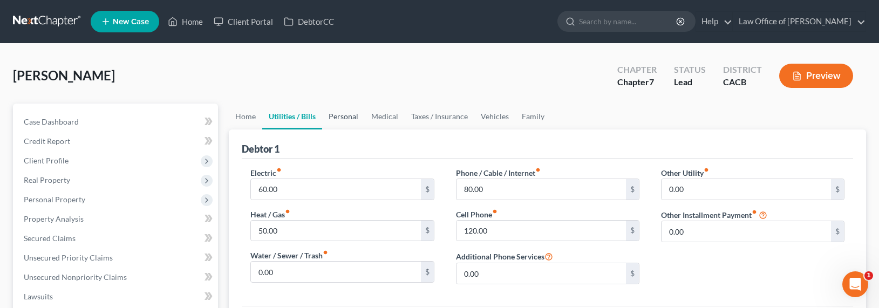
click at [359, 119] on link "Personal" at bounding box center [343, 117] width 43 height 26
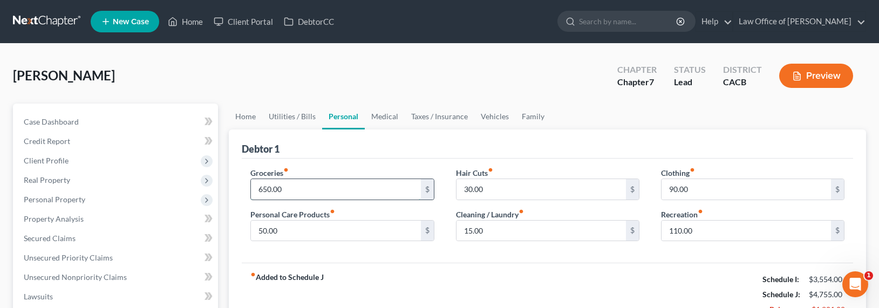
click at [262, 186] on input "650.00" at bounding box center [335, 189] width 169 height 21
click at [264, 189] on input "650.00" at bounding box center [335, 189] width 169 height 21
drag, startPoint x: 264, startPoint y: 190, endPoint x: 258, endPoint y: 190, distance: 6.0
click at [258, 190] on input "650.00" at bounding box center [335, 189] width 169 height 21
type input "450.00"
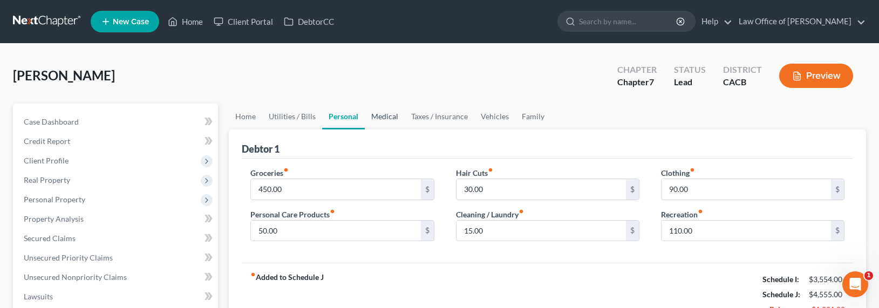
click at [378, 114] on link "Medical" at bounding box center [385, 117] width 40 height 26
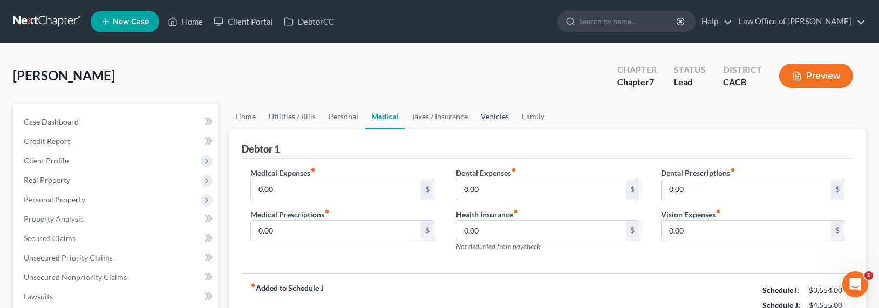
click at [494, 108] on link "Vehicles" at bounding box center [494, 117] width 41 height 26
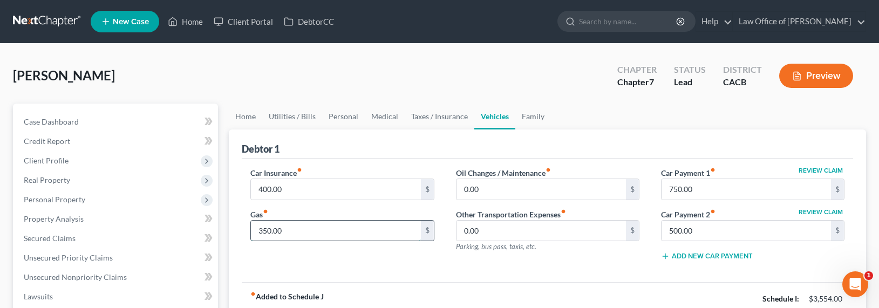
drag, startPoint x: 267, startPoint y: 235, endPoint x: 268, endPoint y: 229, distance: 6.0
click at [267, 234] on input "350.00" at bounding box center [335, 231] width 169 height 21
click at [269, 229] on input "350.00" at bounding box center [335, 231] width 169 height 21
click at [264, 228] on input "350.00" at bounding box center [335, 231] width 169 height 21
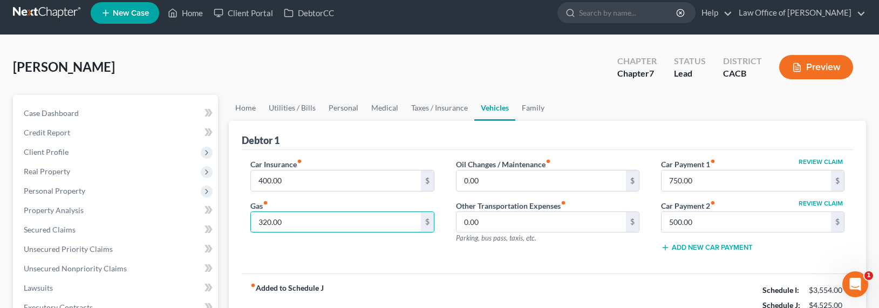
scroll to position [108, 0]
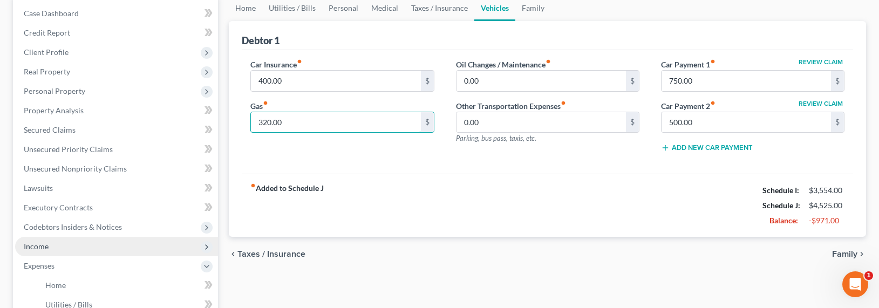
type input "320.00"
click at [39, 247] on span "Income" at bounding box center [36, 246] width 25 height 9
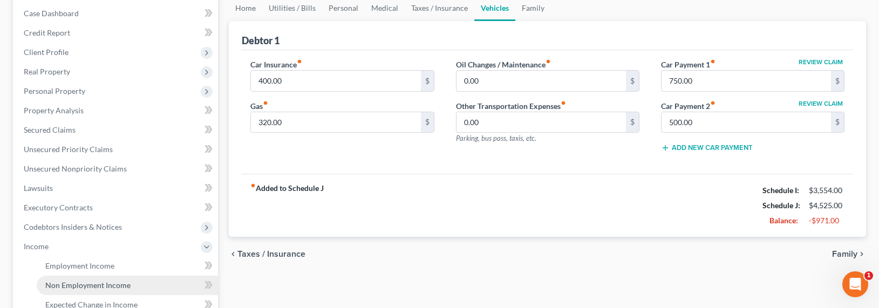
click at [76, 282] on span "Non Employment Income" at bounding box center [87, 285] width 85 height 9
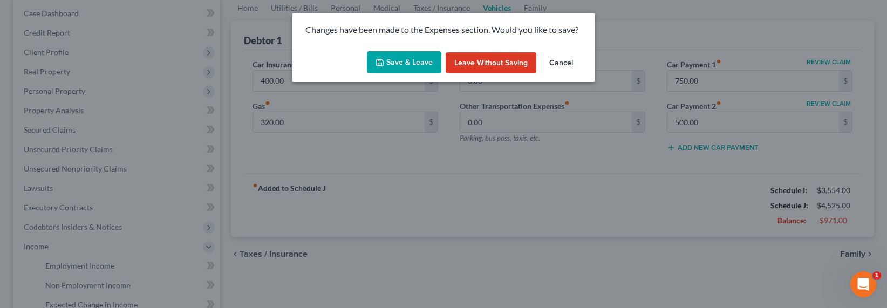
click at [380, 71] on button "Save & Leave" at bounding box center [404, 62] width 74 height 23
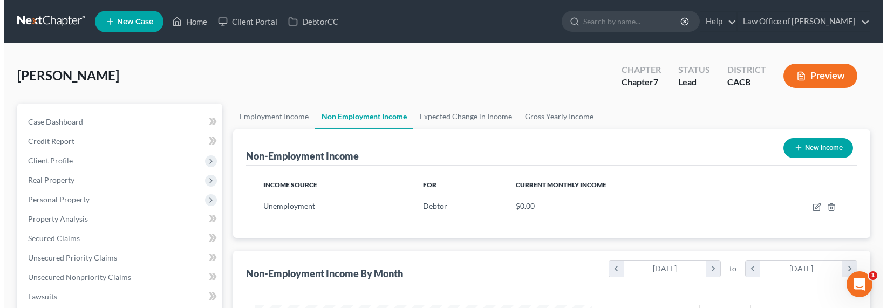
scroll to position [193, 359]
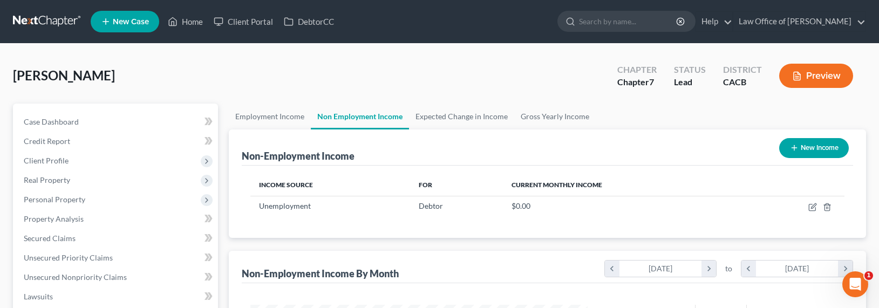
click at [790, 151] on icon "button" at bounding box center [794, 148] width 9 height 9
select select "0"
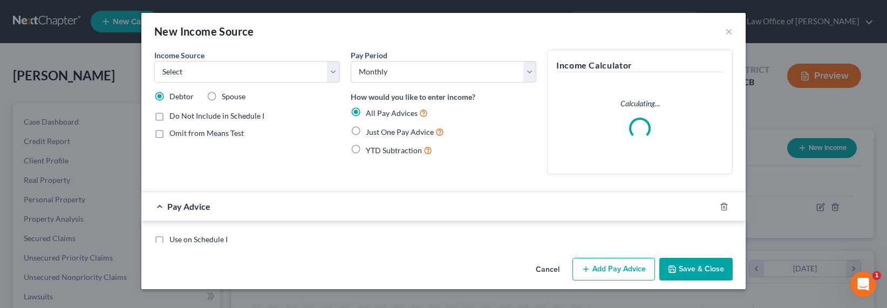
scroll to position [193, 363]
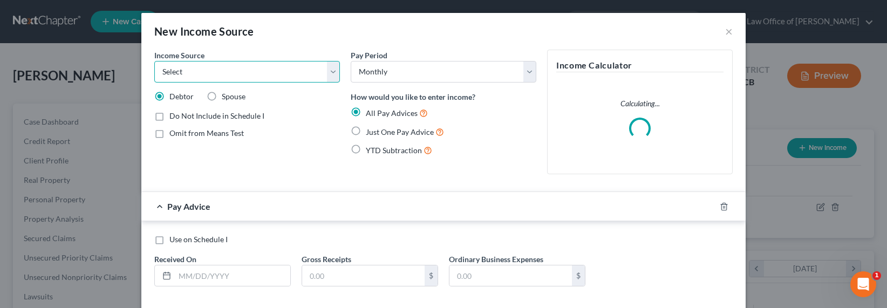
click at [218, 69] on select "Select Unemployment Disability (from employer) Pension Retirement Social Securi…" at bounding box center [247, 72] width 186 height 22
select select "13"
click at [154, 61] on select "Select Unemployment Disability (from employer) Pension Retirement Social Securi…" at bounding box center [247, 72] width 186 height 22
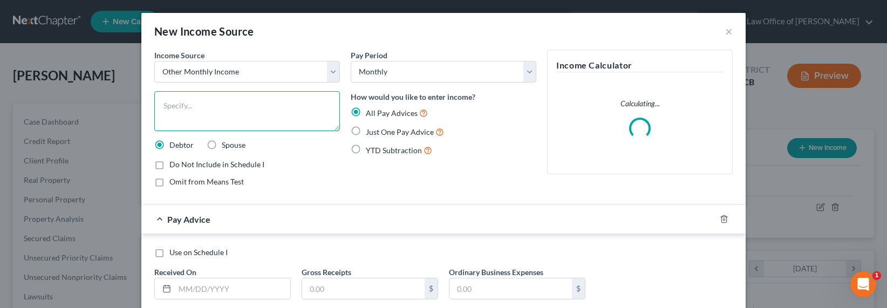
click at [193, 120] on textarea at bounding box center [247, 111] width 186 height 40
type textarea "Personal Savings"
click at [217, 181] on span "Omit from Means Test" at bounding box center [206, 181] width 74 height 9
click at [181, 181] on input "Omit from Means Test" at bounding box center [177, 179] width 7 height 7
checkbox input "true"
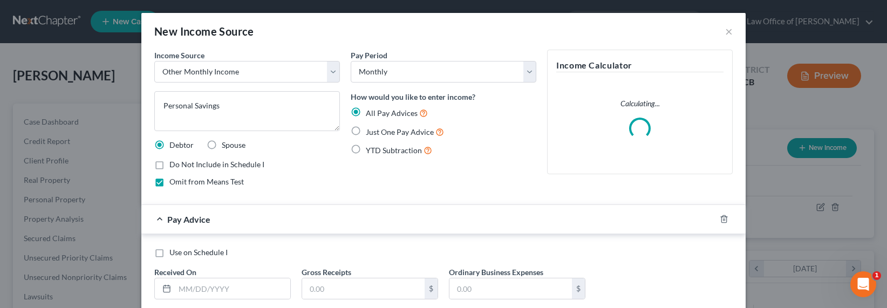
click at [376, 128] on span "Just One Pay Advice" at bounding box center [400, 131] width 68 height 9
click at [376, 128] on input "Just One Pay Advice" at bounding box center [373, 129] width 7 height 7
radio input "true"
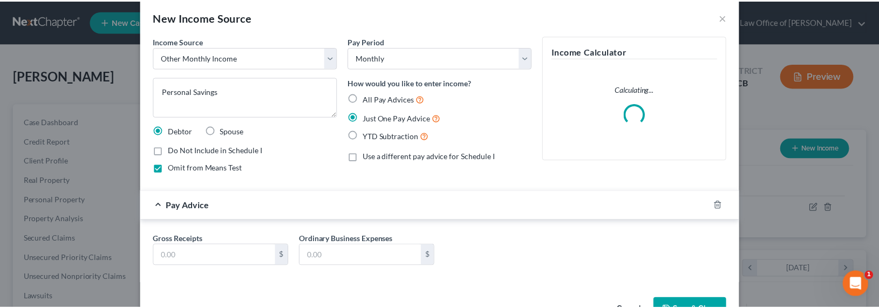
scroll to position [48, 0]
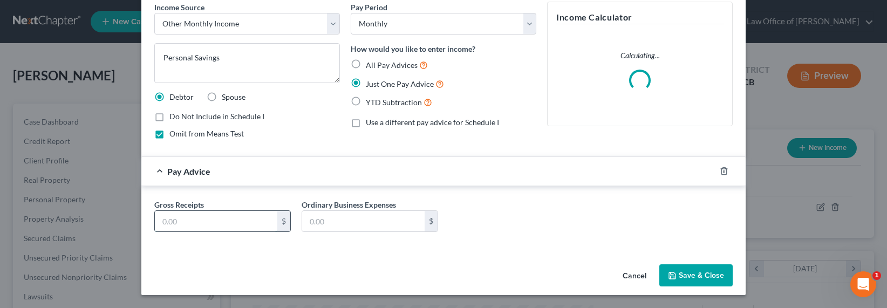
click at [235, 227] on input "text" at bounding box center [216, 221] width 122 height 21
type input "1,000"
click at [680, 268] on button "Save & Close" at bounding box center [695, 275] width 73 height 23
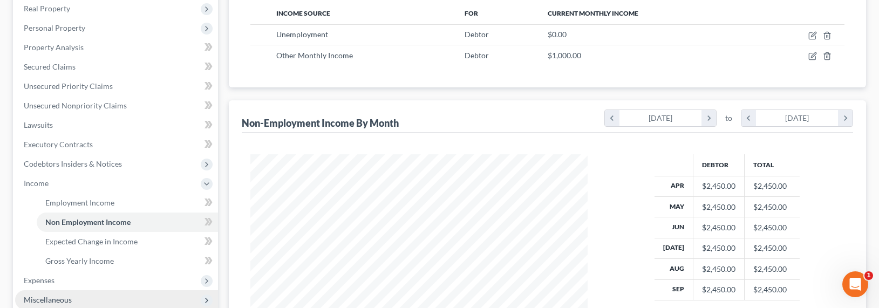
scroll to position [268, 0]
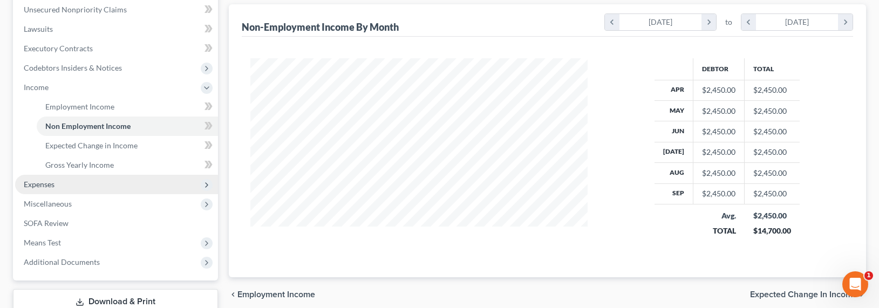
click at [44, 186] on span "Expenses" at bounding box center [39, 184] width 31 height 9
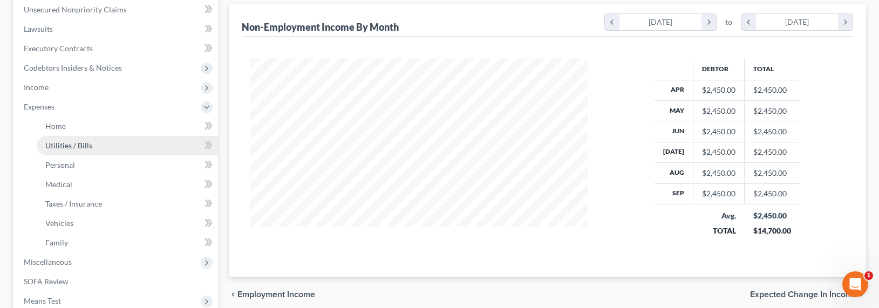
click at [60, 147] on span "Utilities / Bills" at bounding box center [68, 145] width 47 height 9
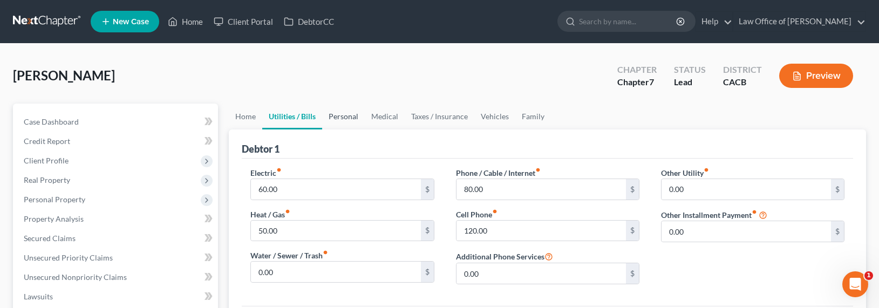
click at [332, 114] on link "Personal" at bounding box center [343, 117] width 43 height 26
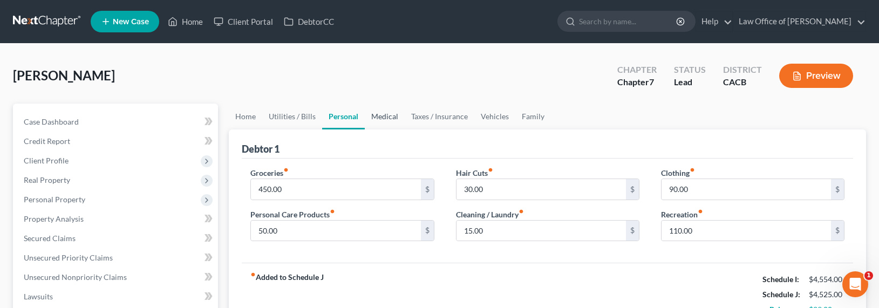
click at [377, 120] on link "Medical" at bounding box center [385, 117] width 40 height 26
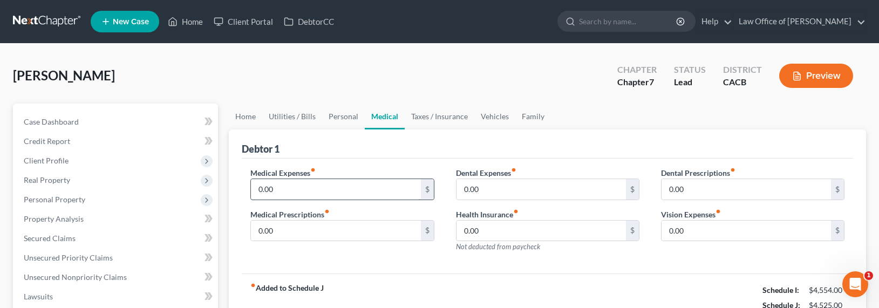
click at [305, 193] on input "0.00" at bounding box center [335, 189] width 169 height 21
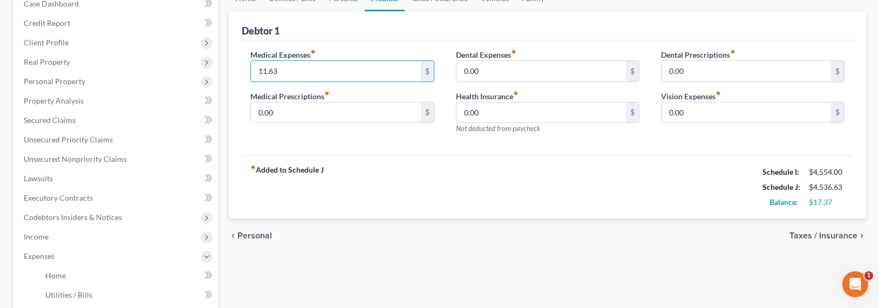
scroll to position [130, 0]
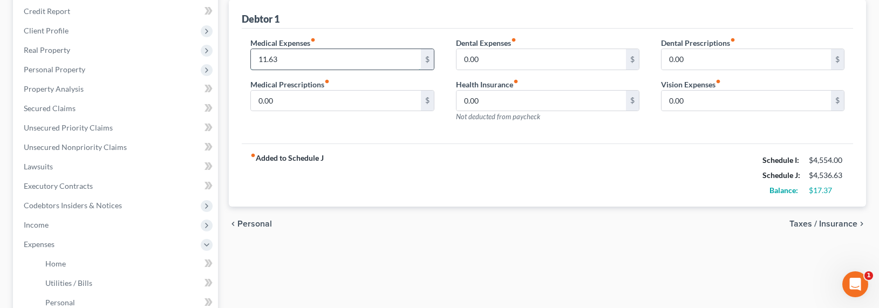
click at [264, 57] on input "11.63" at bounding box center [335, 59] width 169 height 21
drag, startPoint x: 264, startPoint y: 60, endPoint x: 258, endPoint y: 59, distance: 5.5
click at [258, 59] on input "11.63" at bounding box center [335, 59] width 169 height 21
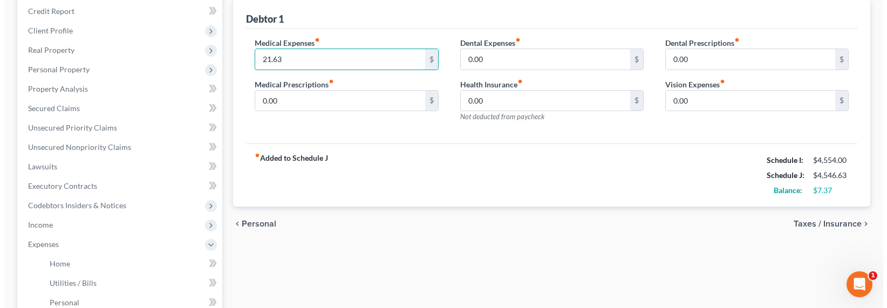
scroll to position [345, 0]
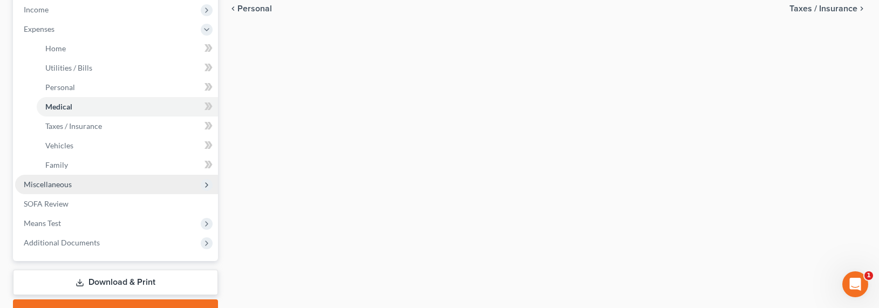
type input "21.63"
click at [39, 185] on span "Miscellaneous" at bounding box center [48, 184] width 48 height 9
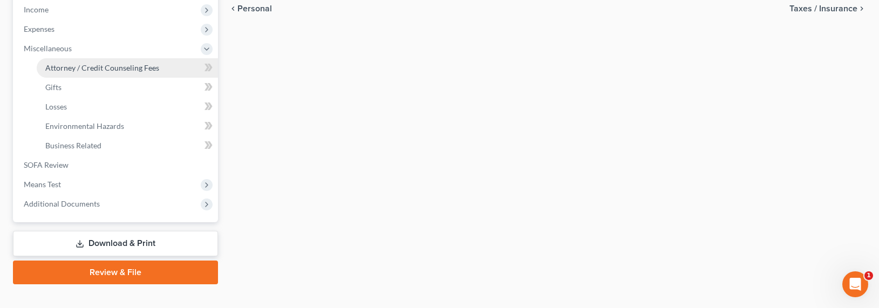
click at [72, 70] on span "Attorney / Credit Counseling Fees" at bounding box center [102, 67] width 114 height 9
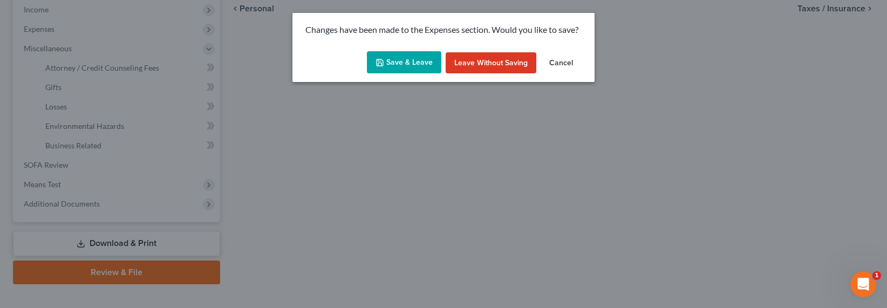
click at [402, 62] on button "Save & Leave" at bounding box center [404, 62] width 74 height 23
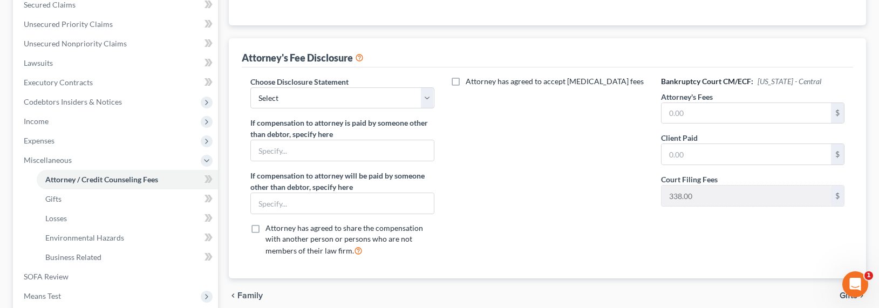
scroll to position [240, 0]
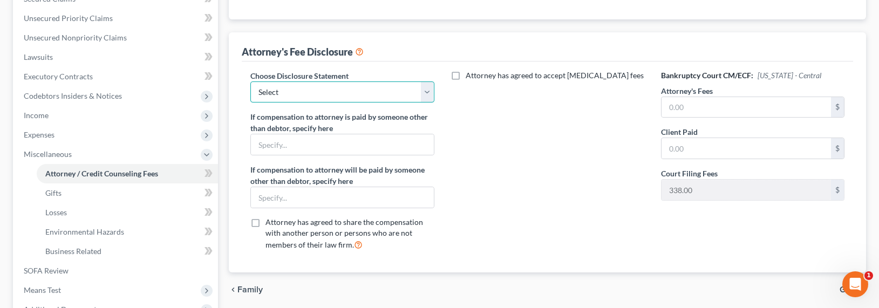
click at [326, 86] on select "Select Disclosure of Attorney Compensation" at bounding box center [341, 92] width 183 height 22
select select "0"
click at [250, 81] on select "Select Disclosure of Attorney Compensation" at bounding box center [341, 92] width 183 height 22
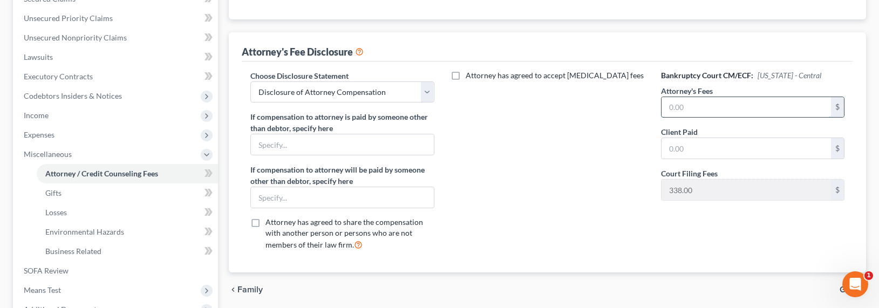
click at [694, 107] on input "text" at bounding box center [745, 107] width 169 height 21
type input "2,000"
click at [711, 153] on input "text" at bounding box center [745, 148] width 169 height 21
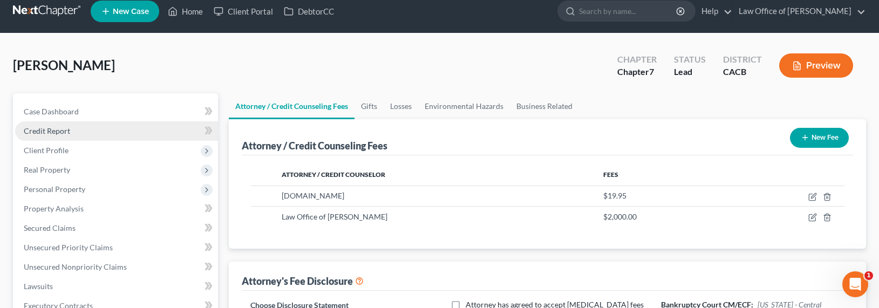
scroll to position [0, 0]
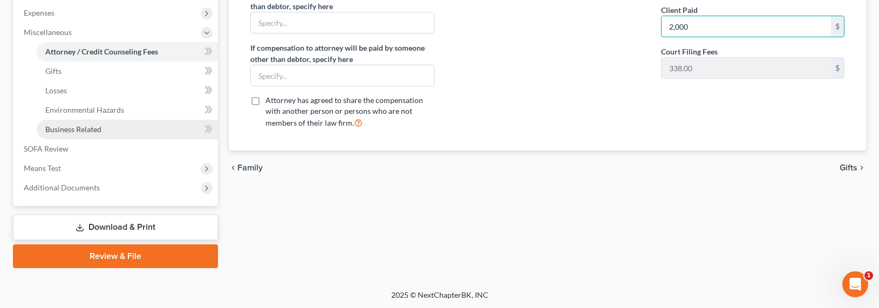
type input "2,000"
click at [76, 121] on link "Business Related" at bounding box center [127, 129] width 181 height 19
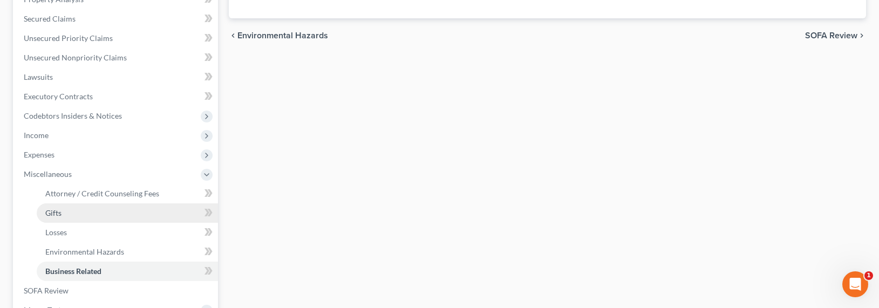
scroll to position [231, 0]
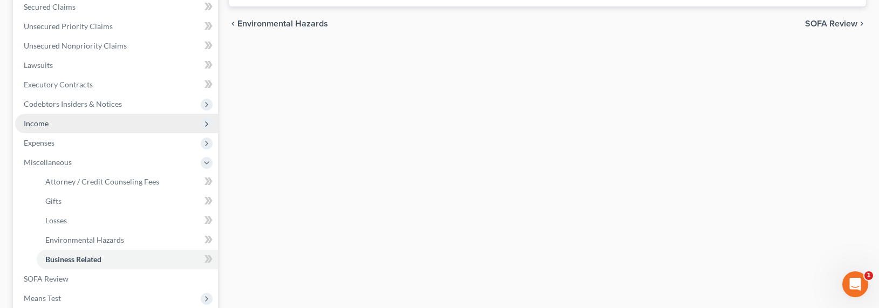
click at [37, 127] on span "Income" at bounding box center [36, 123] width 25 height 9
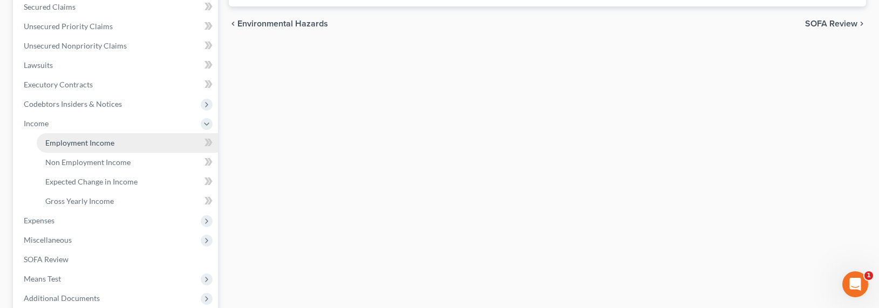
click at [77, 144] on span "Employment Income" at bounding box center [79, 142] width 69 height 9
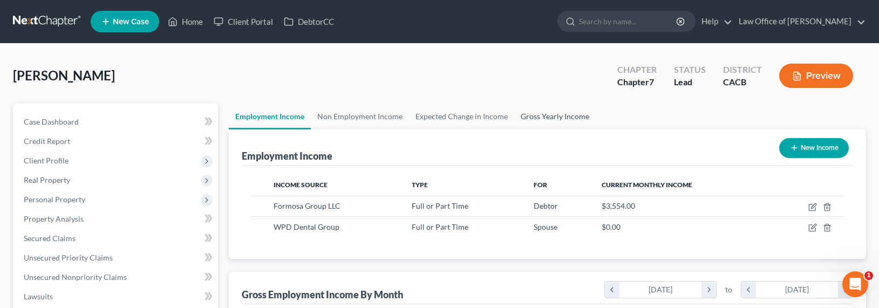
scroll to position [193, 359]
click at [539, 115] on link "Gross Yearly Income" at bounding box center [554, 117] width 81 height 26
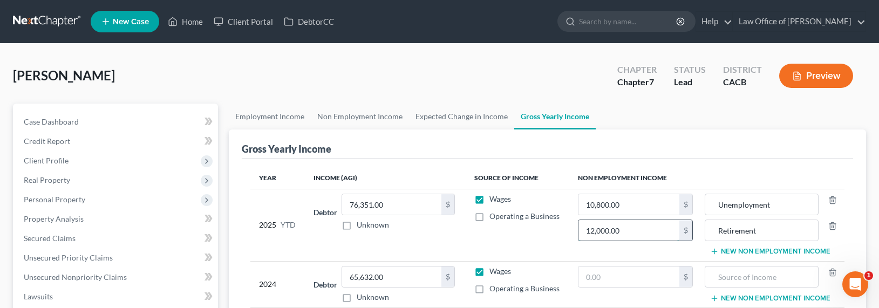
click at [643, 234] on input "12,000.00" at bounding box center [628, 230] width 101 height 21
drag, startPoint x: 653, startPoint y: 233, endPoint x: 586, endPoint y: 229, distance: 66.5
click at [587, 230] on input "12,000.00" at bounding box center [628, 230] width 101 height 21
drag, startPoint x: 633, startPoint y: 207, endPoint x: 654, endPoint y: 201, distance: 22.2
click at [654, 201] on input "10,800.00" at bounding box center [628, 204] width 101 height 21
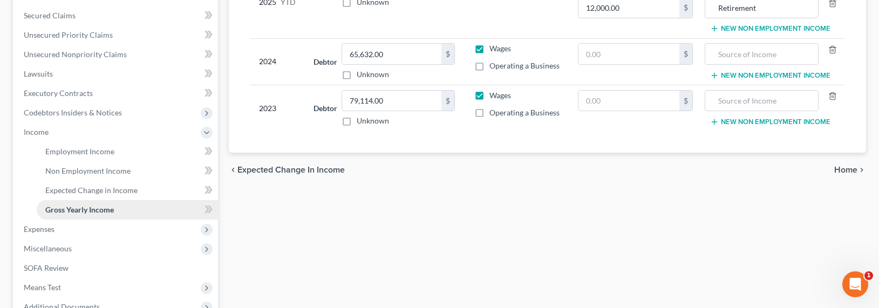
scroll to position [231, 0]
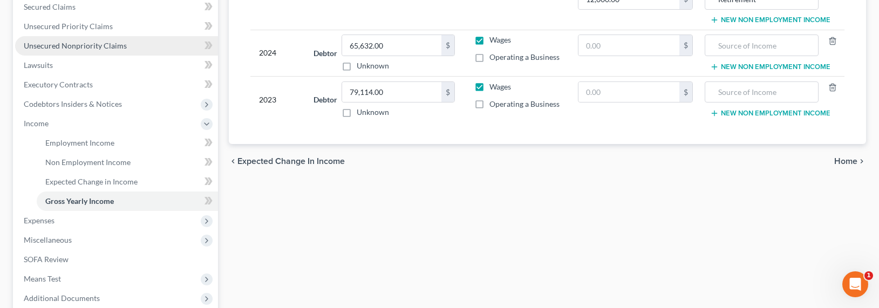
click at [95, 46] on span "Unsecured Nonpriority Claims" at bounding box center [75, 45] width 103 height 9
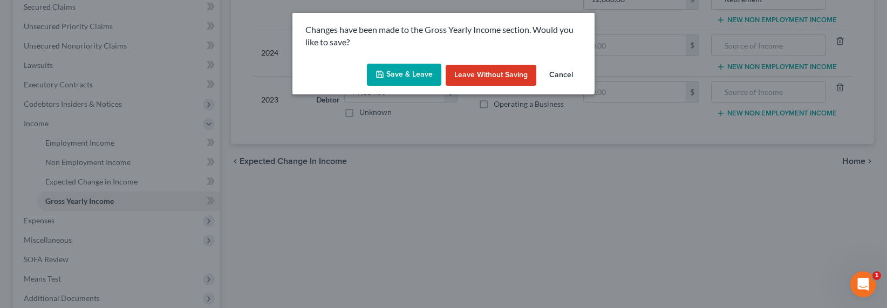
click at [412, 71] on button "Save & Leave" at bounding box center [404, 75] width 74 height 23
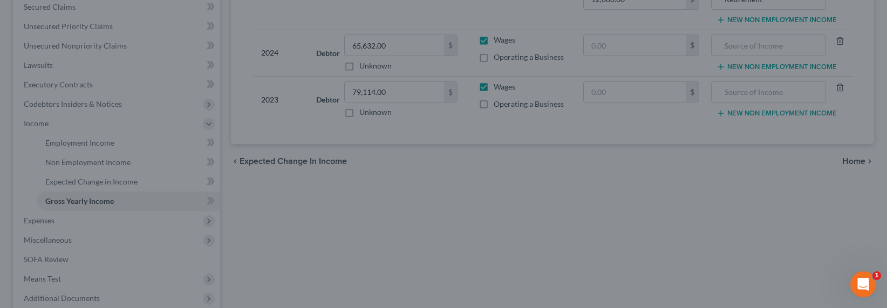
type input "7,350.00"
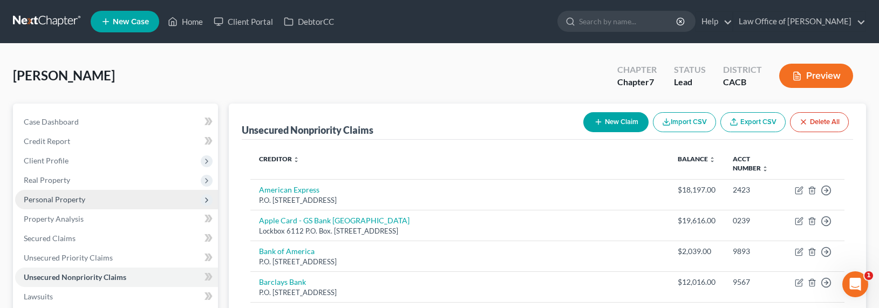
click at [60, 197] on span "Personal Property" at bounding box center [55, 199] width 62 height 9
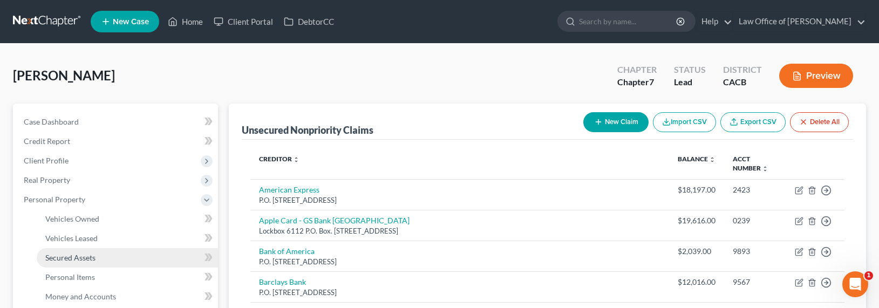
click at [66, 253] on span "Secured Assets" at bounding box center [70, 257] width 50 height 9
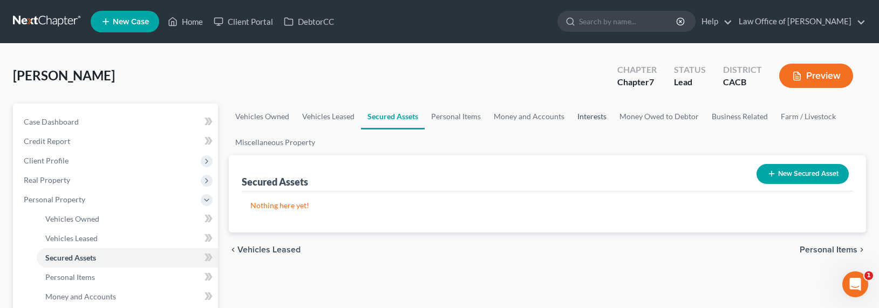
click at [585, 115] on link "Interests" at bounding box center [592, 117] width 42 height 26
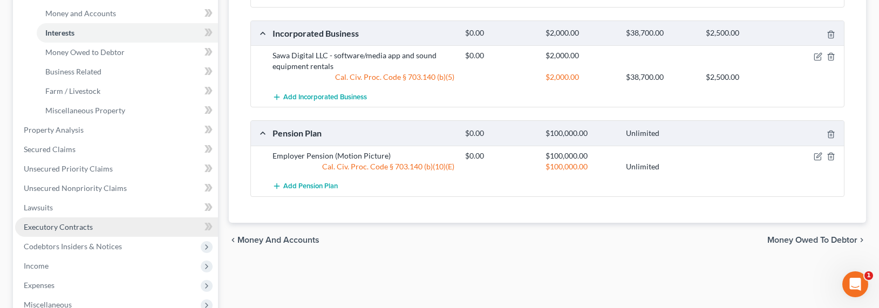
scroll to position [291, 0]
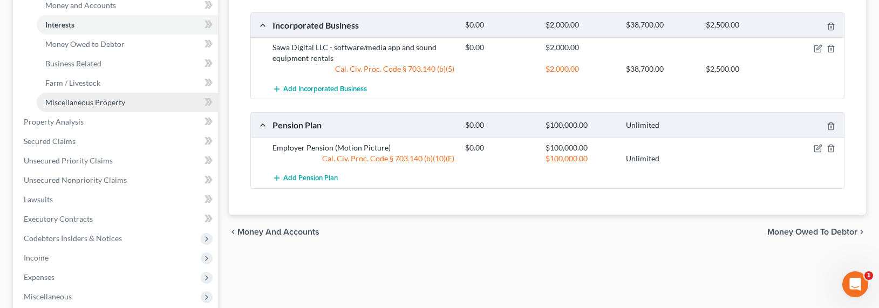
click at [77, 101] on span "Miscellaneous Property" at bounding box center [85, 102] width 80 height 9
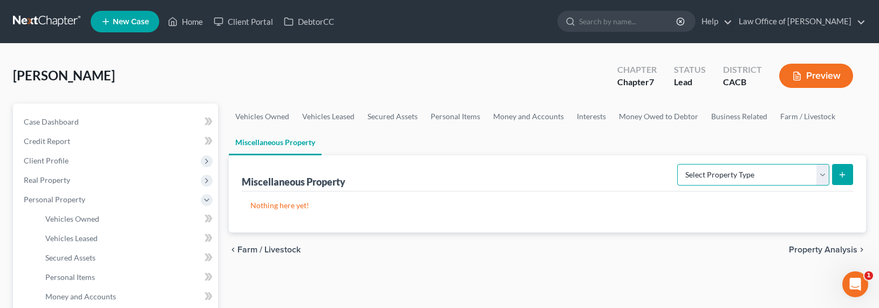
click at [775, 172] on select "Select Property Type Assigned for Creditor Benefit [DATE] Holding for Another N…" at bounding box center [753, 175] width 152 height 22
select select "transferred"
click at [677, 164] on select "Select Property Type Assigned for Creditor Benefit [DATE] Holding for Another N…" at bounding box center [753, 175] width 152 height 22
click at [845, 172] on icon "submit" at bounding box center [842, 174] width 9 height 9
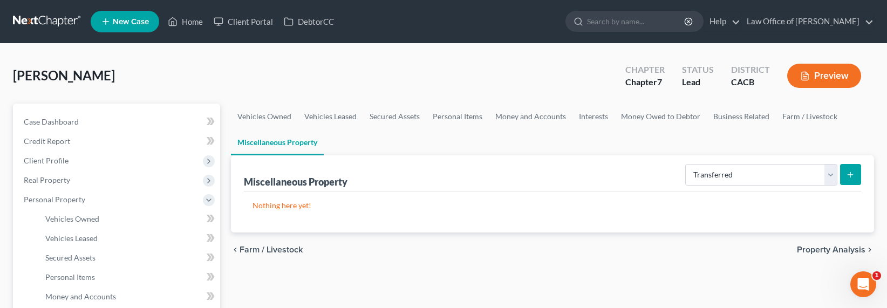
select select "Ordinary ([DATE])"
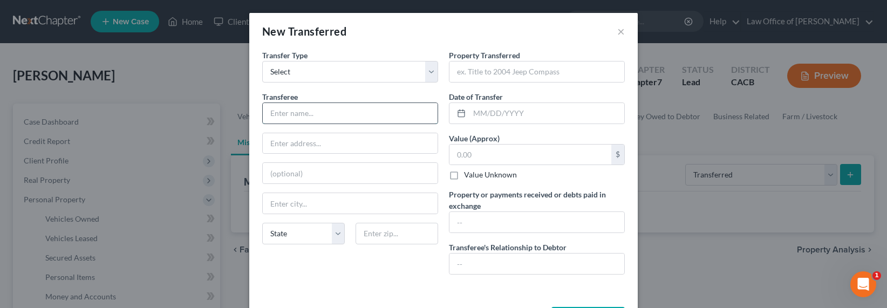
click at [306, 112] on input "text" at bounding box center [350, 113] width 175 height 21
type input "Various Transactions"
click at [510, 74] on input "text" at bounding box center [536, 72] width 175 height 21
click at [497, 76] on input "In Debtor's DBA bank account for Sawa Digital, there are numerous deposits and …" at bounding box center [536, 72] width 175 height 21
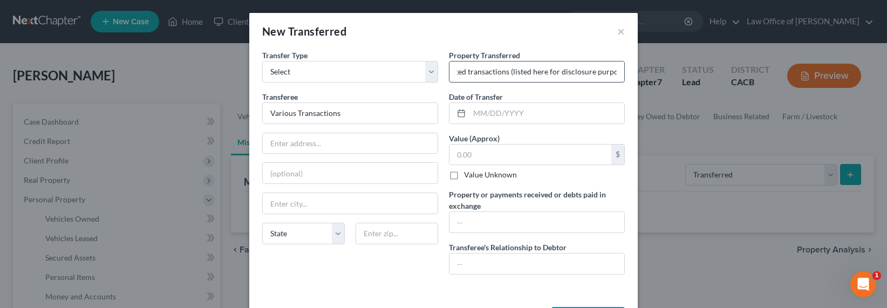
click at [497, 75] on input "In Debtor's DBA bank account for Sawa Digital, there are numerous deposits and …" at bounding box center [536, 72] width 175 height 21
type input "In Debtor's DBA bank account for Sawa Digital, there are numerous deposits and …"
click at [499, 223] on input "text" at bounding box center [536, 222] width 175 height 21
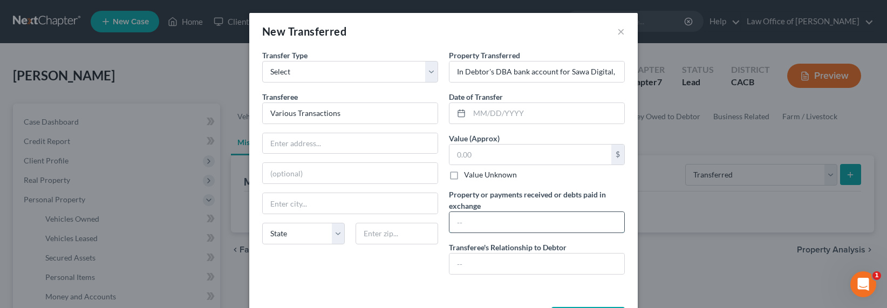
paste input "In Debtor's DBA bank account for Sawa Digital, there are numerous deposits and …"
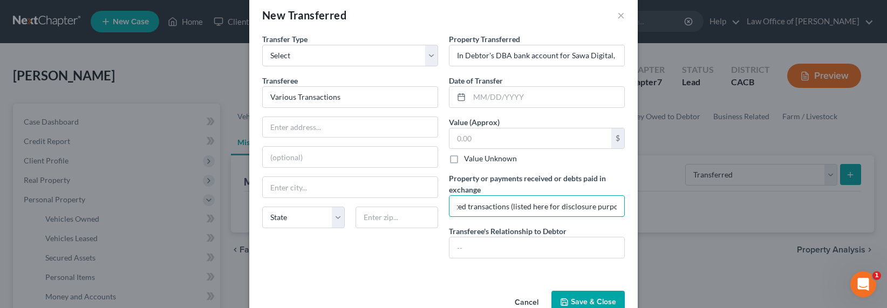
scroll to position [43, 0]
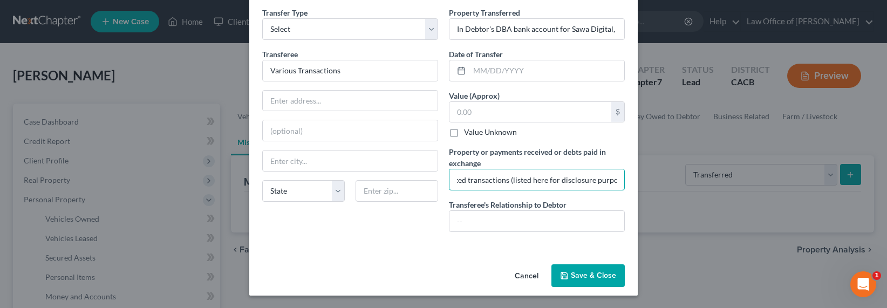
type input "In Debtor's DBA bank account for Sawa Digital, there are numerous deposits and …"
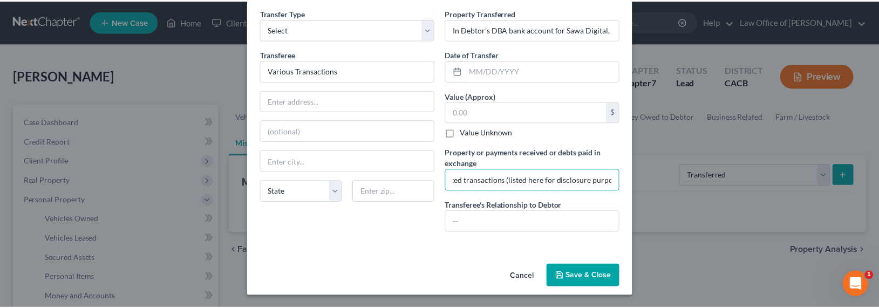
scroll to position [0, 0]
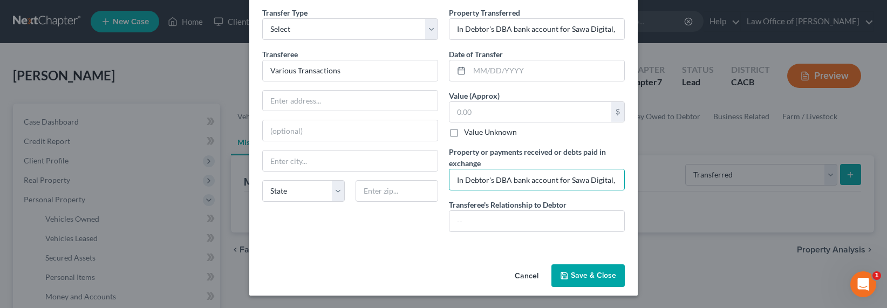
click at [573, 276] on button "Save & Close" at bounding box center [587, 275] width 73 height 23
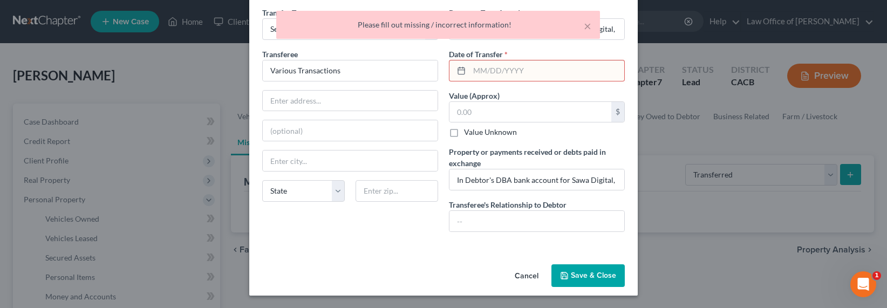
click at [488, 71] on input "text" at bounding box center [546, 70] width 155 height 21
type input "[DATE]"
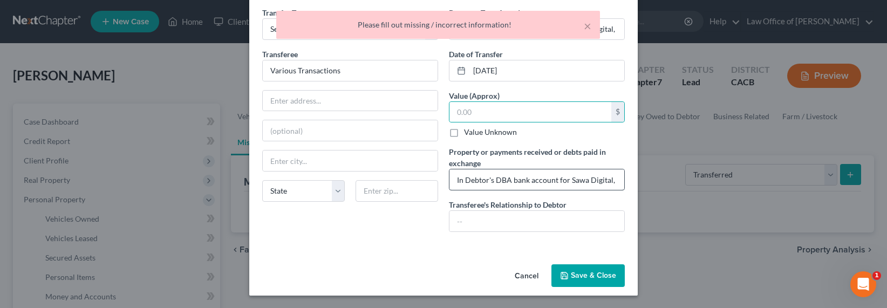
drag, startPoint x: 473, startPoint y: 133, endPoint x: 514, endPoint y: 173, distance: 56.8
click at [473, 133] on label "Value Unknown" at bounding box center [490, 132] width 53 height 11
click at [473, 133] on input "Value Unknown" at bounding box center [471, 130] width 7 height 7
checkbox input "true"
type input "0.00"
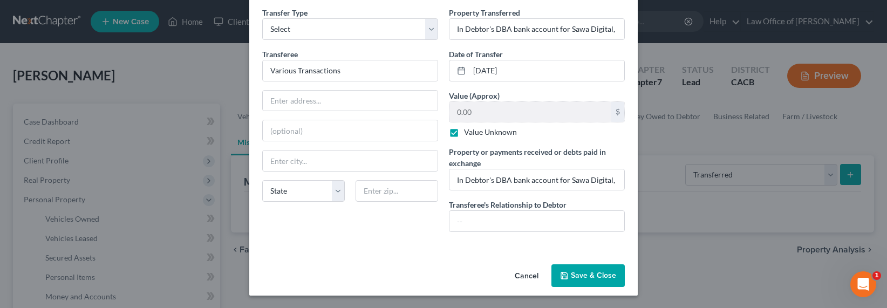
click at [575, 282] on button "Save & Close" at bounding box center [587, 275] width 73 height 23
